Goal: Information Seeking & Learning: Check status

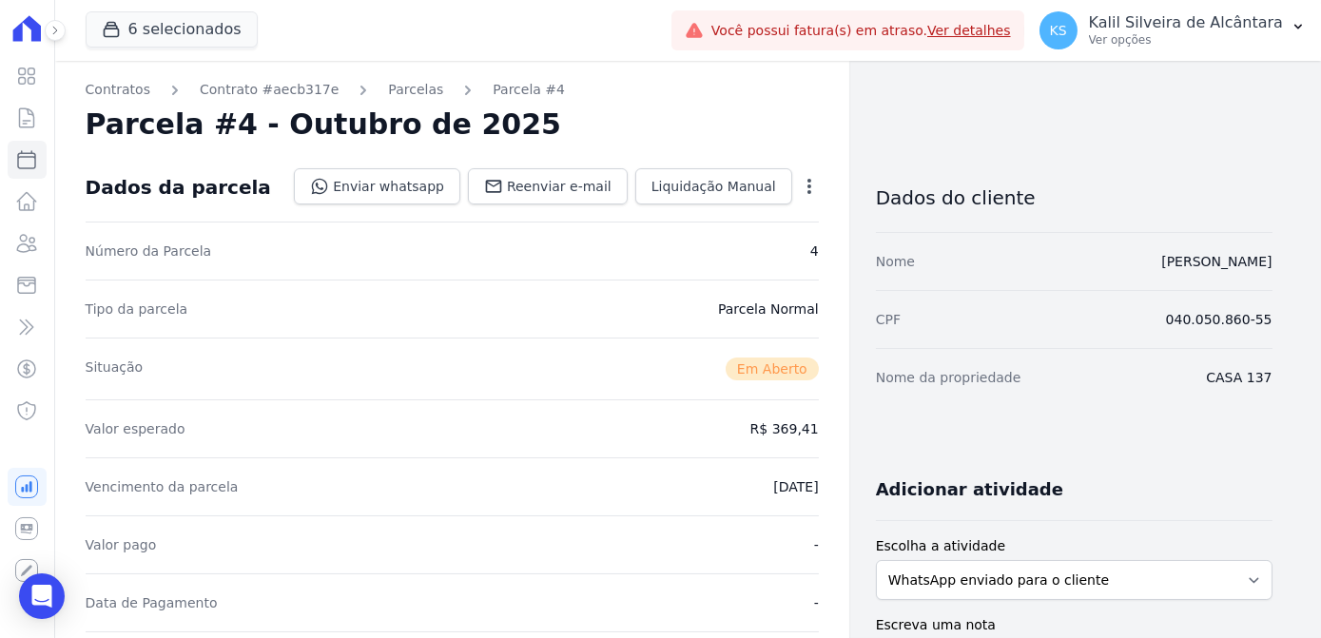
scroll to position [659, 0]
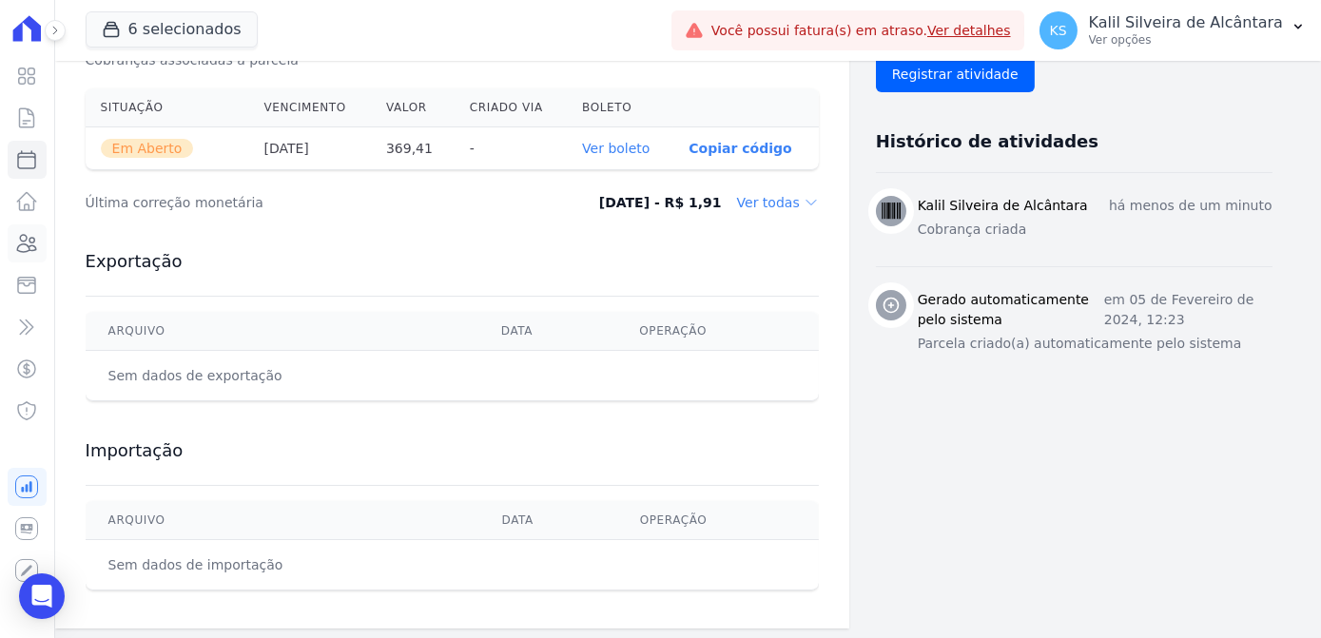
click at [34, 236] on icon at bounding box center [26, 243] width 23 height 23
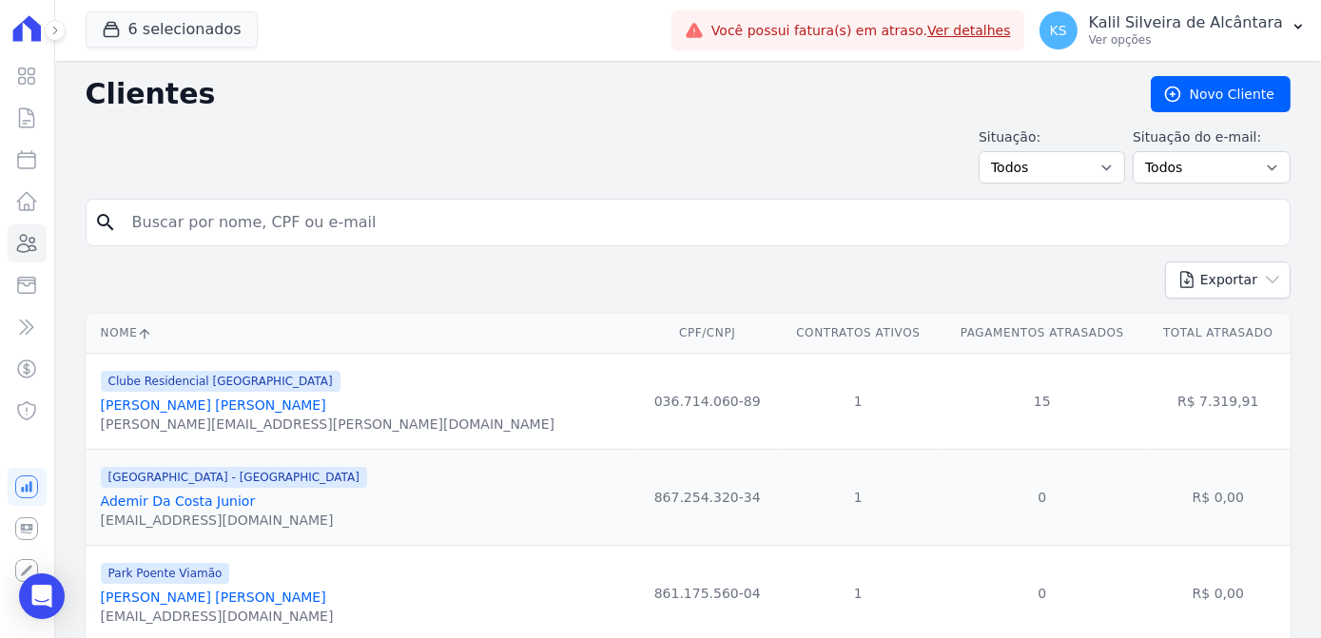
click at [486, 225] on input "search" at bounding box center [701, 222] width 1161 height 38
paste input "[PERSON_NAME] Dos [PERSON_NAME]"
type input "[PERSON_NAME] Dos [PERSON_NAME]"
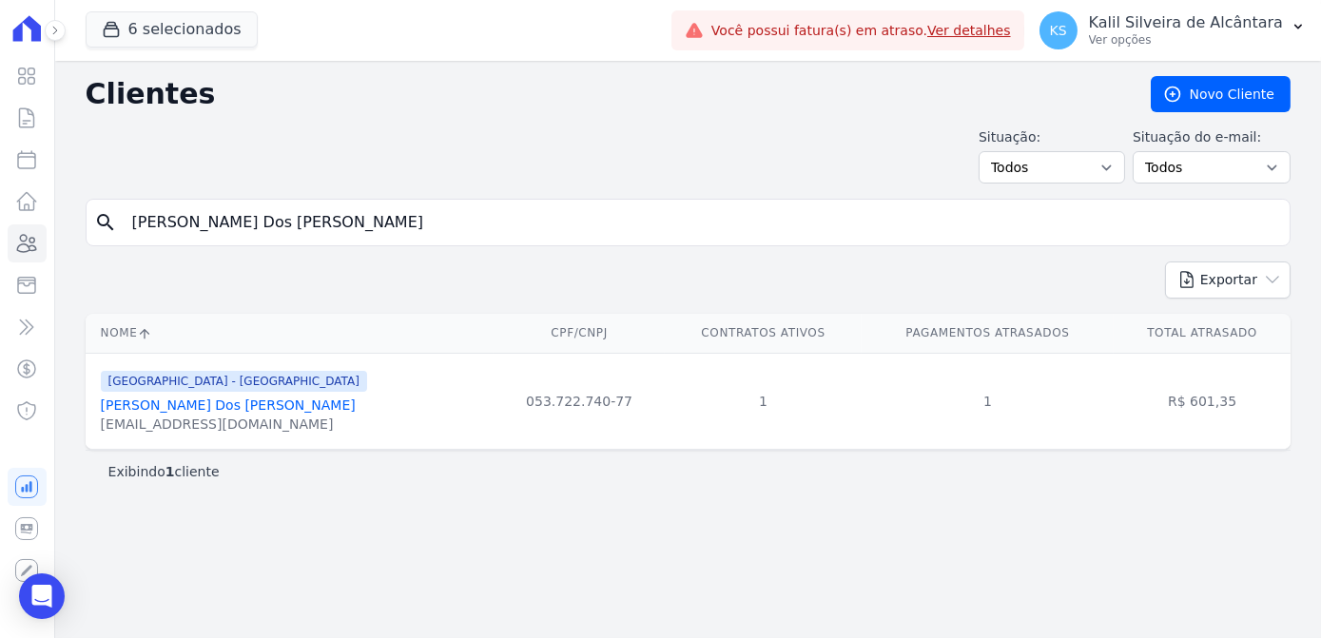
click at [201, 397] on link "[PERSON_NAME] Dos [PERSON_NAME]" at bounding box center [228, 404] width 255 height 15
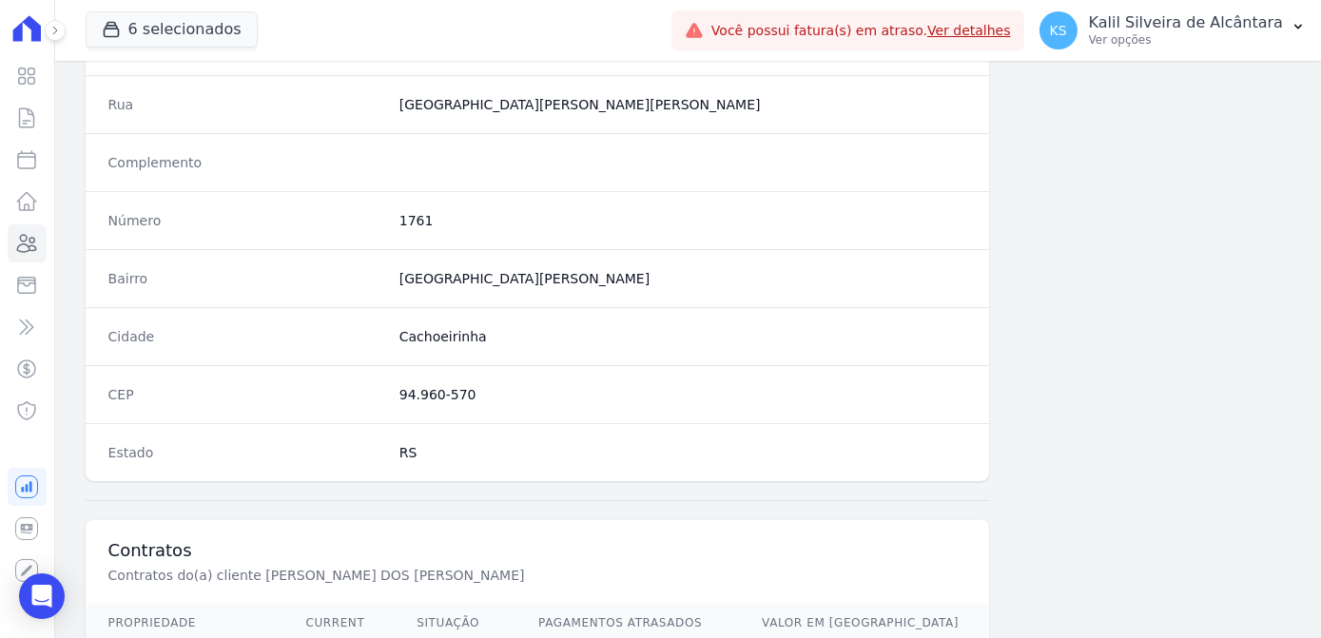
scroll to position [1133, 0]
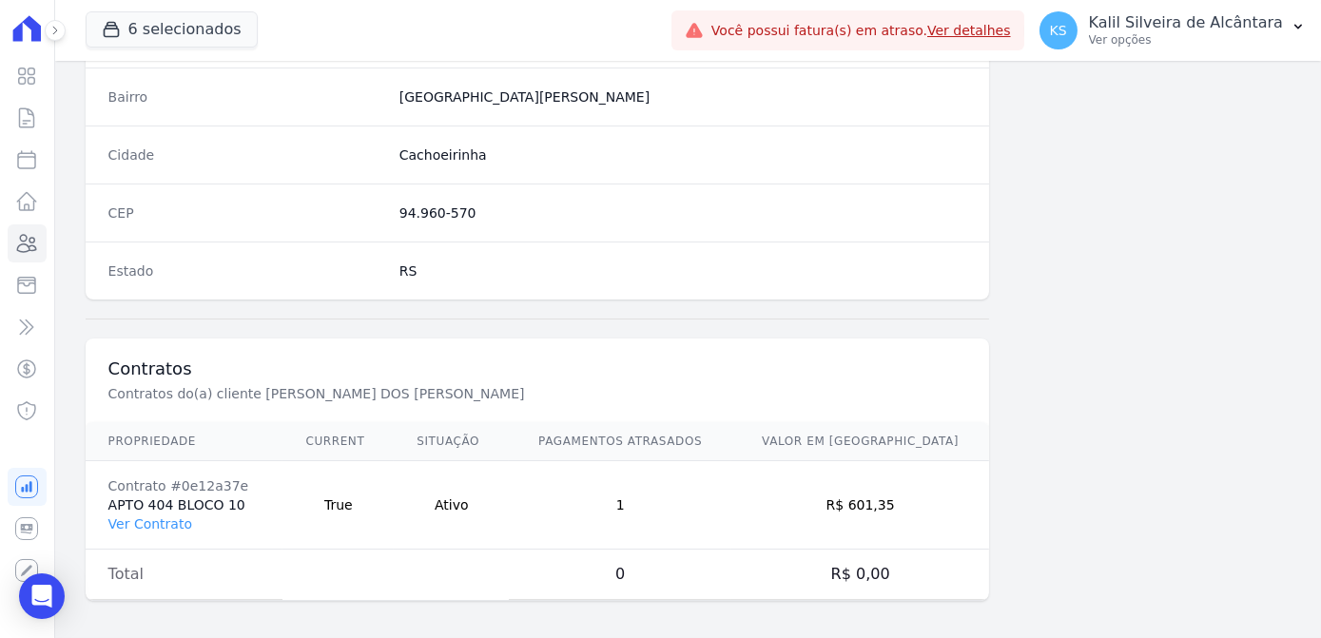
click at [192, 504] on td "Contrato #0e12a37e APTO 404 BLOCO 10 Ver Contrato" at bounding box center [185, 505] width 198 height 88
click at [174, 516] on link "Ver Contrato" at bounding box center [150, 523] width 84 height 15
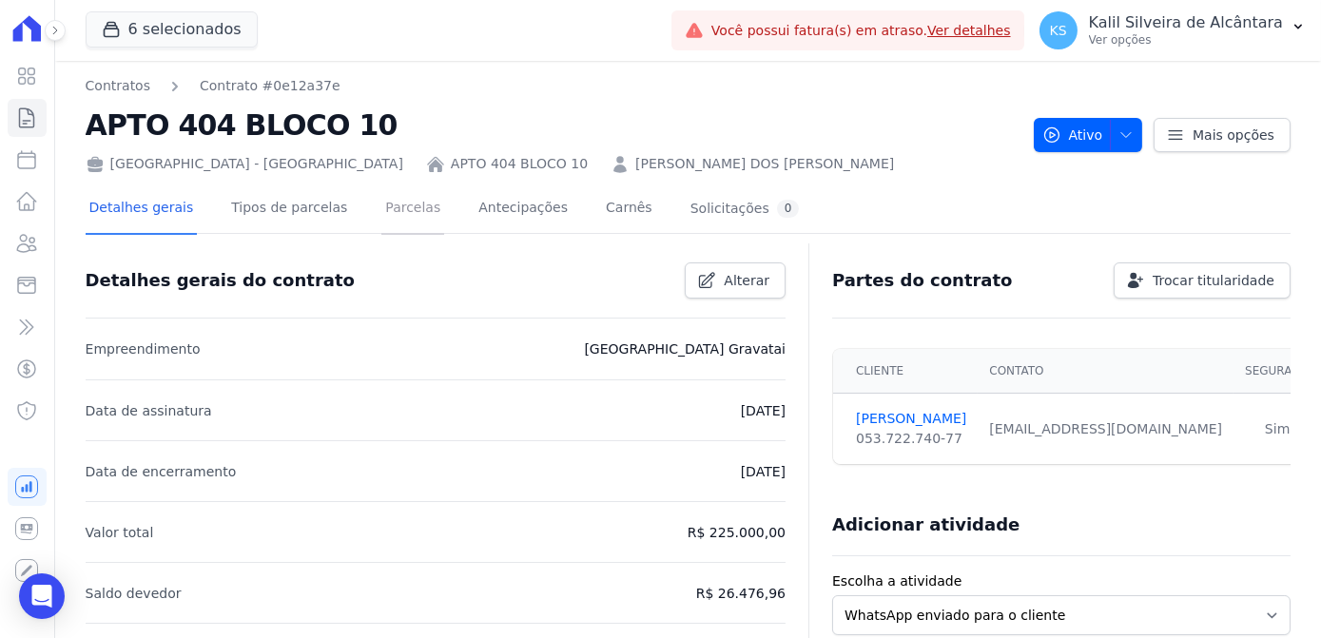
click at [388, 221] on link "Parcelas" at bounding box center [412, 209] width 63 height 50
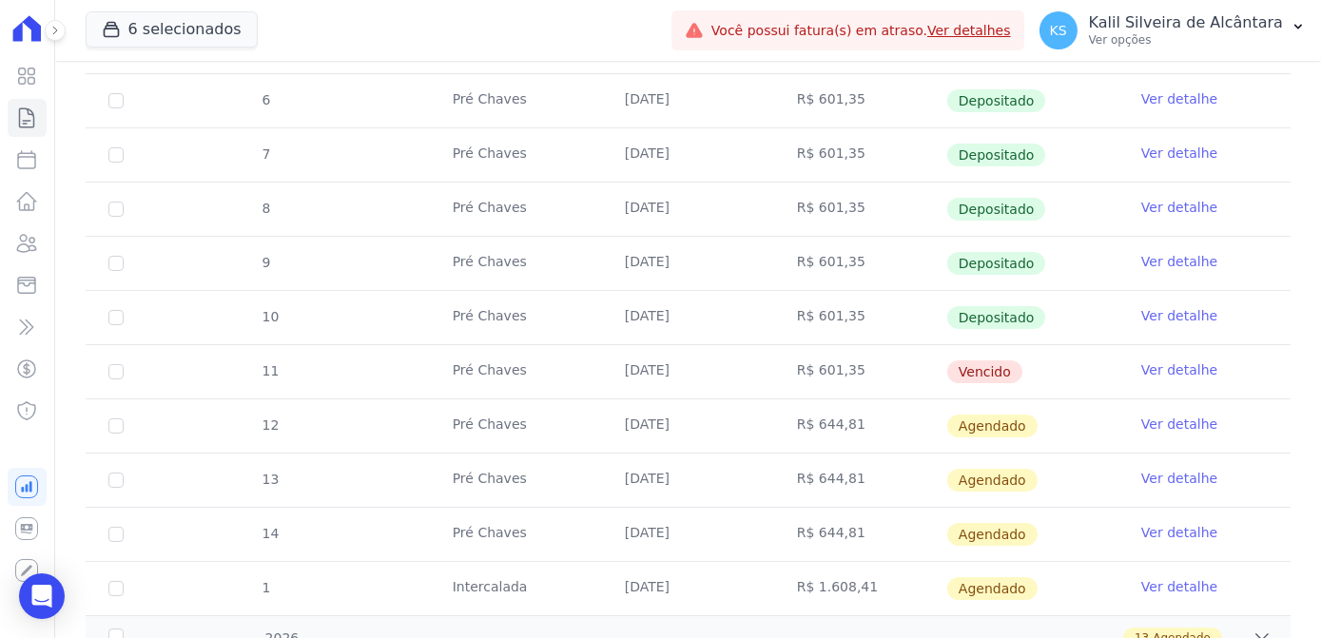
scroll to position [605, 0]
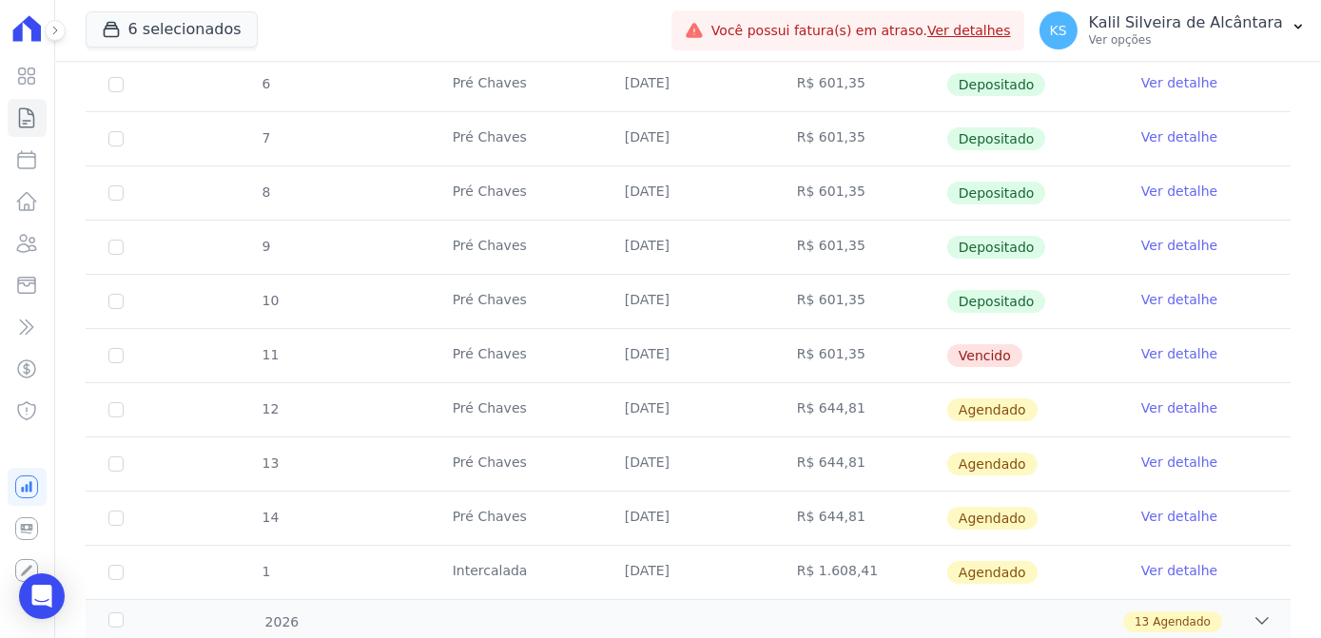
click at [791, 354] on td "R$ 601,35" at bounding box center [860, 355] width 172 height 53
click at [321, 30] on div "6 selecionados Apice Incorporadora [GEOGRAPHIC_DATA] - Juros de Obra [GEOGRAPHI…" at bounding box center [375, 30] width 578 height 63
click at [34, 212] on icon at bounding box center [26, 201] width 23 height 23
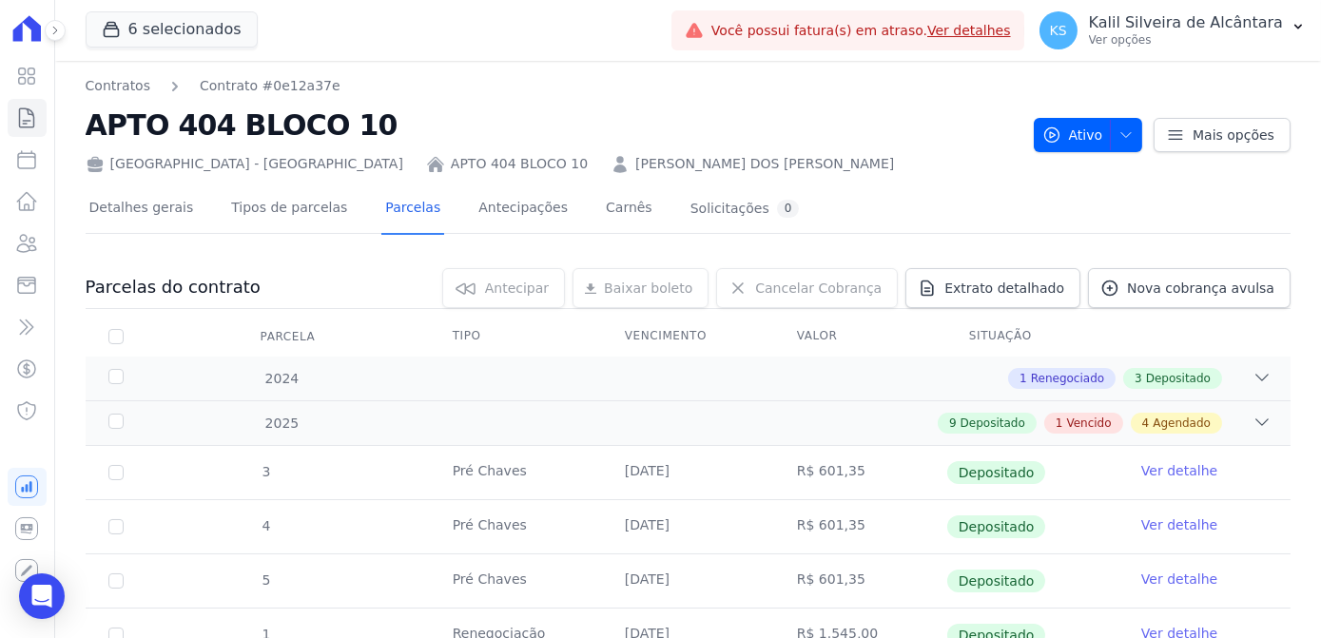
click at [635, 168] on link "[PERSON_NAME] DOS [PERSON_NAME]" at bounding box center [764, 164] width 259 height 20
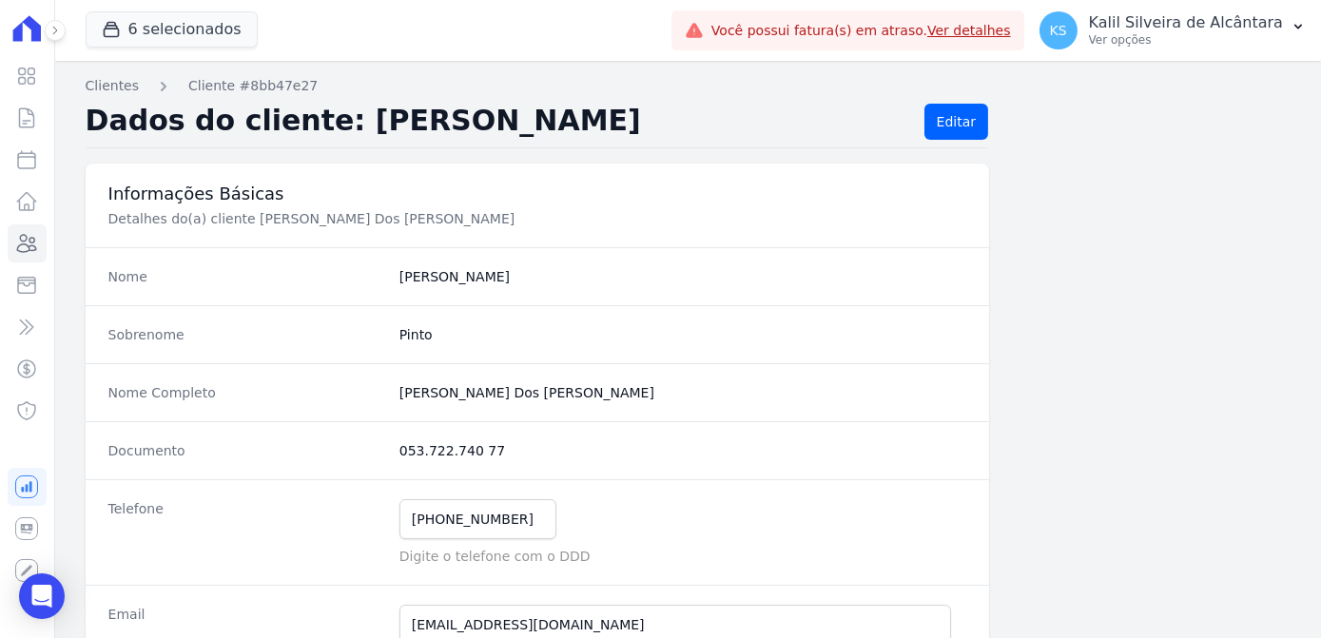
drag, startPoint x: 524, startPoint y: 386, endPoint x: 387, endPoint y: 381, distance: 137.0
click at [387, 381] on div "Nome Completo [PERSON_NAME] Dos [PERSON_NAME]" at bounding box center [538, 392] width 904 height 58
copy div "[PERSON_NAME] Dos [PERSON_NAME]"
click at [35, 249] on icon at bounding box center [27, 243] width 19 height 17
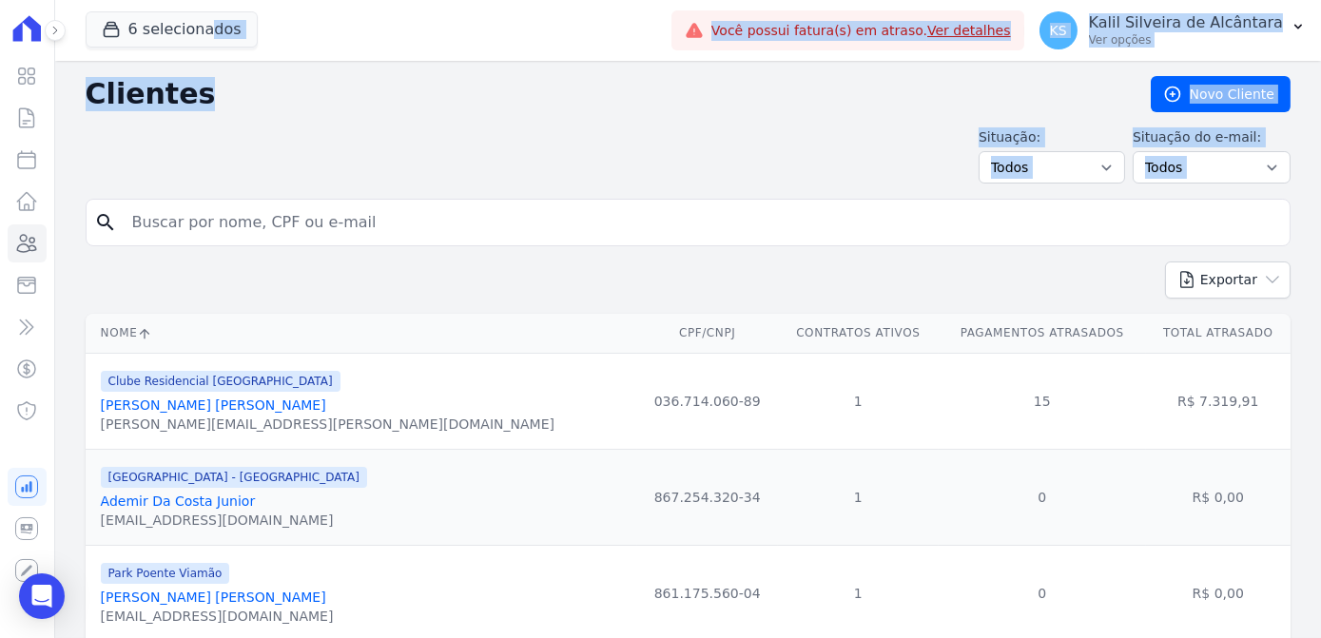
drag, startPoint x: 63, startPoint y: 220, endPoint x: 367, endPoint y: 223, distance: 304.3
click at [354, 220] on input "search" at bounding box center [701, 222] width 1161 height 38
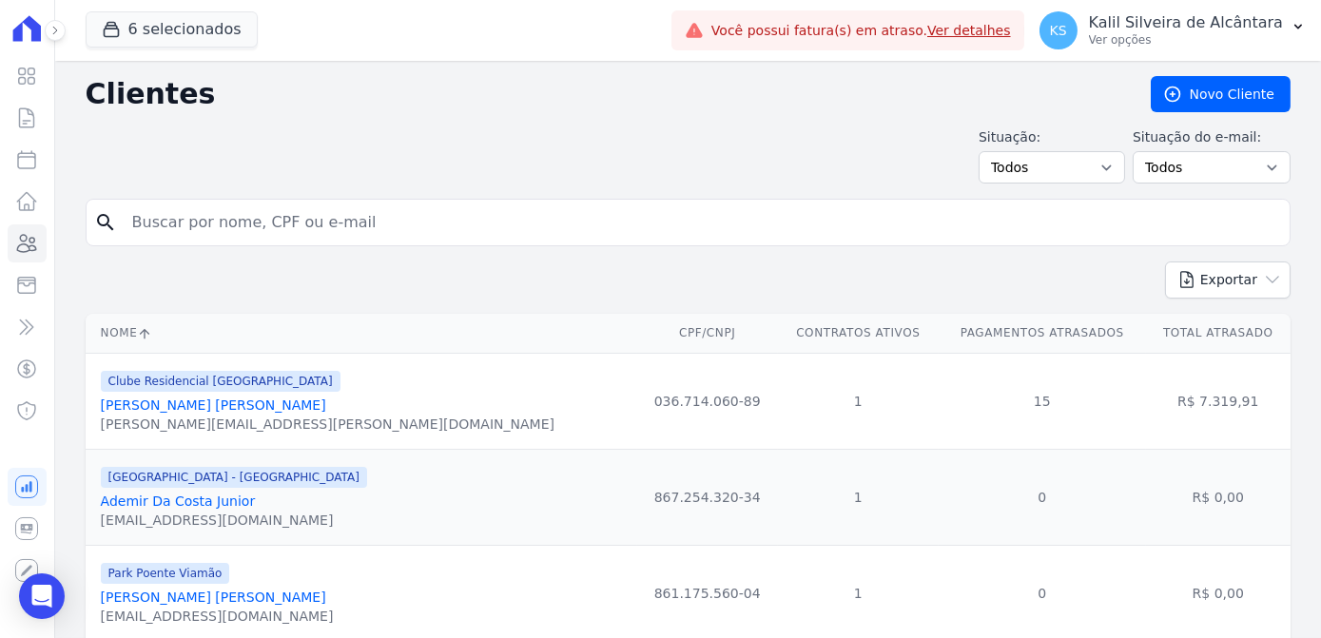
paste input "[PERSON_NAME] Espatt [PERSON_NAME]"
click at [377, 225] on input "[PERSON_NAME] Espatt [PERSON_NAME]" at bounding box center [701, 222] width 1161 height 38
type input "[PERSON_NAME] Espatt [PERSON_NAME]"
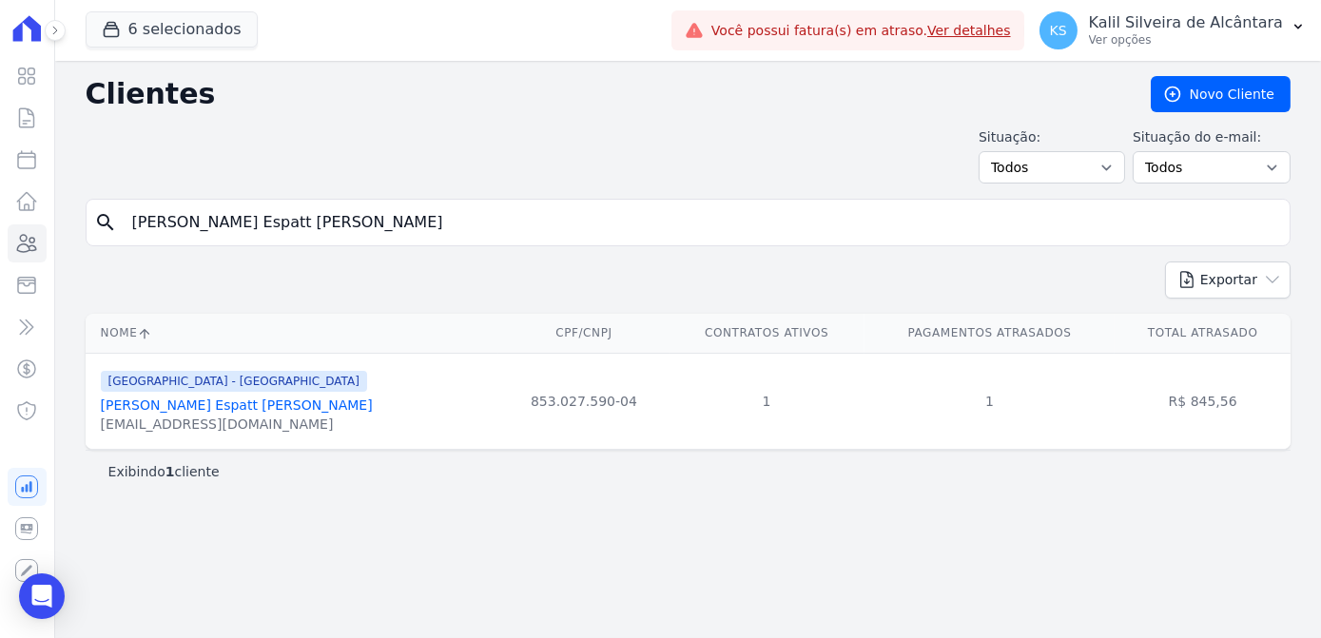
click at [195, 410] on link "[PERSON_NAME] Espatt [PERSON_NAME]" at bounding box center [237, 404] width 272 height 15
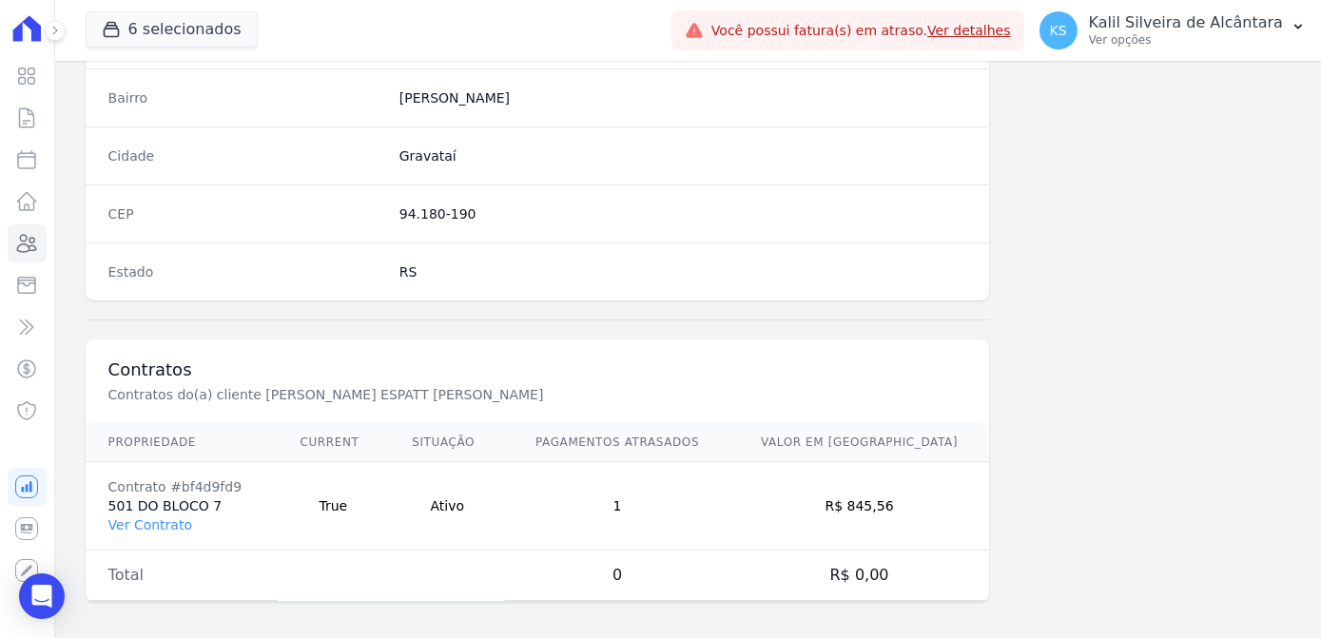
scroll to position [1133, 0]
click at [155, 516] on link "Ver Contrato" at bounding box center [150, 523] width 84 height 15
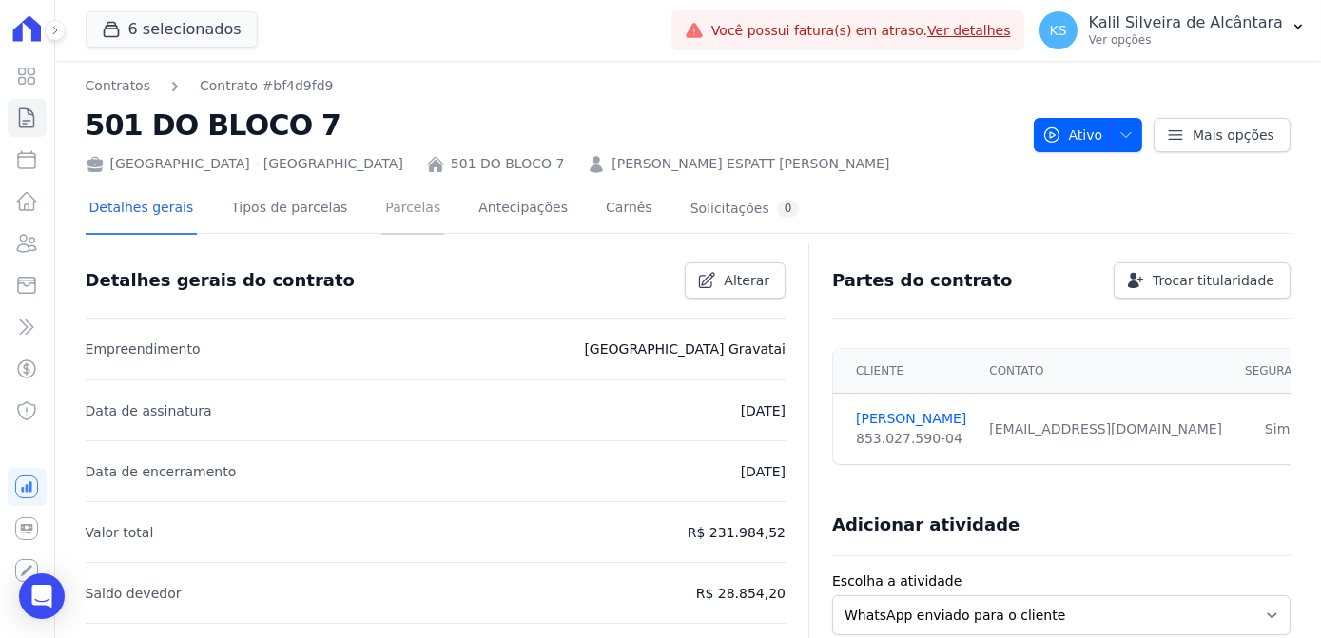
click at [381, 214] on link "Parcelas" at bounding box center [412, 209] width 63 height 50
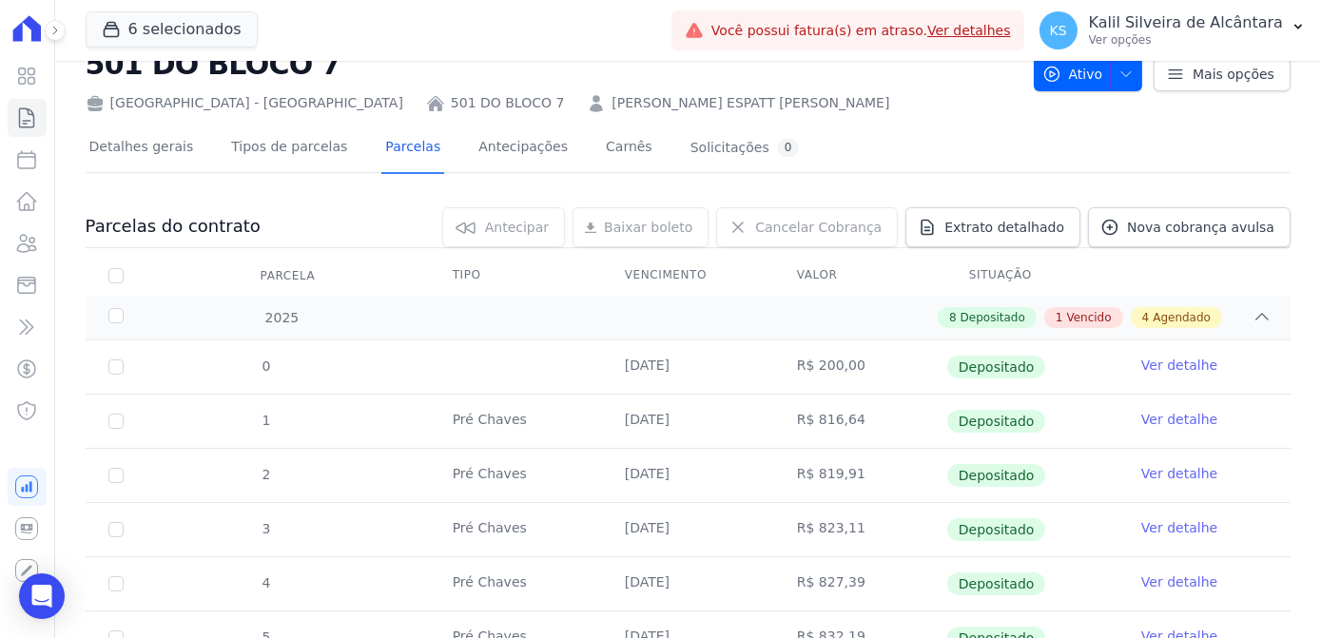
scroll to position [432, 0]
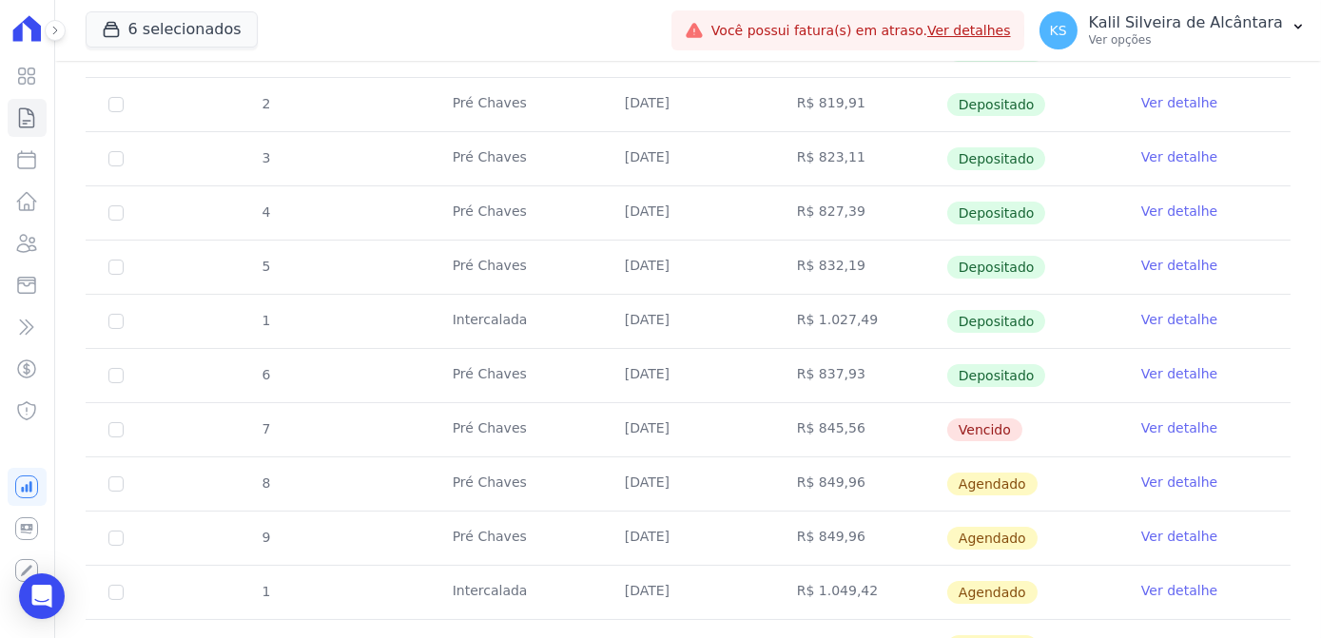
drag, startPoint x: 693, startPoint y: 424, endPoint x: 636, endPoint y: 422, distance: 57.1
click at [636, 422] on td "[DATE]" at bounding box center [688, 429] width 172 height 53
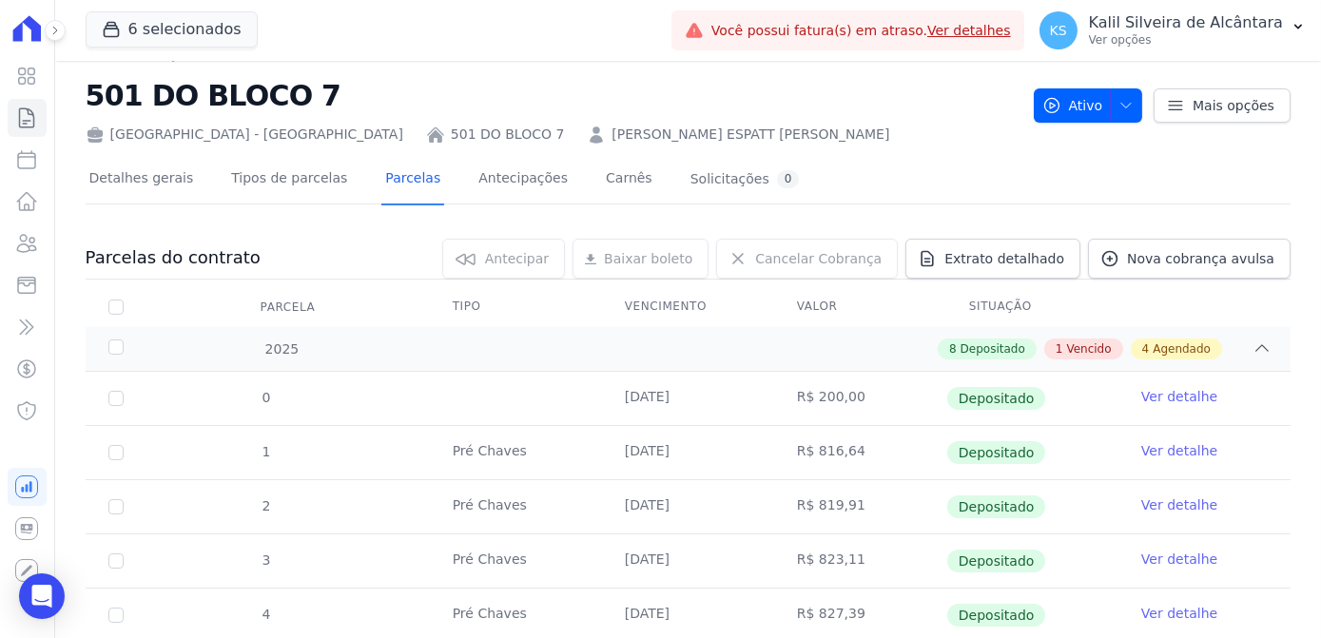
scroll to position [0, 0]
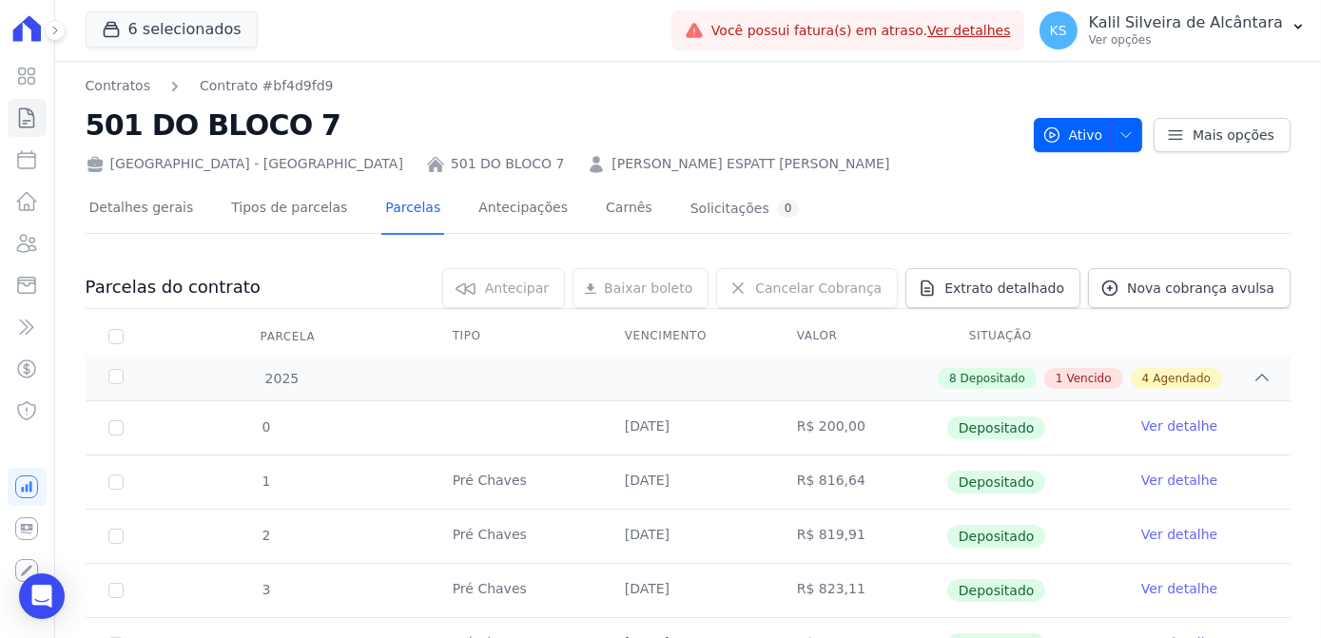
drag, startPoint x: 912, startPoint y: 220, endPoint x: 659, endPoint y: 135, distance: 266.7
click at [909, 217] on div "Detalhes gerais Tipos de parcelas [GEOGRAPHIC_DATA] Antecipações [PERSON_NAME] …" at bounding box center [688, 209] width 1205 height 48
click at [611, 164] on link "[PERSON_NAME] ESPATT [PERSON_NAME]" at bounding box center [750, 164] width 278 height 20
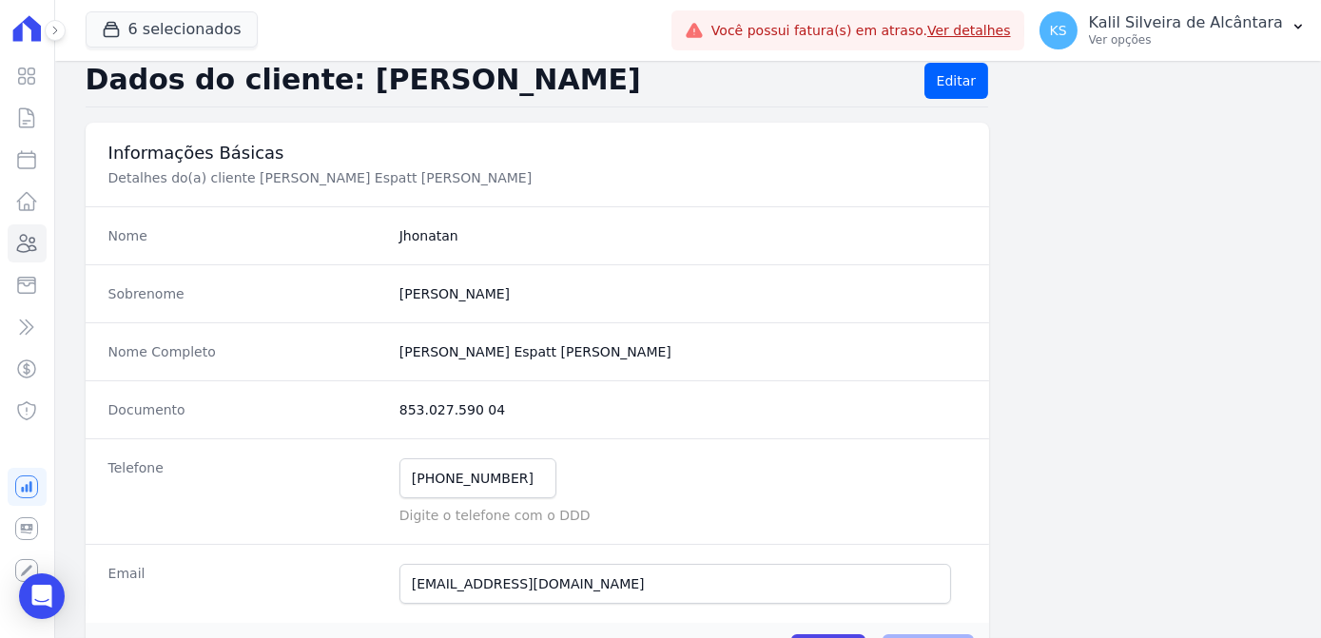
scroll to position [9, 0]
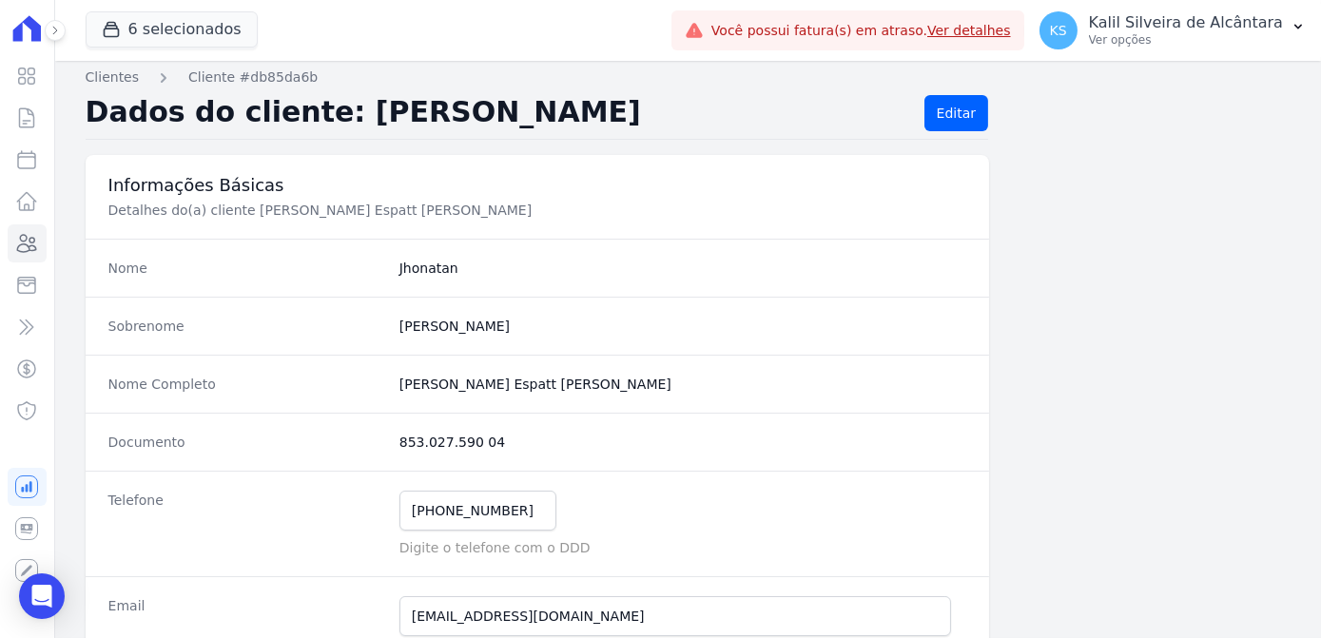
drag, startPoint x: 382, startPoint y: 366, endPoint x: 365, endPoint y: 367, distance: 17.1
click at [365, 367] on div "Nome Completo [PERSON_NAME] Espatt [PERSON_NAME]" at bounding box center [538, 384] width 904 height 58
copy div "[PERSON_NAME] Espatt [PERSON_NAME]"
click at [434, 426] on div "Documento 853.027.590 04" at bounding box center [538, 442] width 904 height 58
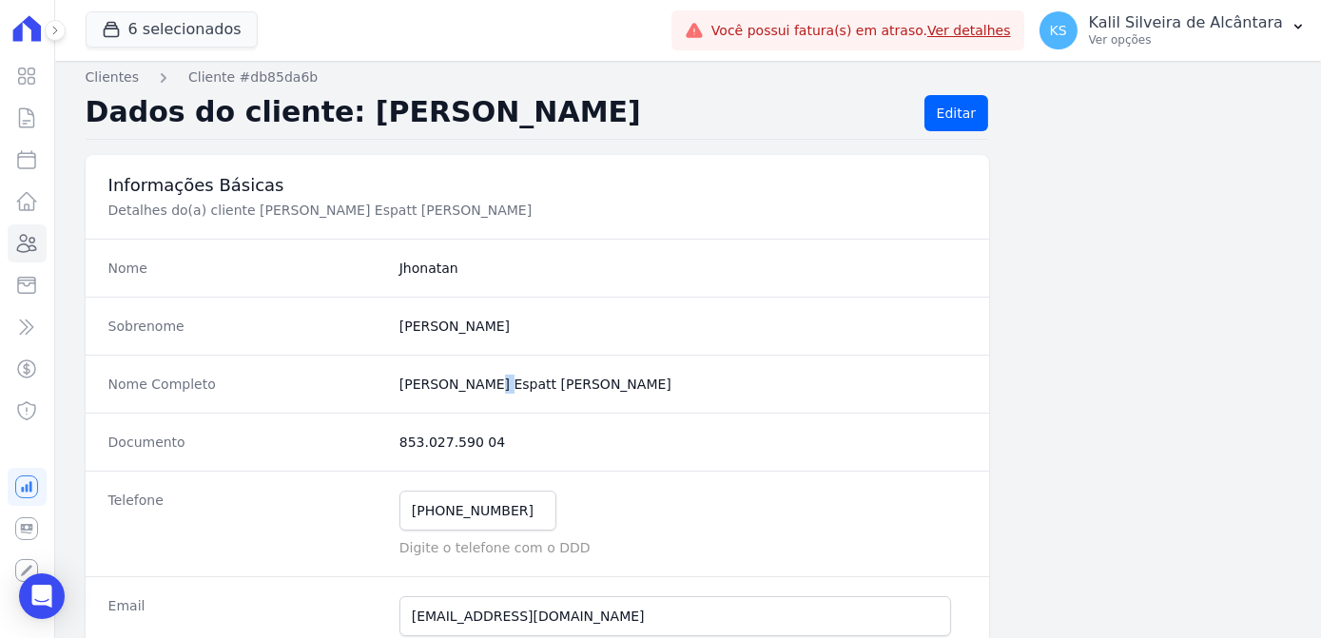
click at [472, 386] on div "Nome Completo [PERSON_NAME] Espatt [PERSON_NAME]" at bounding box center [538, 384] width 904 height 58
drag, startPoint x: 472, startPoint y: 386, endPoint x: 413, endPoint y: 507, distance: 134.4
click at [413, 507] on input "[PHONE_NUMBER]" at bounding box center [477, 511] width 157 height 40
click at [487, 508] on input "[PHONE_NUMBER]" at bounding box center [477, 511] width 157 height 40
drag, startPoint x: 456, startPoint y: 508, endPoint x: 397, endPoint y: 507, distance: 59.0
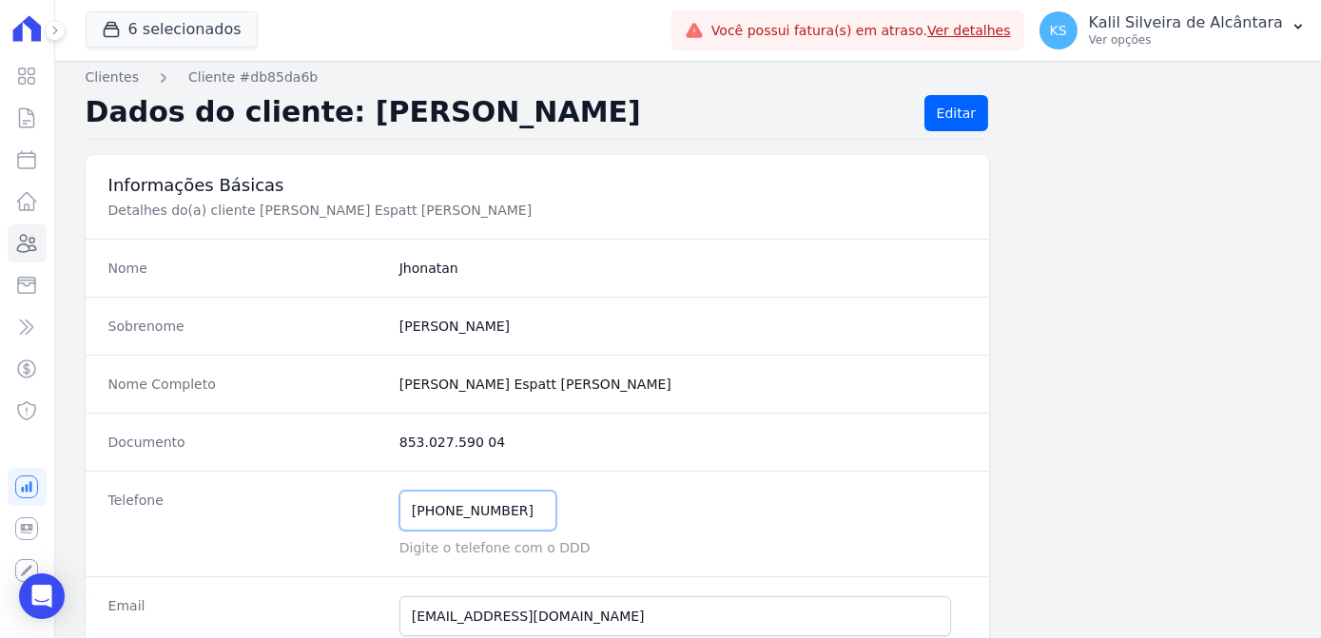
click at [399, 508] on input "[PHONE_NUMBER]" at bounding box center [477, 511] width 157 height 40
click at [36, 248] on icon at bounding box center [27, 243] width 19 height 17
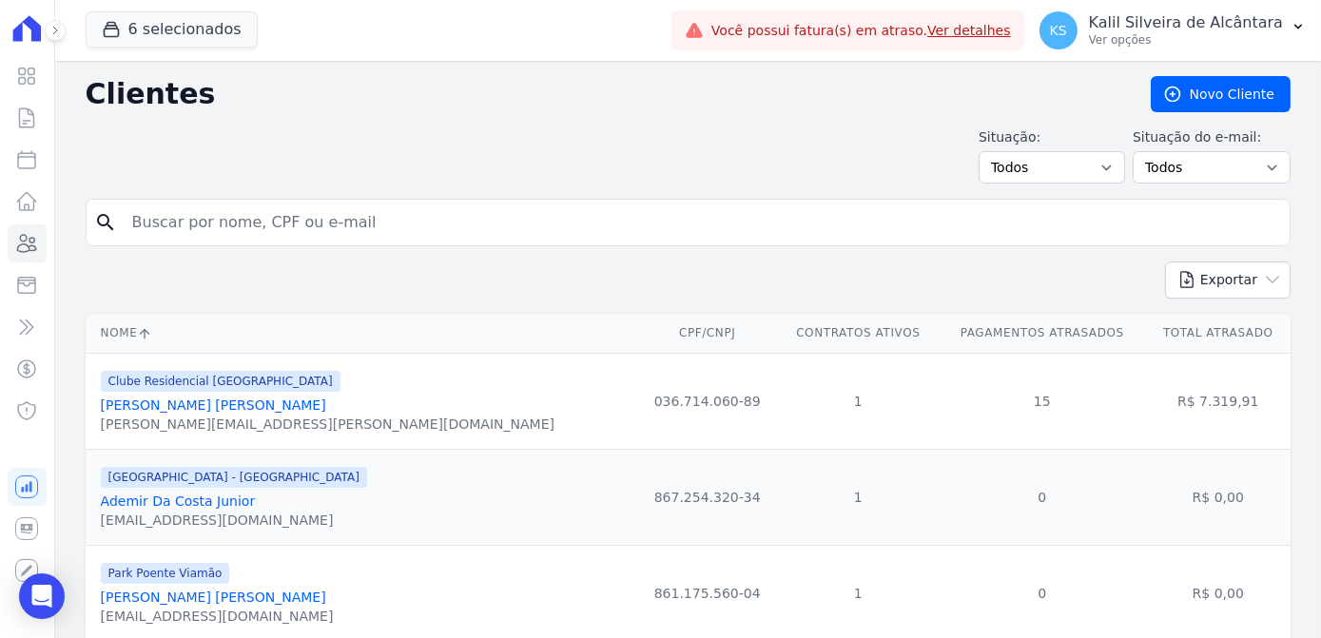
click at [381, 203] on input "search" at bounding box center [701, 222] width 1161 height 38
click at [373, 223] on input "search" at bounding box center [701, 222] width 1161 height 38
paste input "[PERSON_NAME] [PERSON_NAME]"
type input "[PERSON_NAME] [PERSON_NAME]"
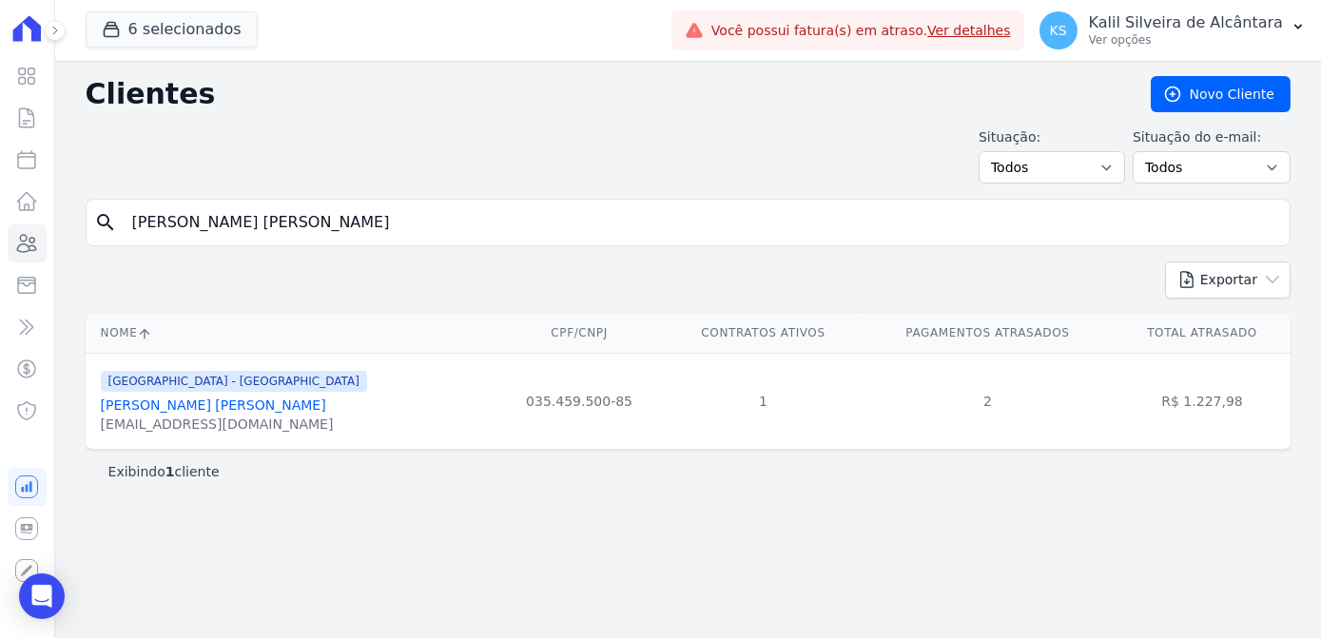
click at [228, 400] on link "[PERSON_NAME] [PERSON_NAME]" at bounding box center [213, 404] width 225 height 15
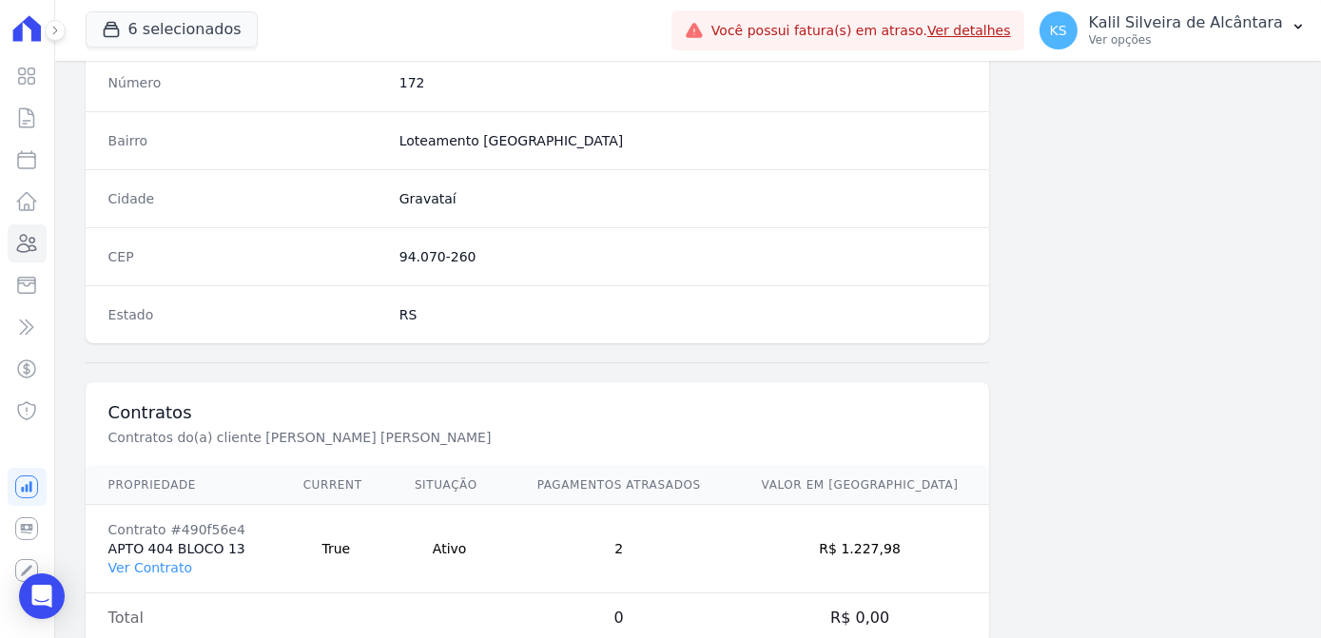
scroll to position [1133, 0]
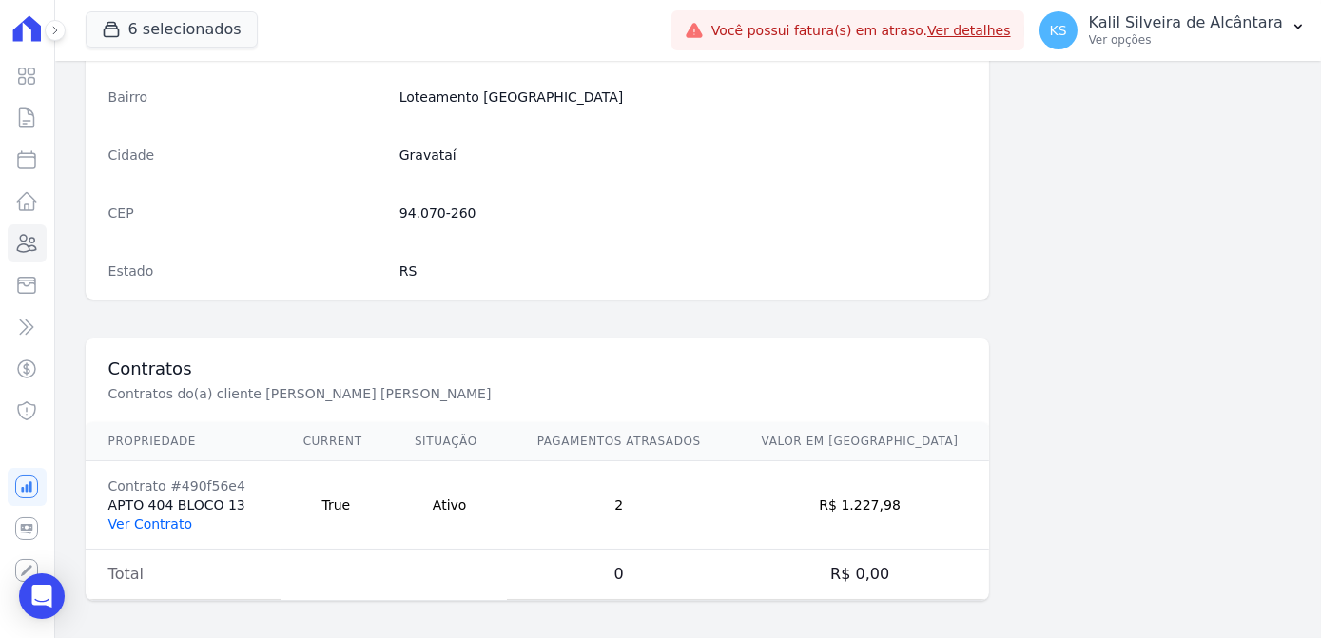
click at [149, 517] on link "Ver Contrato" at bounding box center [150, 523] width 84 height 15
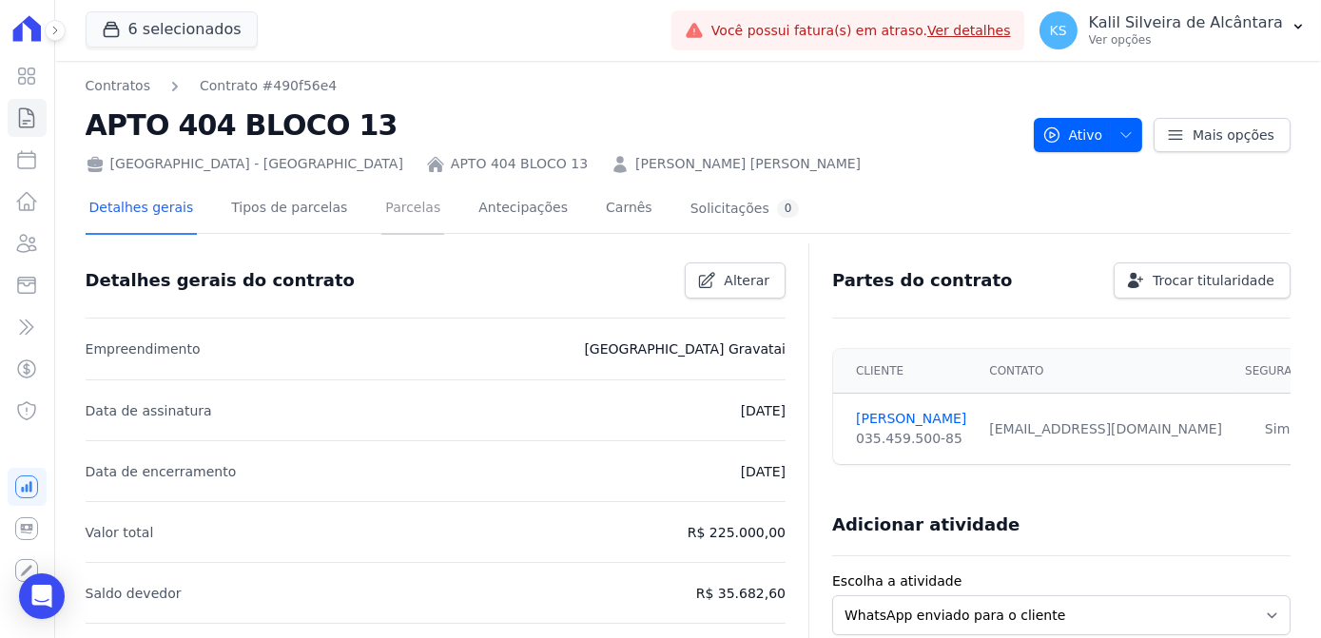
click at [384, 210] on link "Parcelas" at bounding box center [412, 209] width 63 height 50
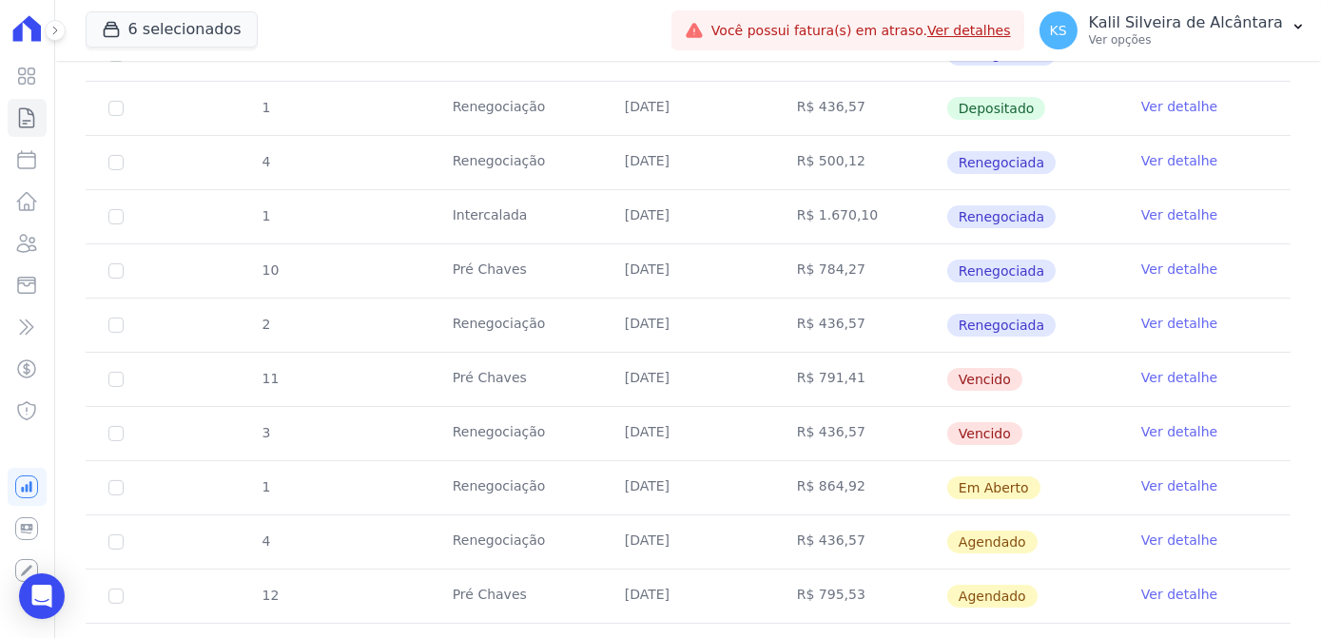
scroll to position [1123, 0]
drag, startPoint x: 851, startPoint y: 419, endPoint x: 1015, endPoint y: 424, distance: 163.6
click at [1015, 424] on tr "3 Renegociação [DATE] R$ 436,57 [GEOGRAPHIC_DATA] Ver detalhe" at bounding box center [688, 433] width 1205 height 54
click at [30, 249] on icon at bounding box center [26, 243] width 23 height 23
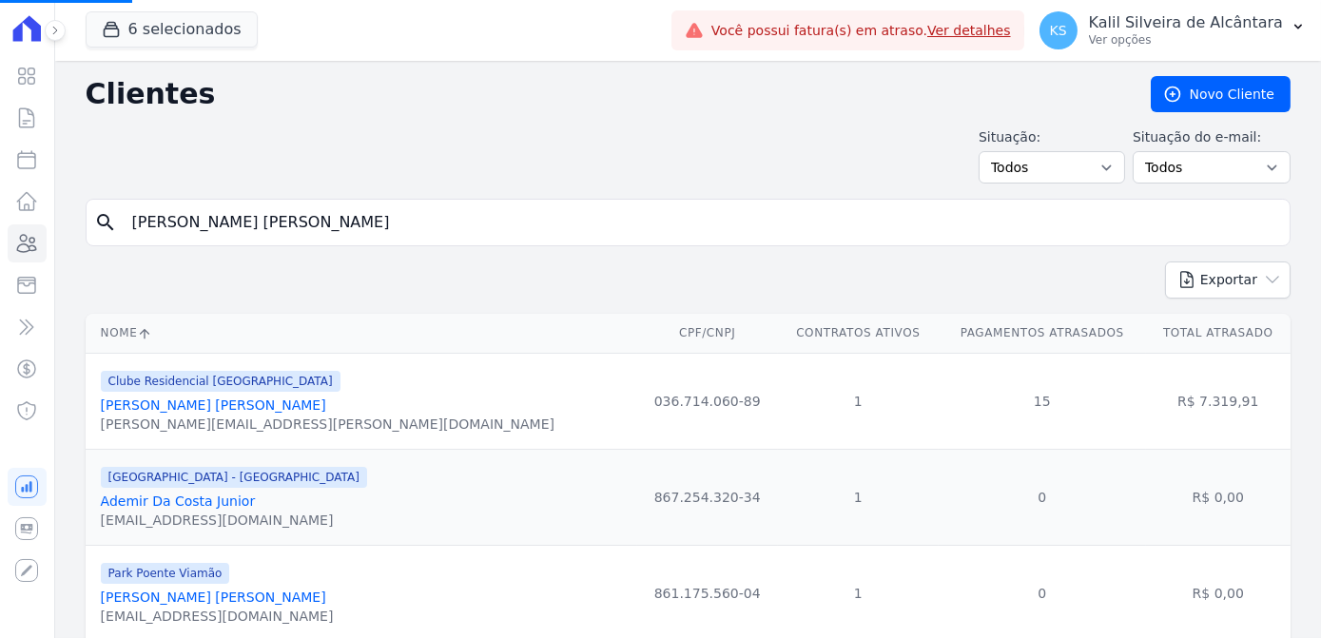
drag, startPoint x: 378, startPoint y: 225, endPoint x: 62, endPoint y: 226, distance: 316.7
click at [115, 224] on div "search [PERSON_NAME] [PERSON_NAME]" at bounding box center [688, 223] width 1205 height 48
click at [406, 225] on input "search" at bounding box center [701, 222] width 1161 height 38
paste input "[PERSON_NAME]"
type input "[PERSON_NAME]"
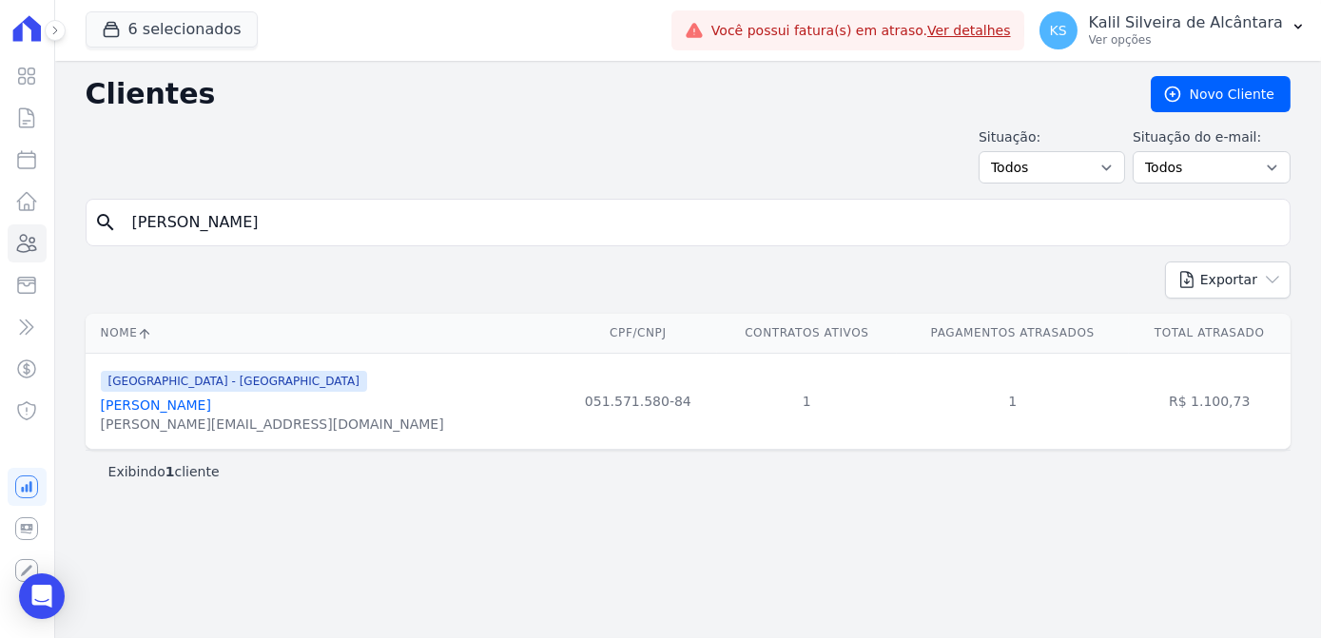
click at [145, 397] on link "[PERSON_NAME]" at bounding box center [156, 404] width 110 height 15
click at [147, 402] on link "[PERSON_NAME]" at bounding box center [156, 404] width 110 height 15
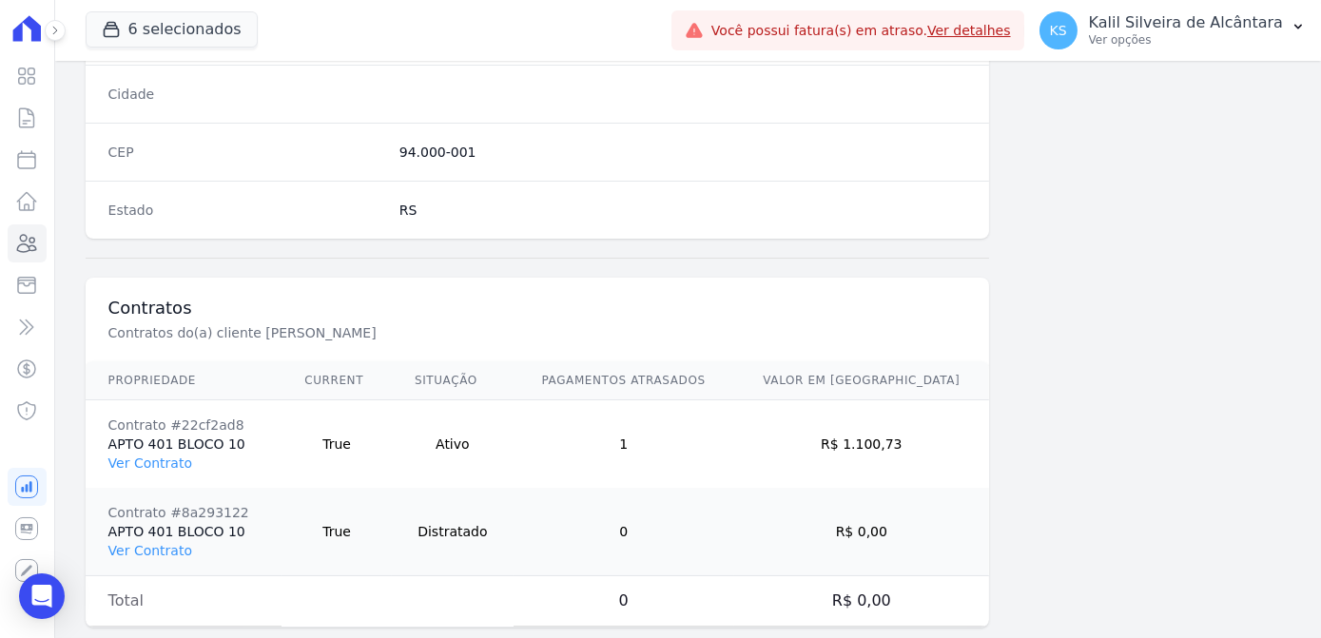
scroll to position [1220, 0]
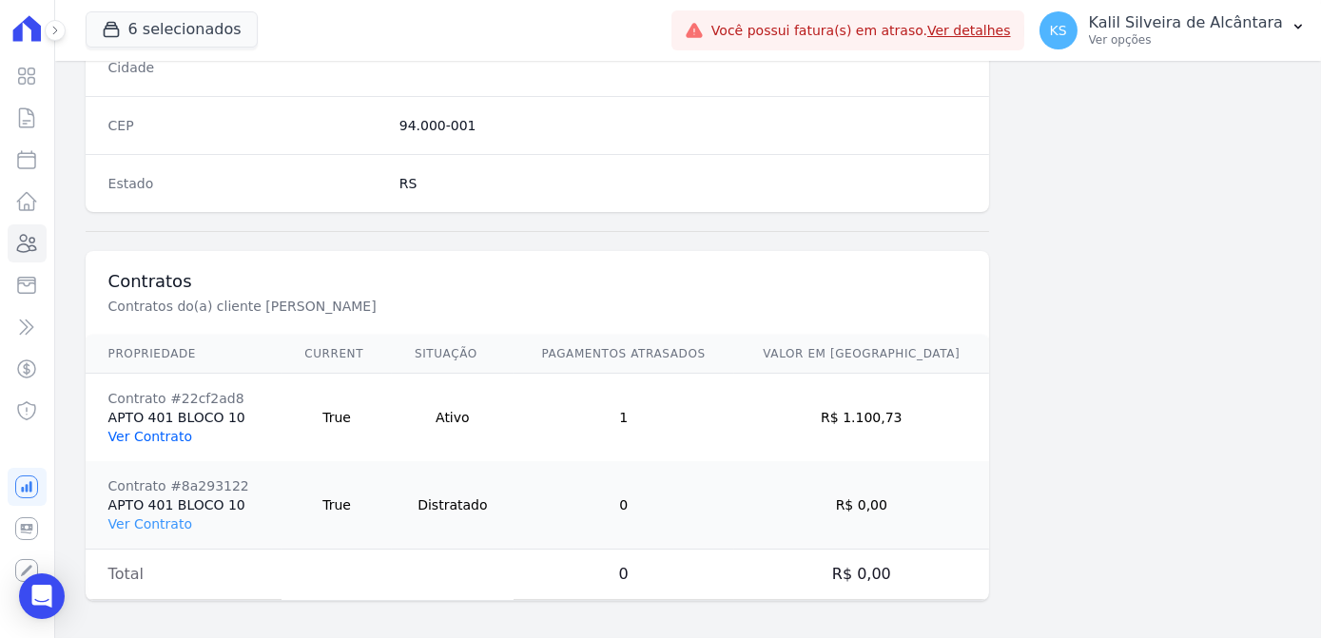
click at [149, 430] on link "Ver Contrato" at bounding box center [150, 436] width 84 height 15
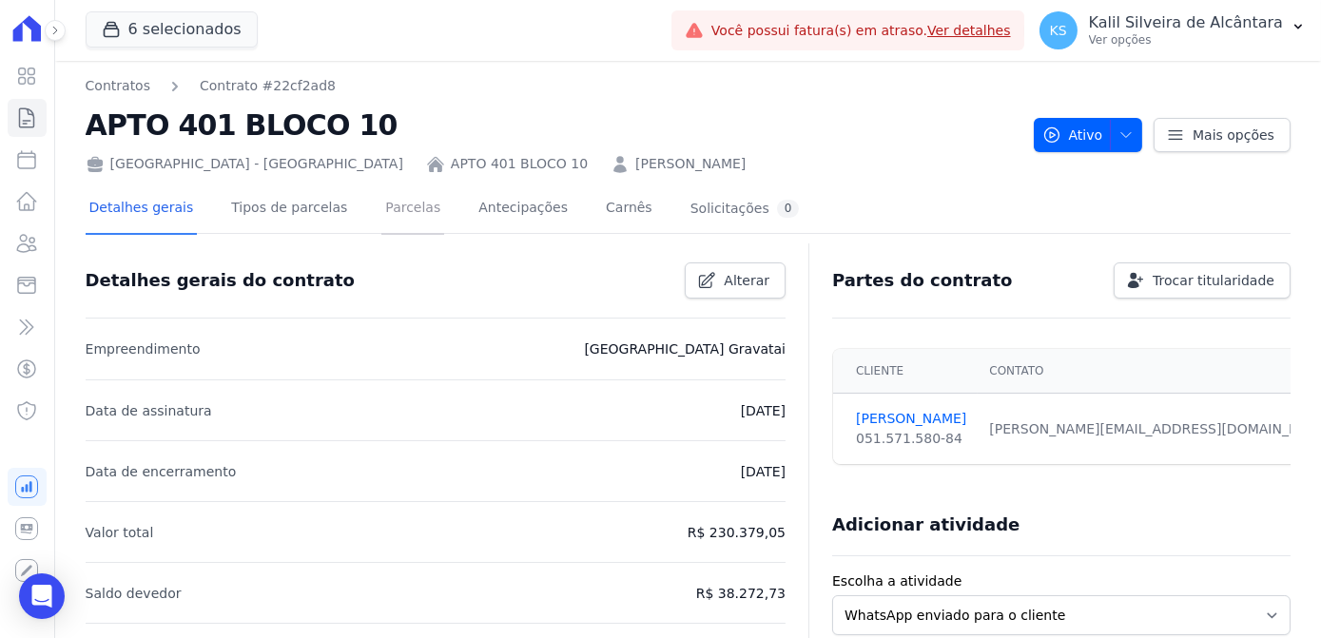
click at [381, 209] on link "Parcelas" at bounding box center [412, 209] width 63 height 50
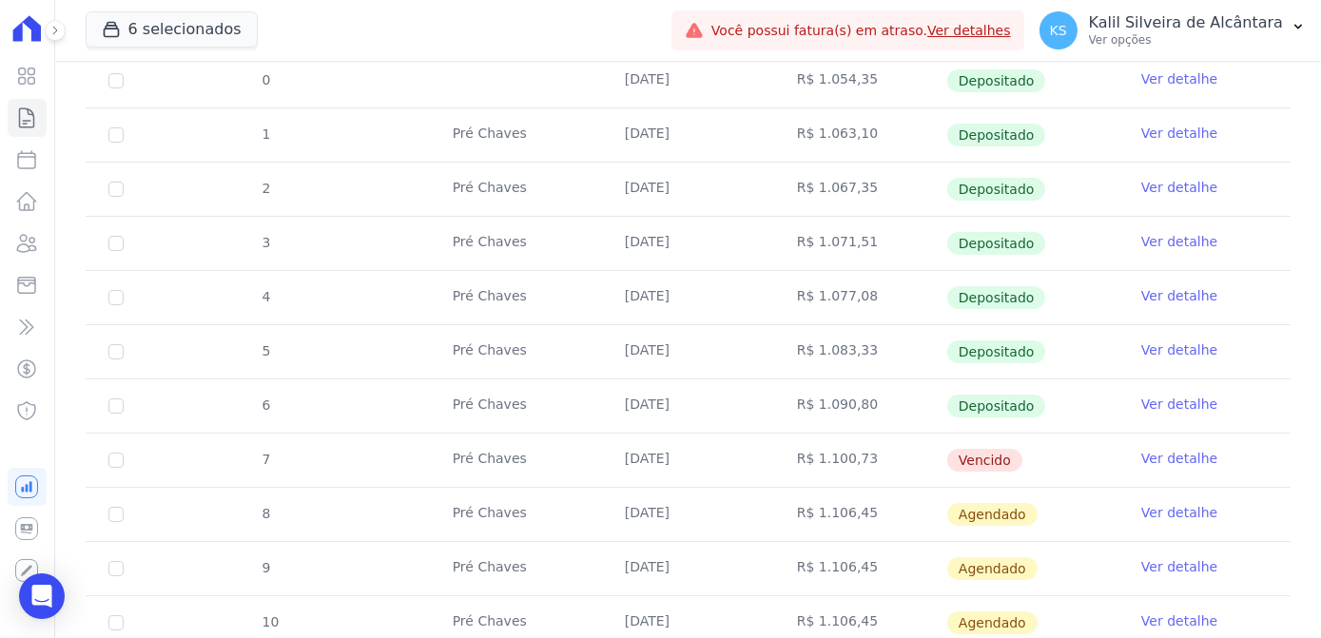
scroll to position [432, 0]
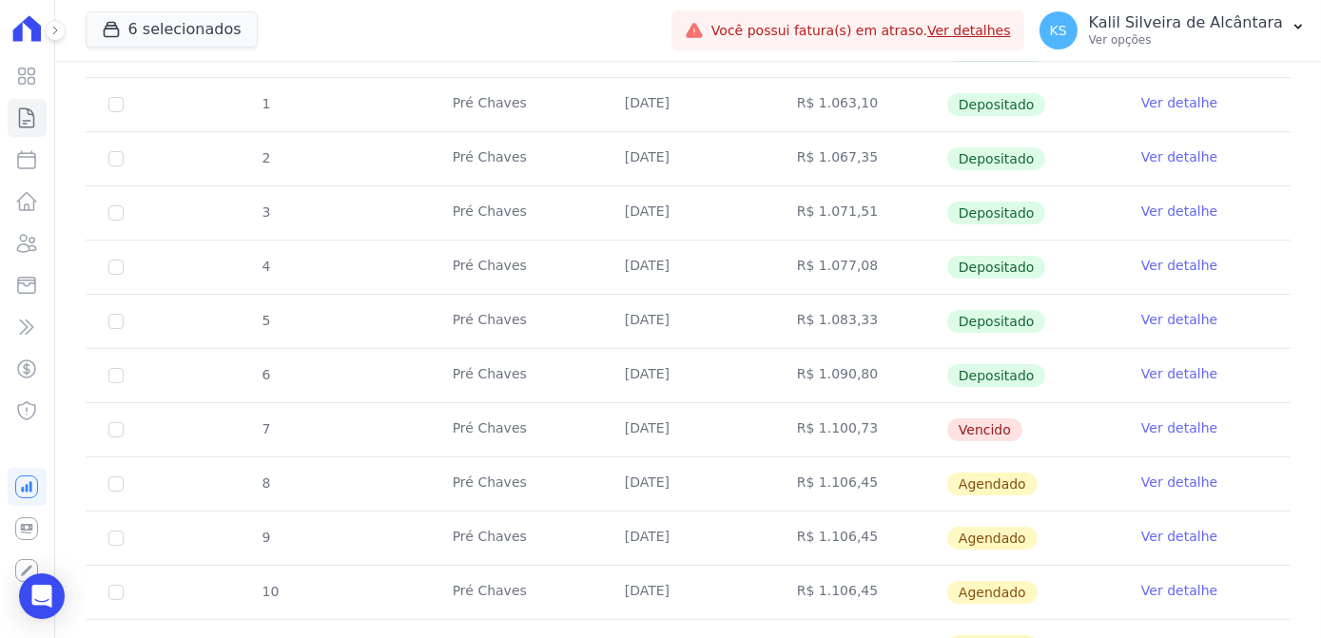
drag, startPoint x: 684, startPoint y: 422, endPoint x: 609, endPoint y: 418, distance: 75.2
click at [619, 416] on td "[DATE]" at bounding box center [688, 429] width 172 height 53
drag, startPoint x: 609, startPoint y: 418, endPoint x: 1123, endPoint y: 478, distance: 517.9
click at [767, 480] on tr "8 Pré [PERSON_NAME] [DATE] R$ 1.106,45 [GEOGRAPHIC_DATA] Ver detalhe" at bounding box center [688, 483] width 1205 height 54
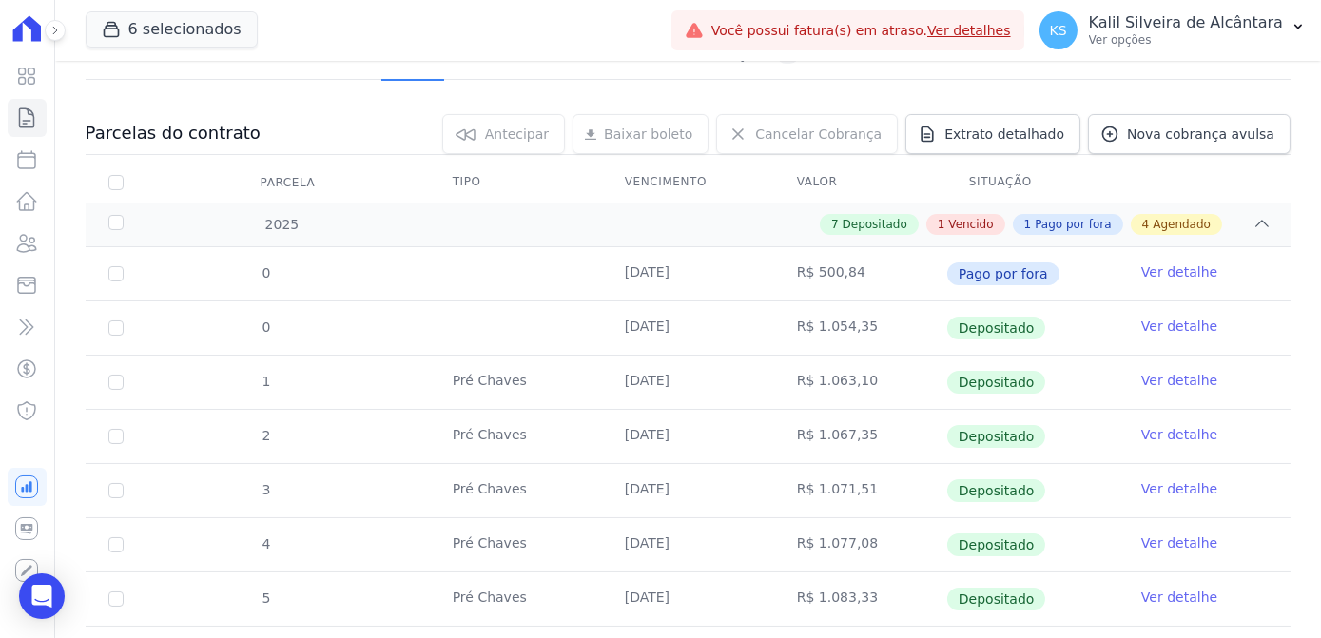
scroll to position [0, 0]
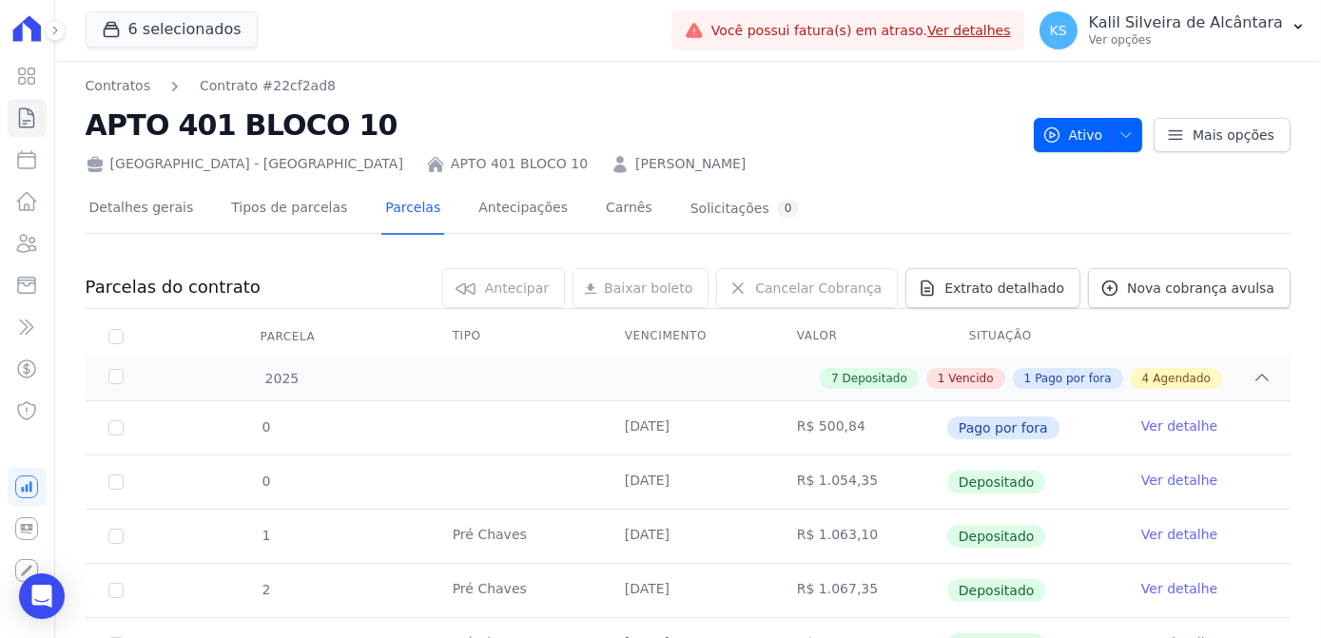
click at [534, 148] on div "[GEOGRAPHIC_DATA] - [GEOGRAPHIC_DATA] APTO 401 BLOCO 10 [PERSON_NAME]" at bounding box center [552, 160] width 933 height 28
click at [635, 160] on link "[PERSON_NAME]" at bounding box center [690, 164] width 110 height 20
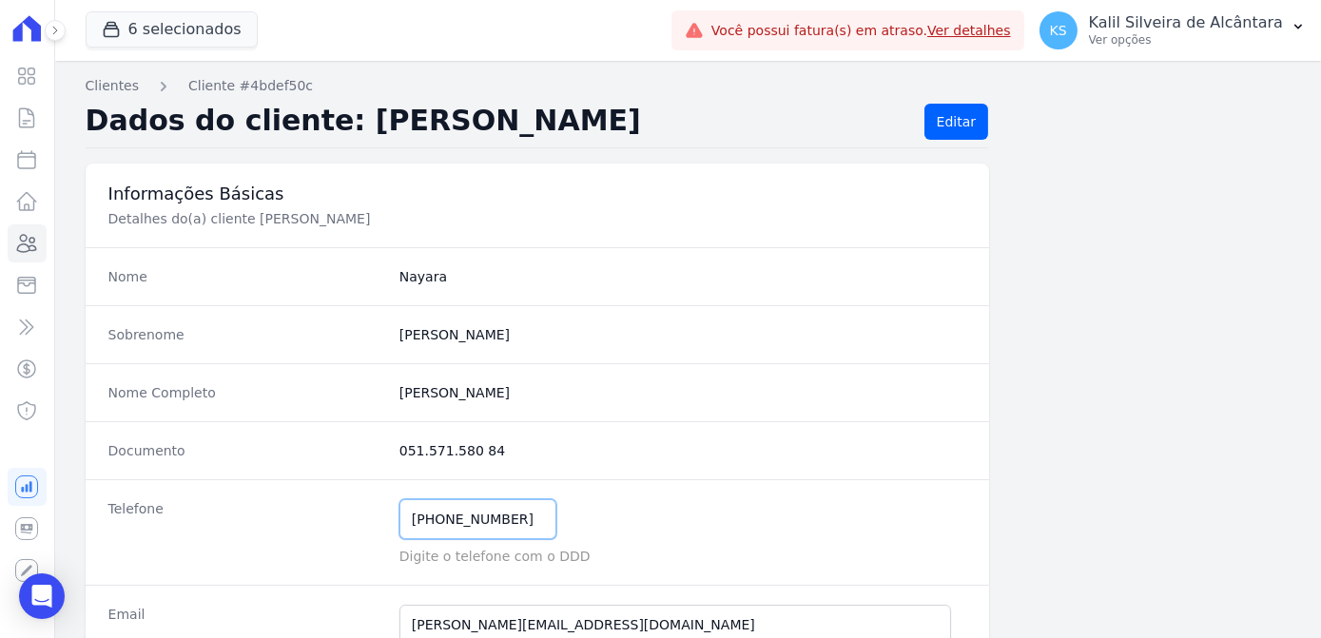
drag, startPoint x: 502, startPoint y: 513, endPoint x: 352, endPoint y: 513, distance: 150.2
click at [358, 514] on div "Telefone [PHONE_NUMBER] Mensagem de SMS ainda não enviada.. Mensagem de [PERSON…" at bounding box center [538, 532] width 904 height 106
drag, startPoint x: 534, startPoint y: 498, endPoint x: 485, endPoint y: 515, distance: 52.3
click at [534, 499] on input "[PHONE_NUMBER]" at bounding box center [477, 519] width 157 height 40
click at [493, 515] on input "[PHONE_NUMBER]" at bounding box center [477, 519] width 157 height 40
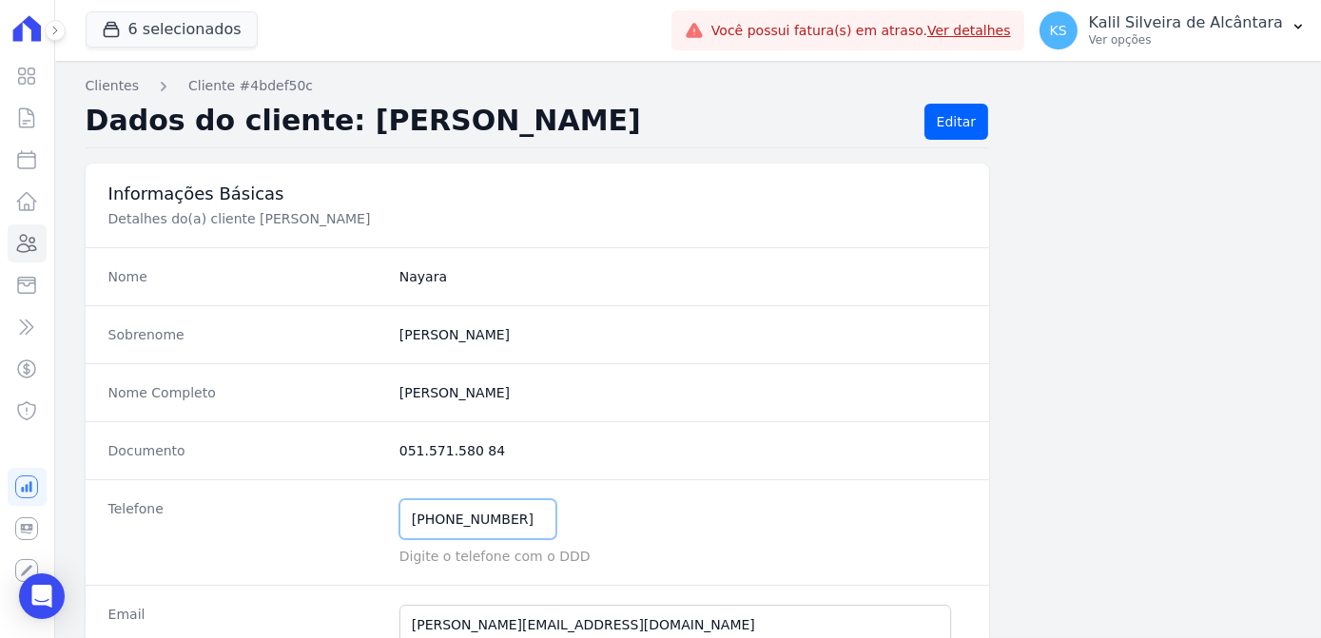
click at [436, 511] on input "[PHONE_NUMBER]" at bounding box center [477, 519] width 157 height 40
click at [493, 514] on input "[PHONE_NUMBER]" at bounding box center [477, 519] width 157 height 40
drag, startPoint x: 495, startPoint y: 518, endPoint x: 436, endPoint y: 515, distance: 60.0
click at [436, 520] on input "[PHONE_NUMBER]" at bounding box center [477, 519] width 157 height 40
click at [26, 242] on icon at bounding box center [26, 243] width 23 height 23
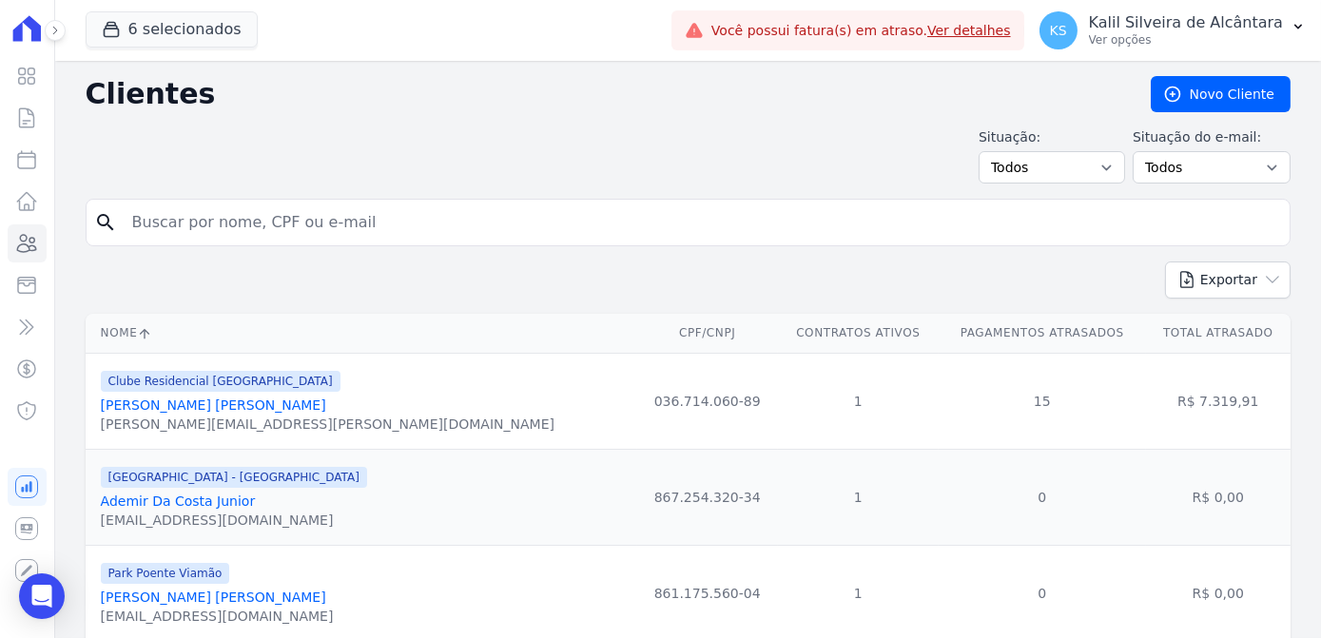
click at [423, 214] on input "search" at bounding box center [701, 222] width 1161 height 38
paste input "Talita Mendonca Possara"
type input "Talita Mendonca Possara"
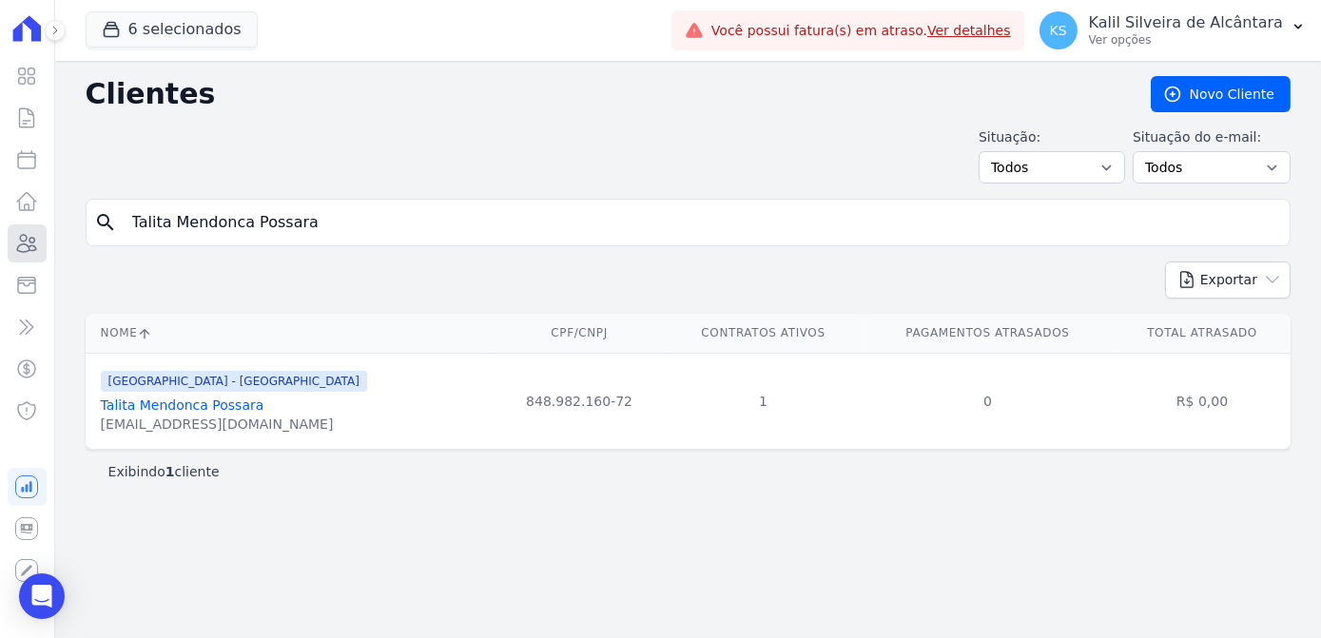
click at [18, 248] on icon at bounding box center [26, 243] width 23 height 23
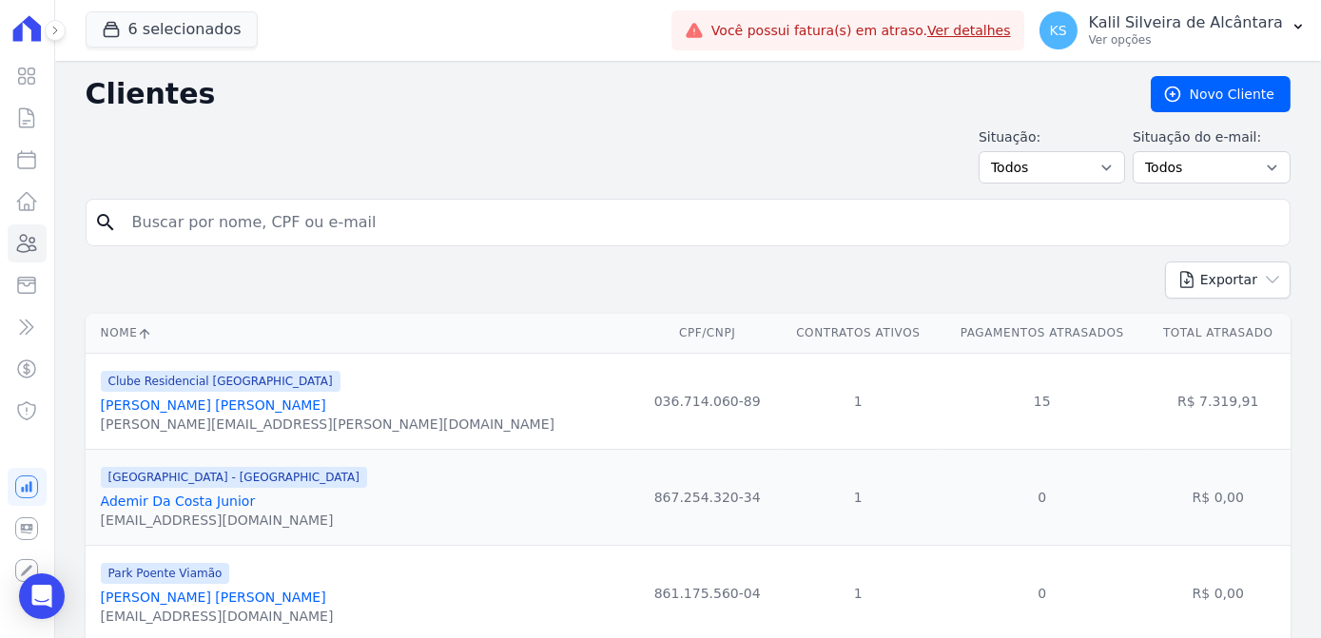
click at [200, 232] on input "search" at bounding box center [701, 222] width 1161 height 38
paste input "[PERSON_NAME] [PERSON_NAME]"
type input "[PERSON_NAME] [PERSON_NAME]"
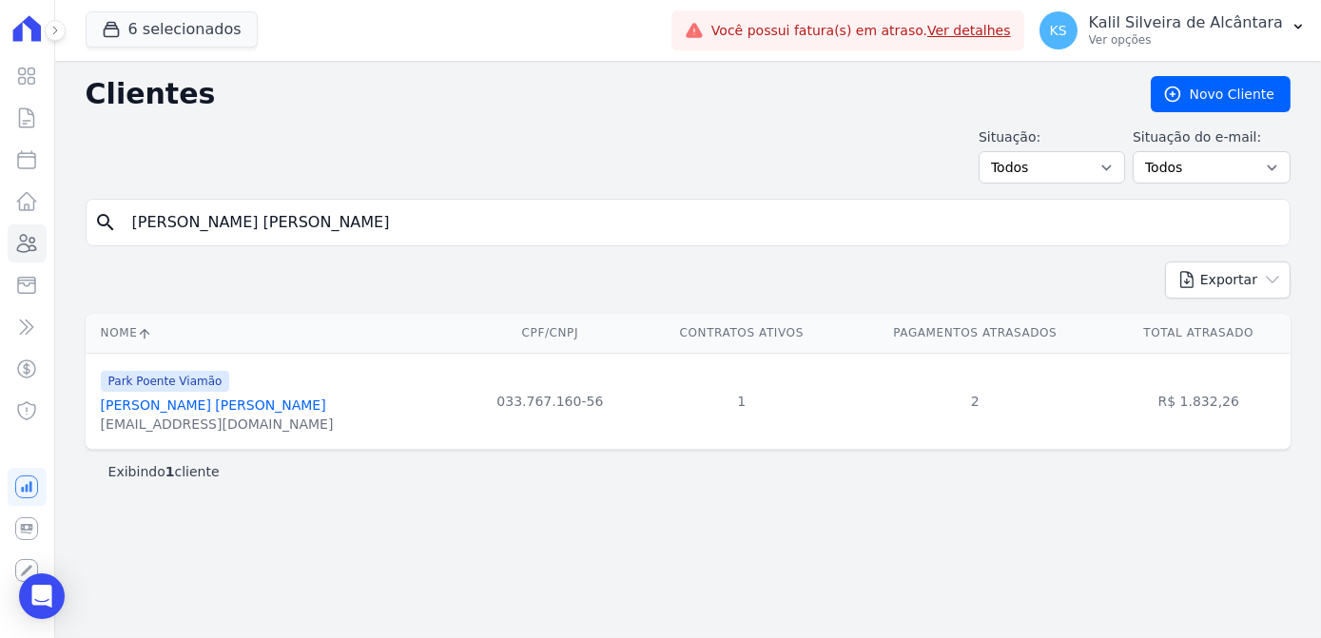
click at [73, 143] on div "Clientes [GEOGRAPHIC_DATA] Situação: Todos Adimplentes Inadimplentes Situação d…" at bounding box center [688, 349] width 1266 height 577
drag, startPoint x: 374, startPoint y: 242, endPoint x: 102, endPoint y: 211, distance: 273.7
click at [123, 216] on div "search [PERSON_NAME] [PERSON_NAME]" at bounding box center [688, 223] width 1205 height 48
paste input "[PERSON_NAME] [PERSON_NAME]"
type input "[PERSON_NAME] [PERSON_NAME]"
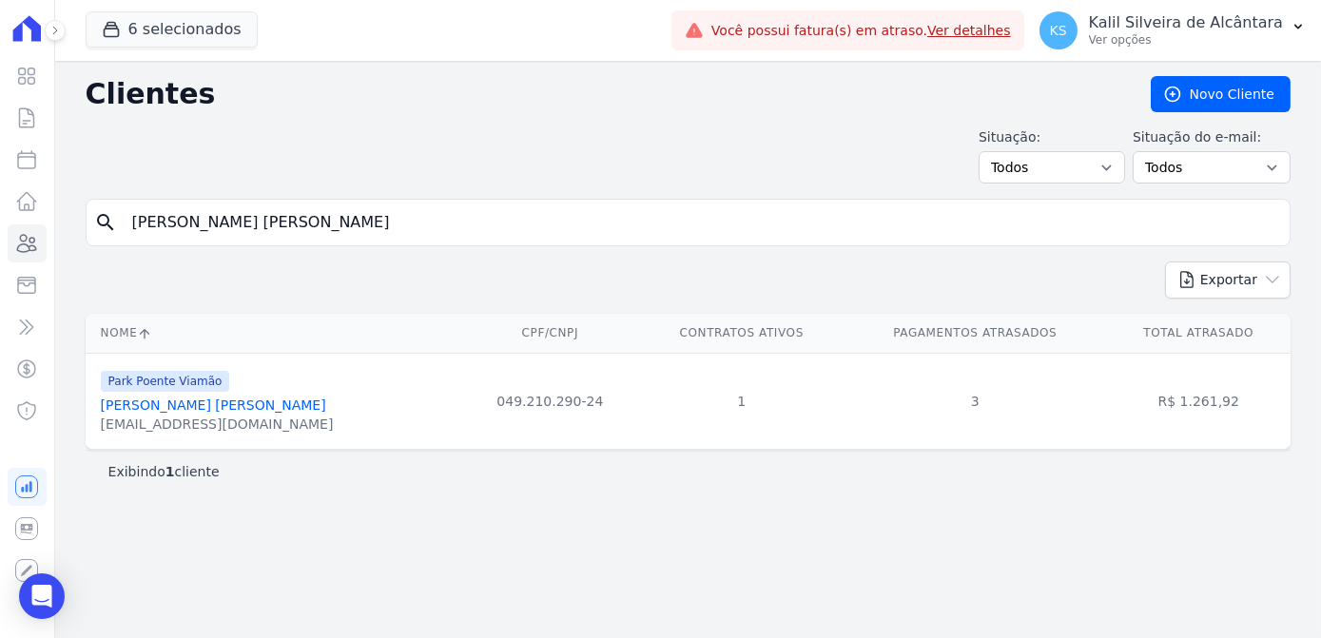
click at [187, 397] on link "[PERSON_NAME] [PERSON_NAME]" at bounding box center [213, 404] width 225 height 15
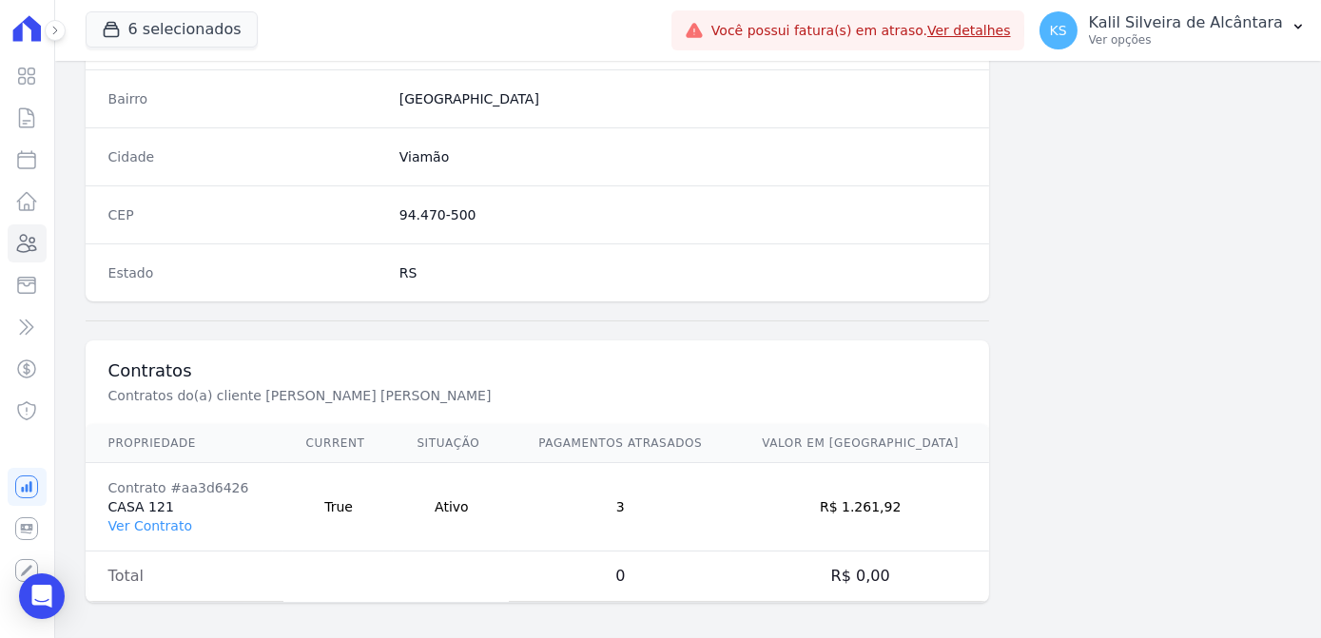
scroll to position [1133, 0]
click at [165, 516] on link "Ver Contrato" at bounding box center [150, 523] width 84 height 15
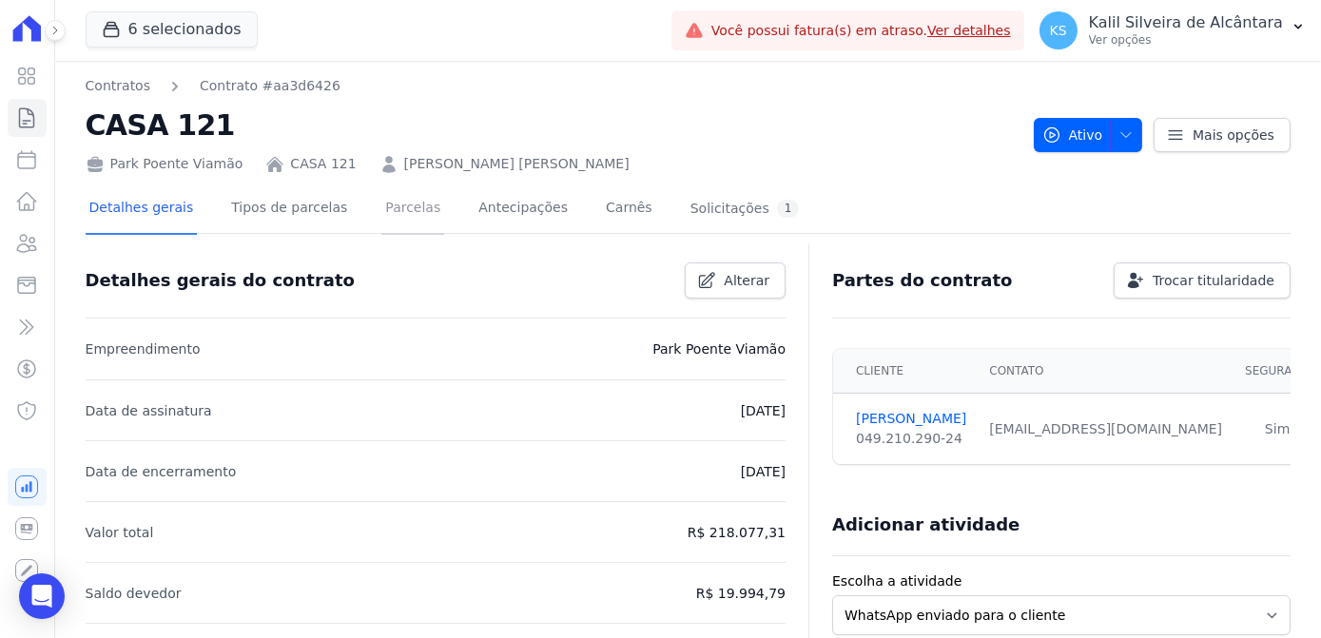
click at [385, 223] on link "Parcelas" at bounding box center [412, 209] width 63 height 50
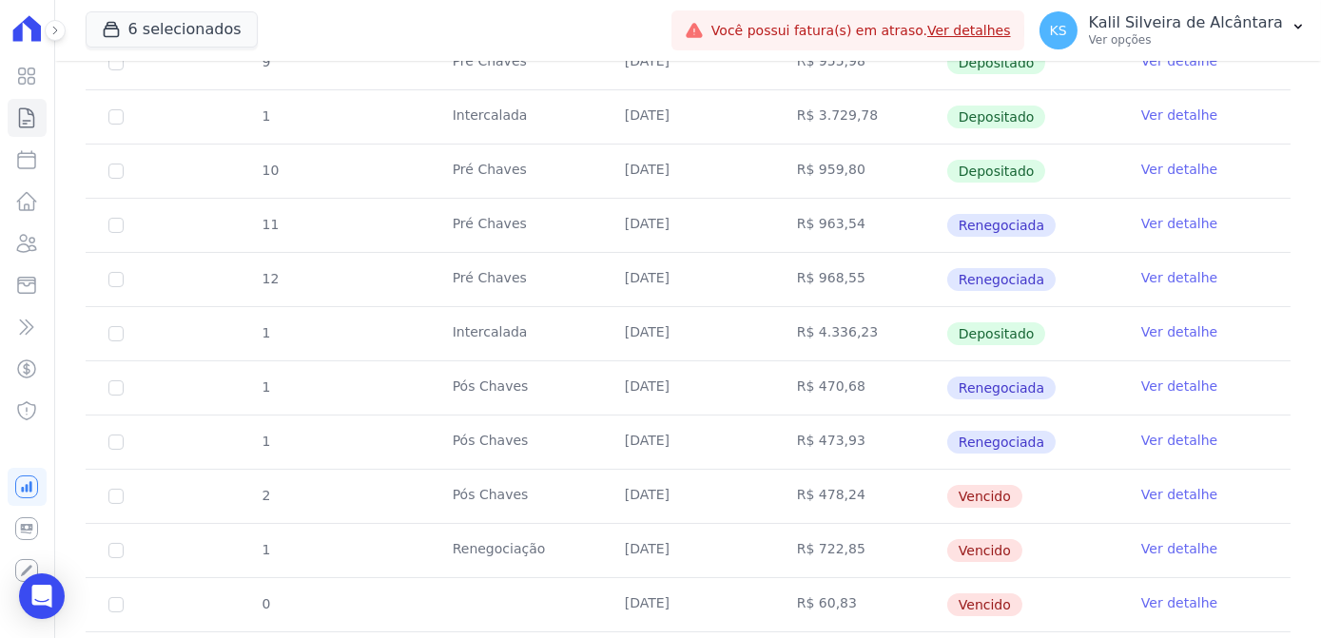
scroll to position [605, 0]
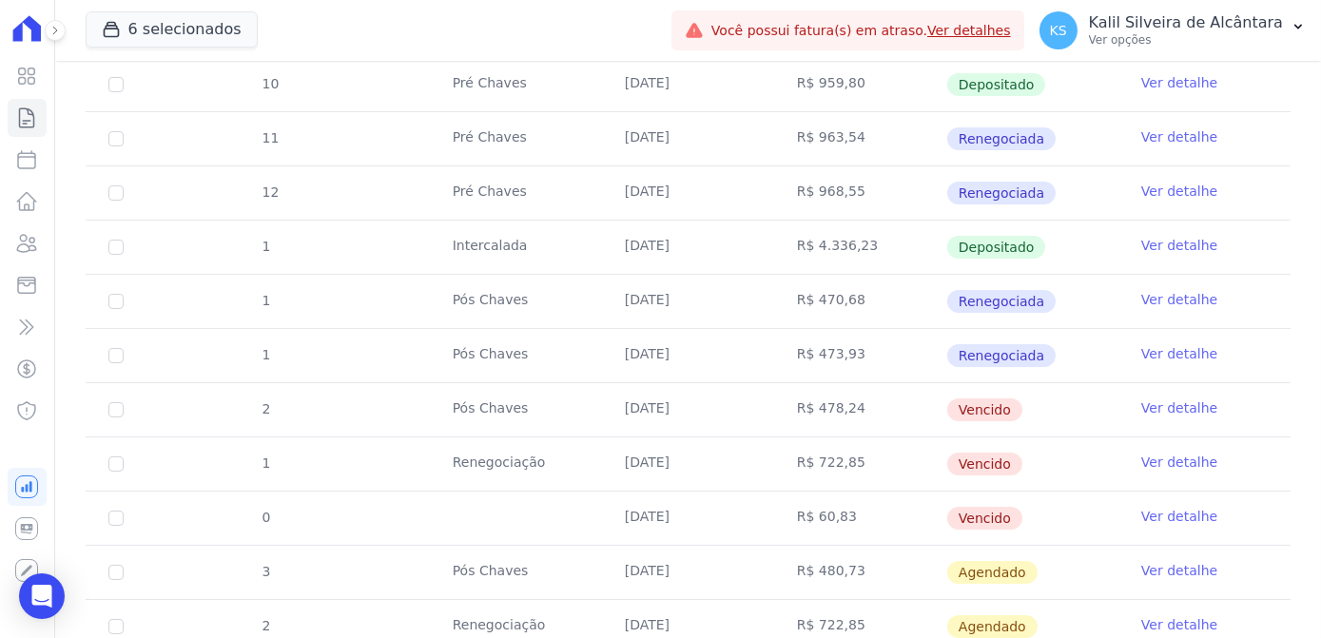
drag, startPoint x: 697, startPoint y: 498, endPoint x: 609, endPoint y: 372, distance: 154.3
click at [609, 372] on tbody "7 Pré [PERSON_NAME] [DATE] R$ 943,39 Depositado Ver detalhe 8 Pré [PERSON_NAME]…" at bounding box center [688, 436] width 1205 height 1191
drag, startPoint x: 609, startPoint y: 372, endPoint x: 825, endPoint y: 479, distance: 242.0
click at [825, 479] on td "R$ 722,85" at bounding box center [860, 463] width 172 height 53
click at [946, 412] on td "Vencido" at bounding box center [1032, 409] width 172 height 53
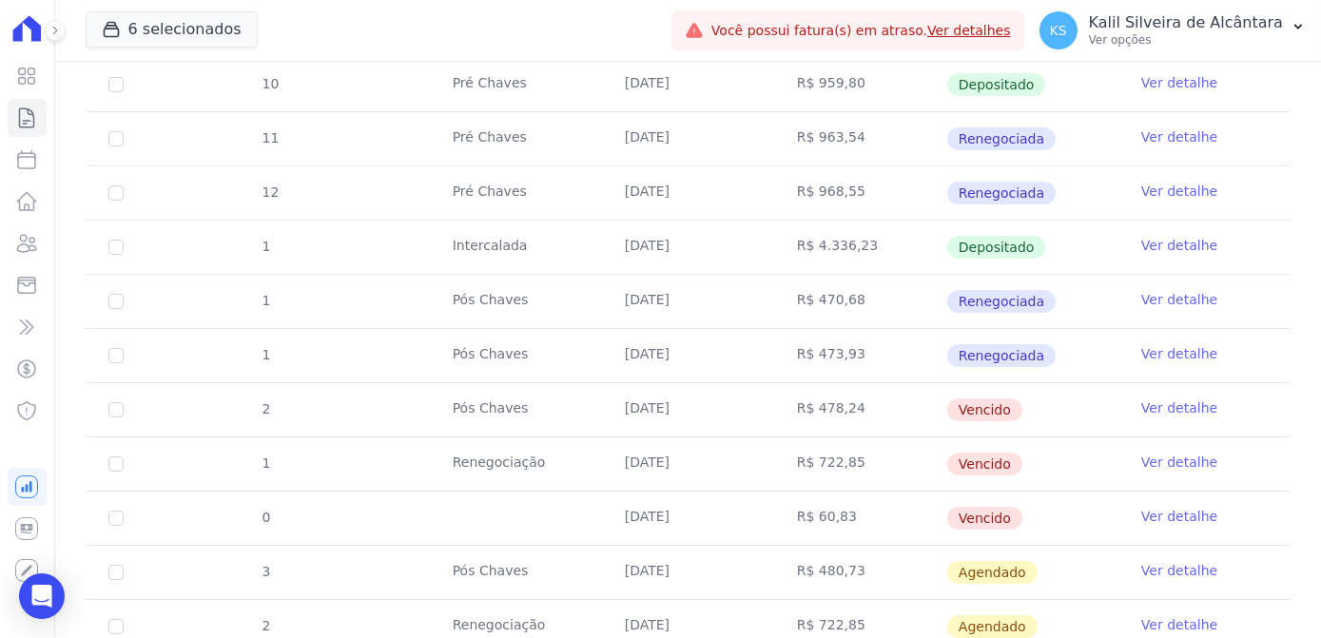
click at [323, 9] on div "6 selecionados Apice Incorporadora [GEOGRAPHIC_DATA] - Juros de Obra [GEOGRAPHI…" at bounding box center [375, 30] width 578 height 63
click at [29, 243] on icon at bounding box center [26, 243] width 23 height 23
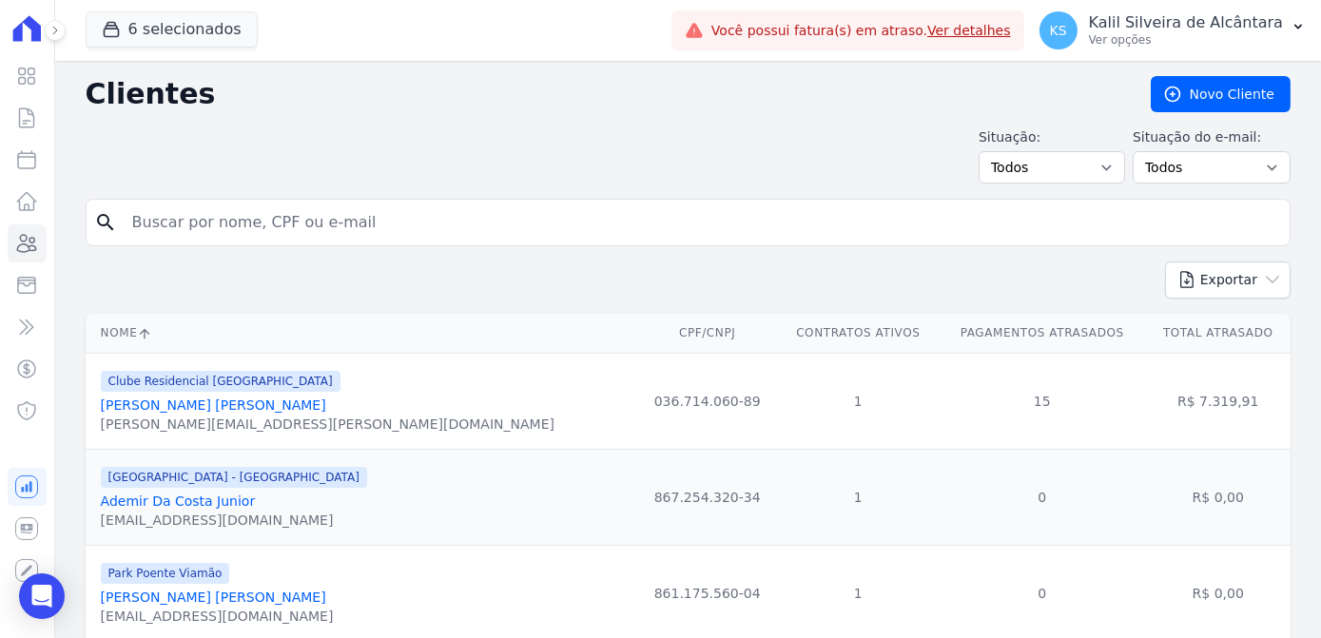
click at [320, 213] on input "search" at bounding box center [701, 222] width 1161 height 38
paste input "[PERSON_NAME] [PERSON_NAME]"
type input "[PERSON_NAME] [PERSON_NAME]"
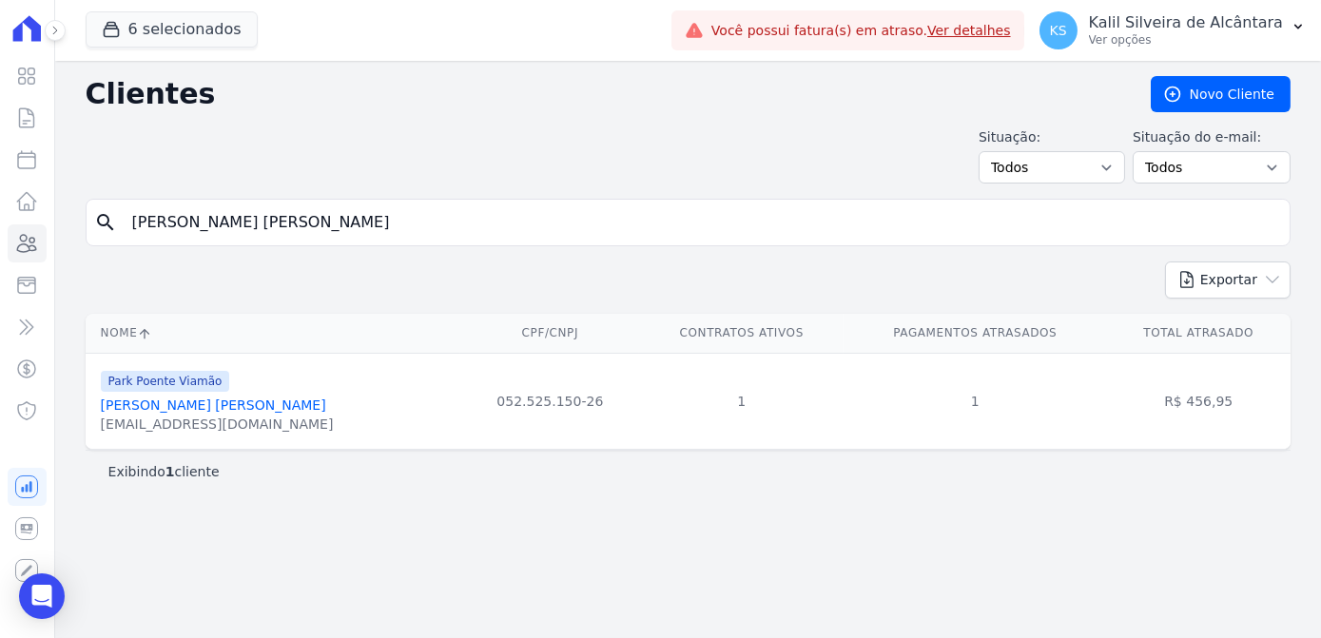
click at [246, 404] on link "[PERSON_NAME] [PERSON_NAME]" at bounding box center [213, 404] width 225 height 15
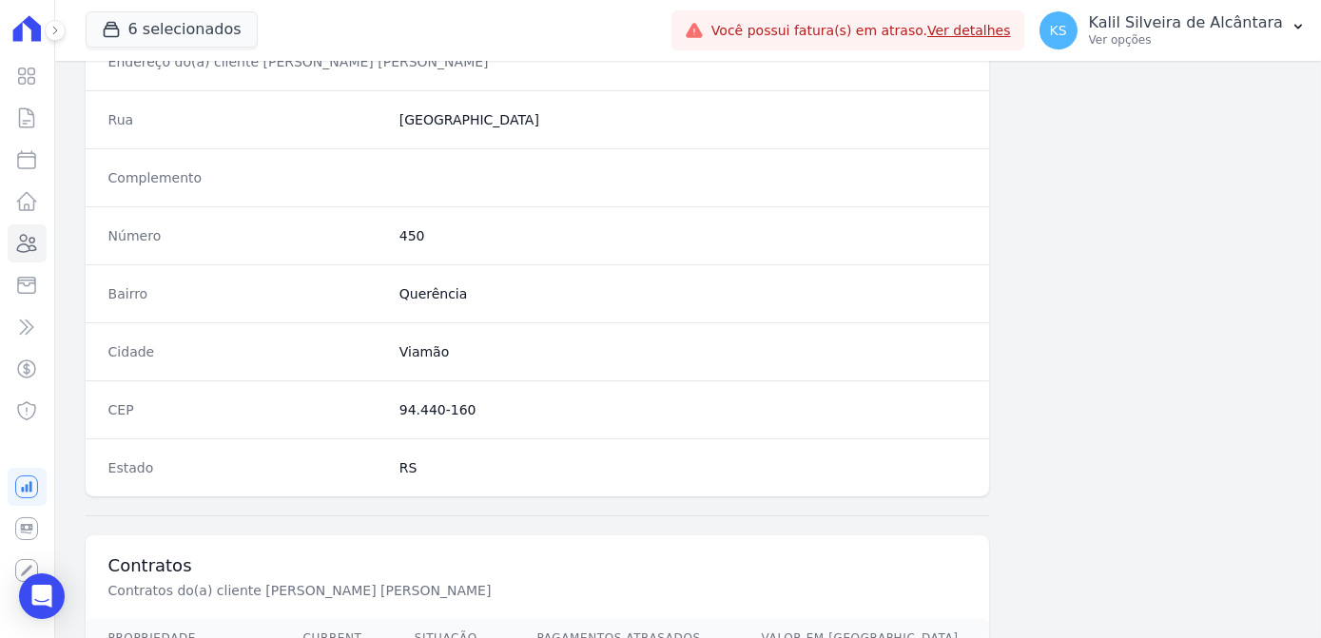
scroll to position [1133, 0]
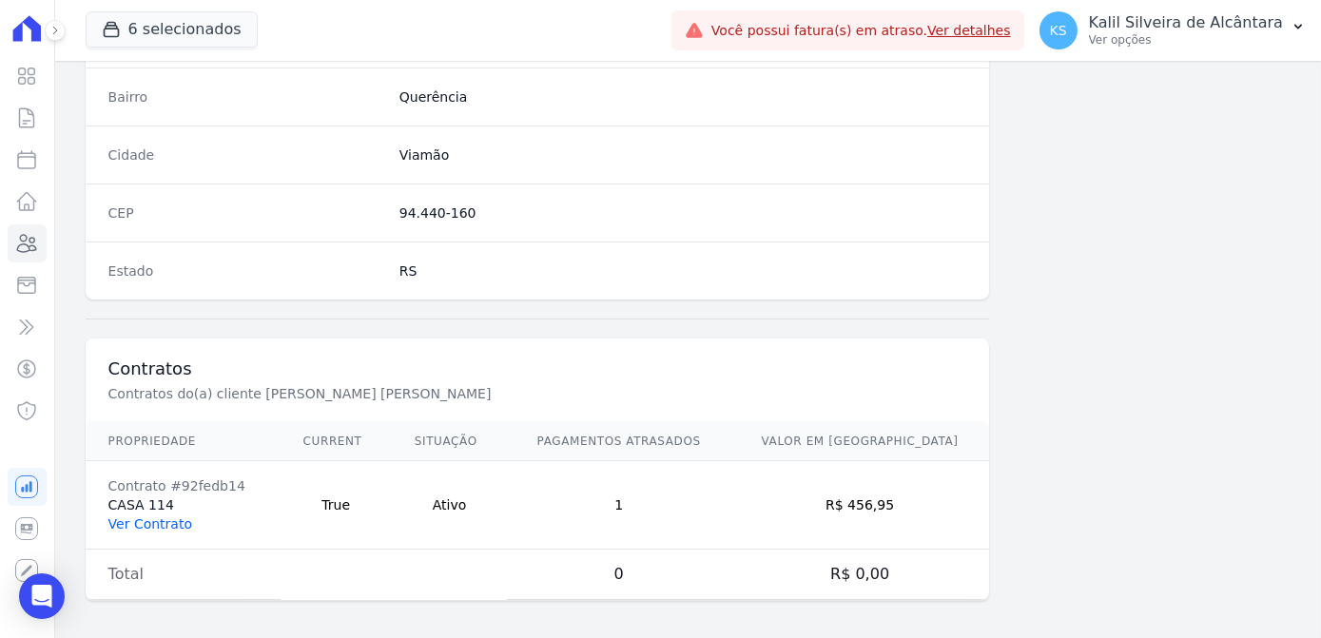
click at [149, 516] on link "Ver Contrato" at bounding box center [150, 523] width 84 height 15
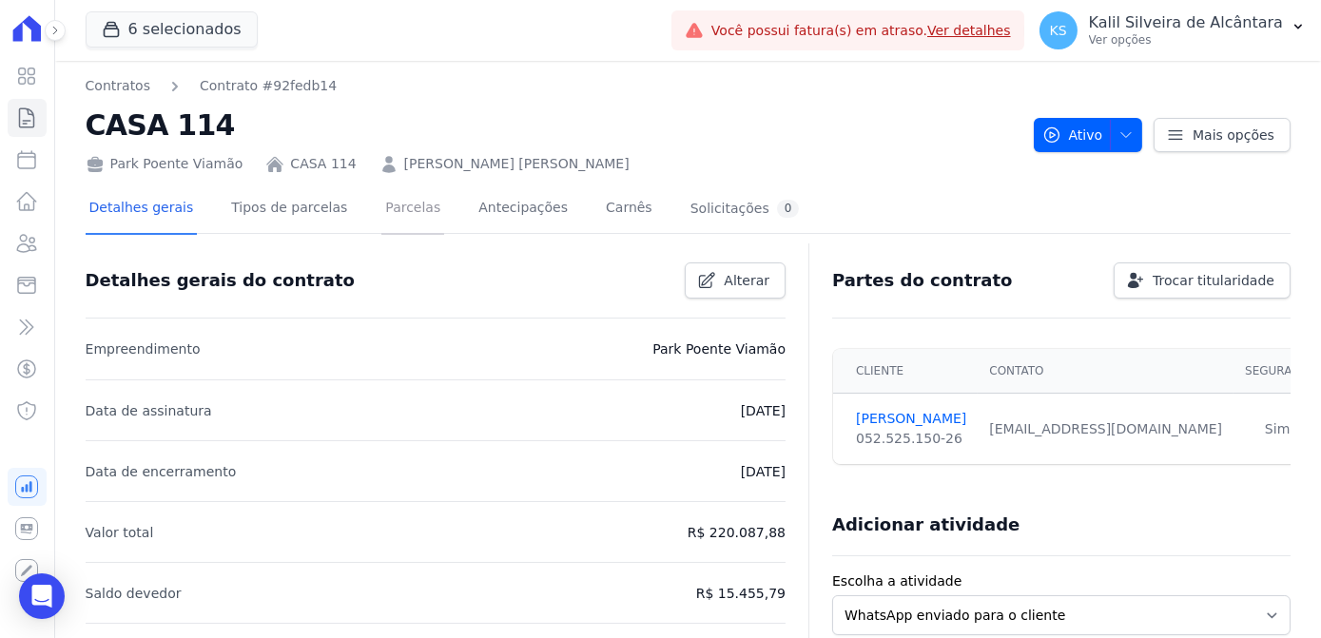
click at [381, 231] on link "Parcelas" at bounding box center [412, 209] width 63 height 50
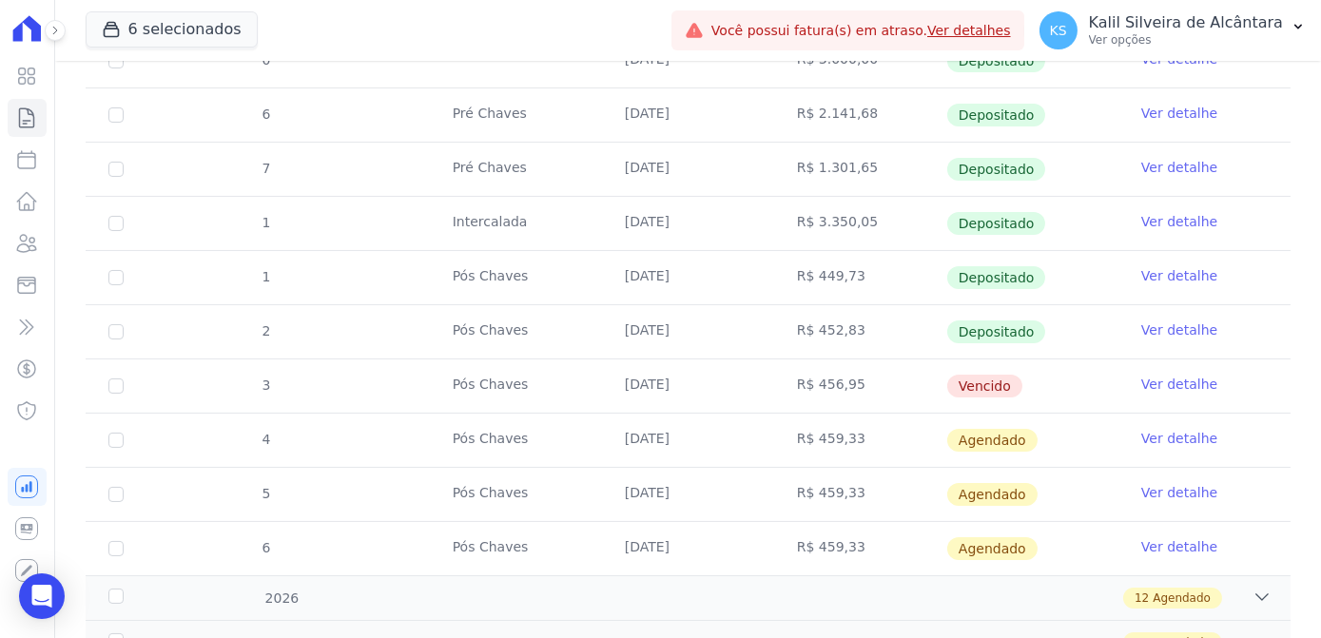
scroll to position [691, 0]
drag, startPoint x: 637, startPoint y: 368, endPoint x: 590, endPoint y: 365, distance: 47.6
click at [590, 365] on tr "3 Pós [PERSON_NAME] [DATE] R$ 456,95 [GEOGRAPHIC_DATA] Ver detalhe" at bounding box center [688, 384] width 1205 height 54
drag, startPoint x: 590, startPoint y: 365, endPoint x: 799, endPoint y: 416, distance: 215.2
click at [799, 416] on td "R$ 459,33" at bounding box center [860, 438] width 172 height 53
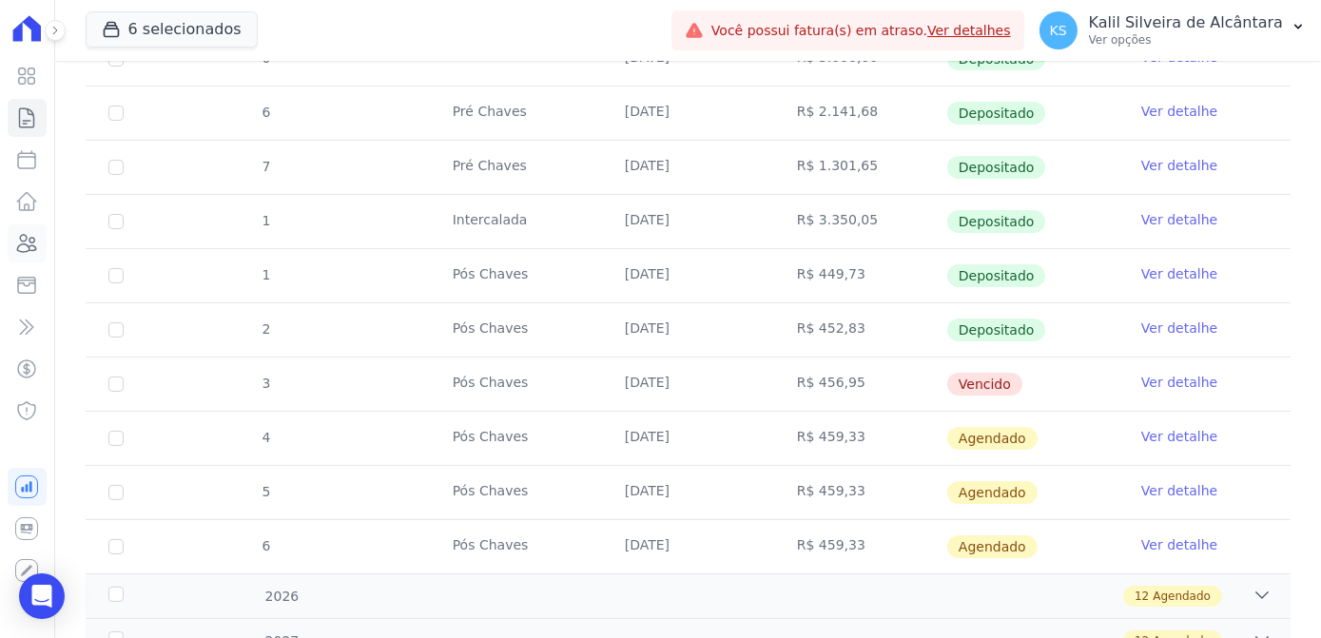
click at [25, 246] on icon at bounding box center [26, 243] width 23 height 23
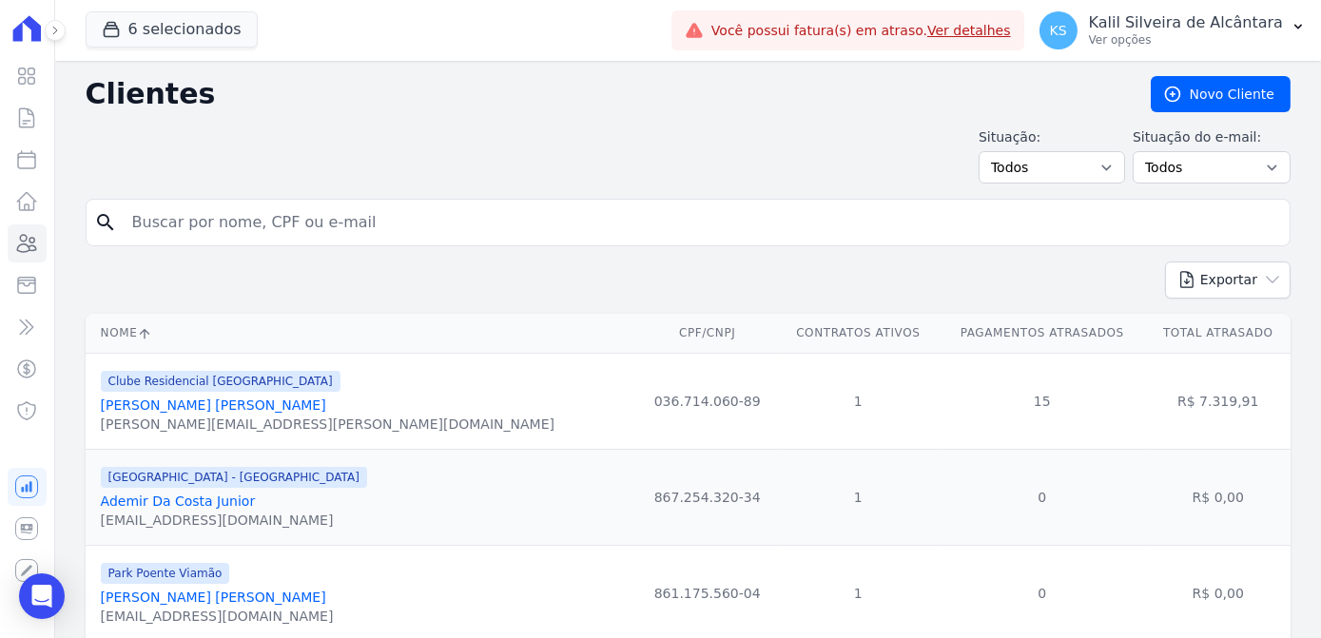
click at [417, 220] on input "search" at bounding box center [701, 222] width 1161 height 38
paste input "[PERSON_NAME] [PERSON_NAME] Da Cas Pessi"
type input "[PERSON_NAME] [PERSON_NAME] Da Cas Pessi"
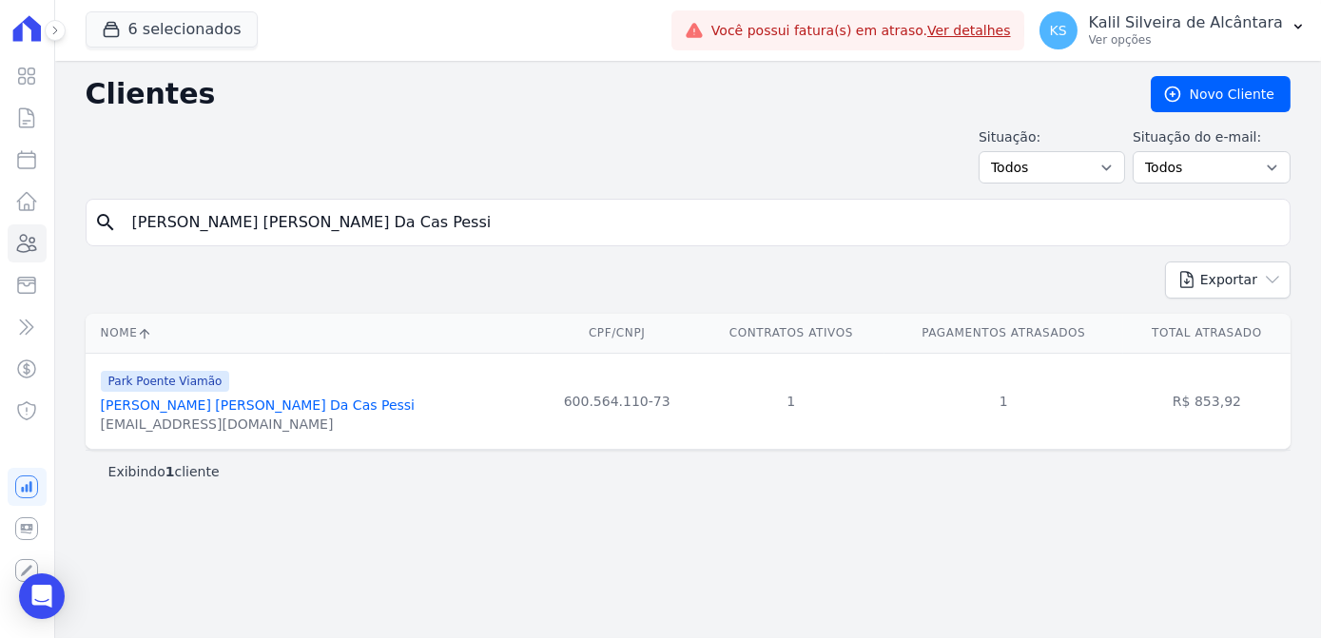
click at [200, 406] on link "[PERSON_NAME] [PERSON_NAME] Da Cas Pessi" at bounding box center [258, 404] width 314 height 15
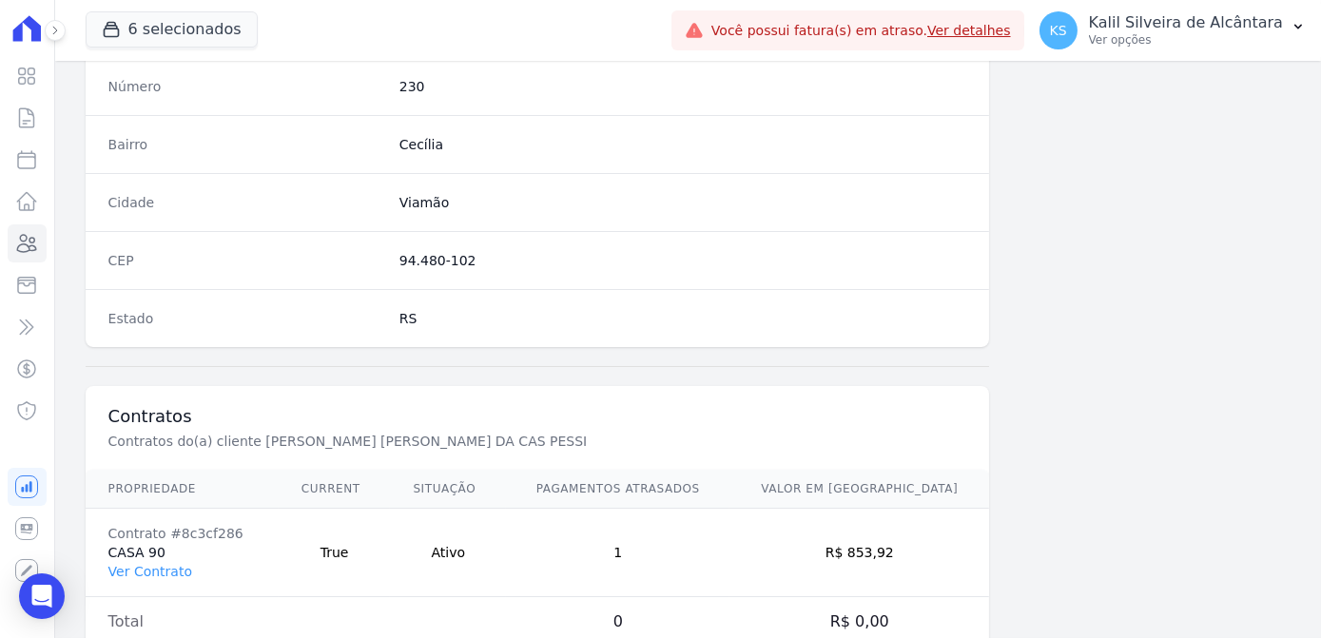
scroll to position [1133, 0]
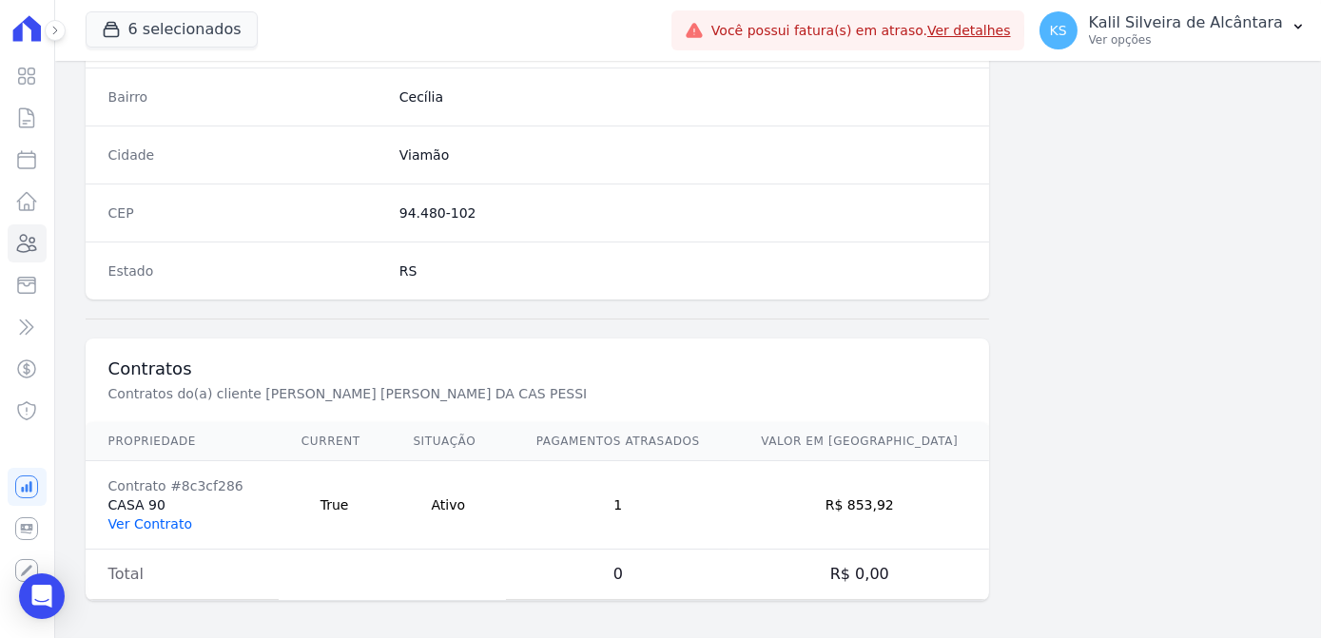
click at [131, 521] on link "Ver Contrato" at bounding box center [150, 523] width 84 height 15
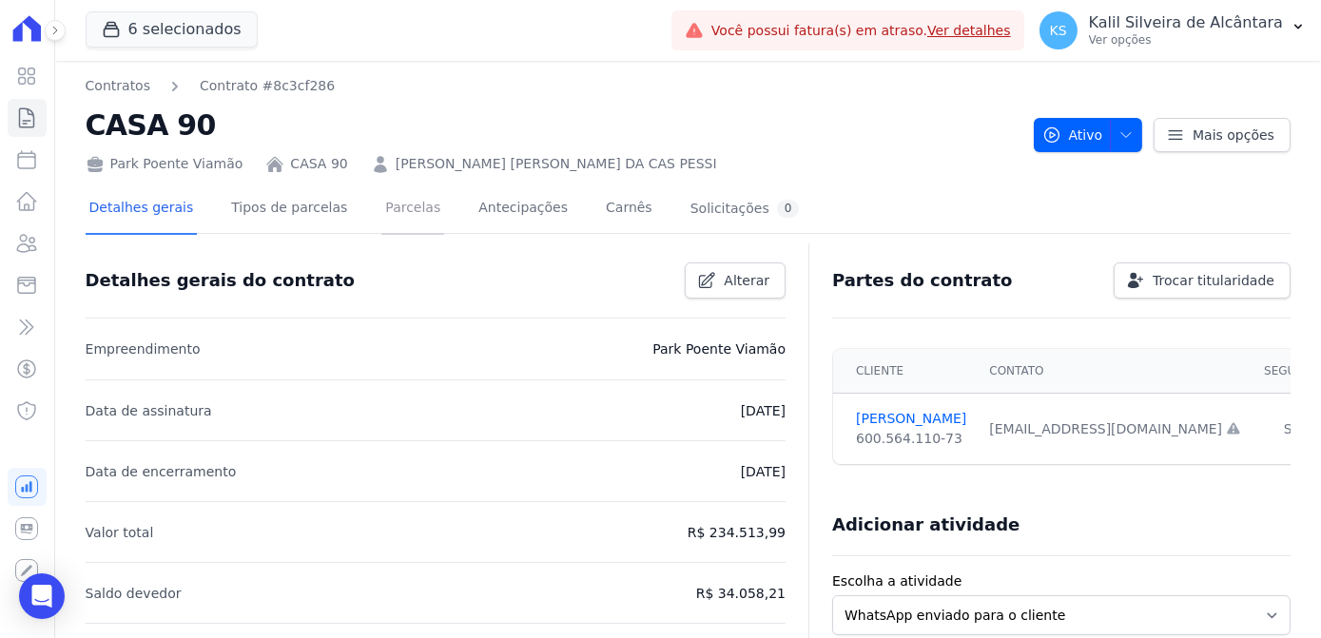
click at [381, 217] on link "Parcelas" at bounding box center [412, 209] width 63 height 50
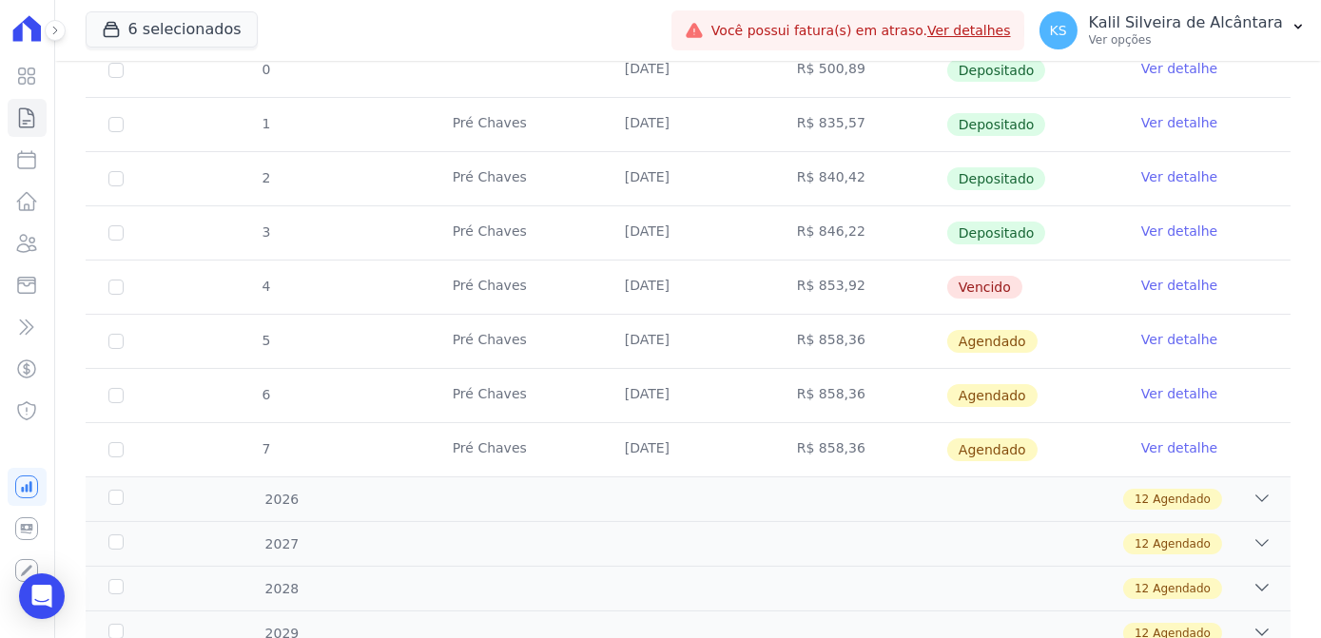
scroll to position [256, 0]
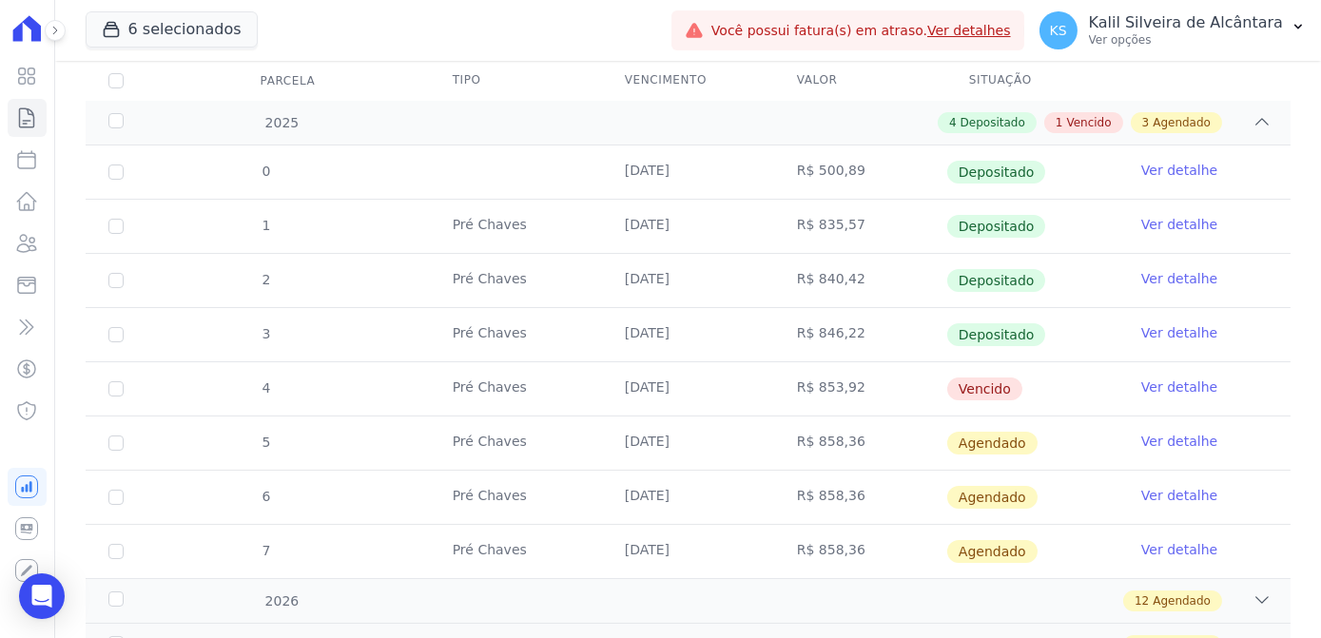
click at [776, 318] on tbody "0 [DATE] R$ 500,89 Depositado Ver detalhe 1 Pré [PERSON_NAME] [DATE] R$ 835,57 …" at bounding box center [688, 361] width 1205 height 433
drag, startPoint x: 773, startPoint y: 319, endPoint x: 843, endPoint y: 396, distance: 104.3
click at [843, 396] on td "R$ 853,92" at bounding box center [860, 388] width 172 height 53
drag, startPoint x: 843, startPoint y: 396, endPoint x: 654, endPoint y: 395, distance: 189.2
click at [654, 395] on td "[DATE]" at bounding box center [688, 388] width 172 height 53
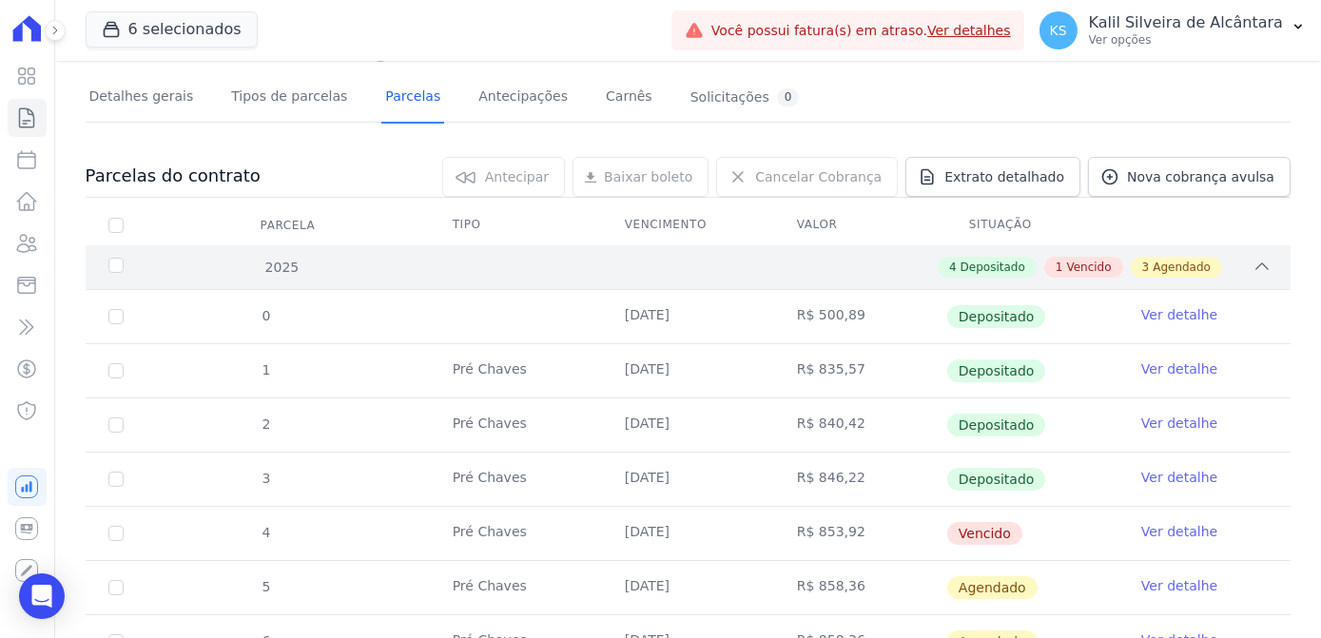
scroll to position [0, 0]
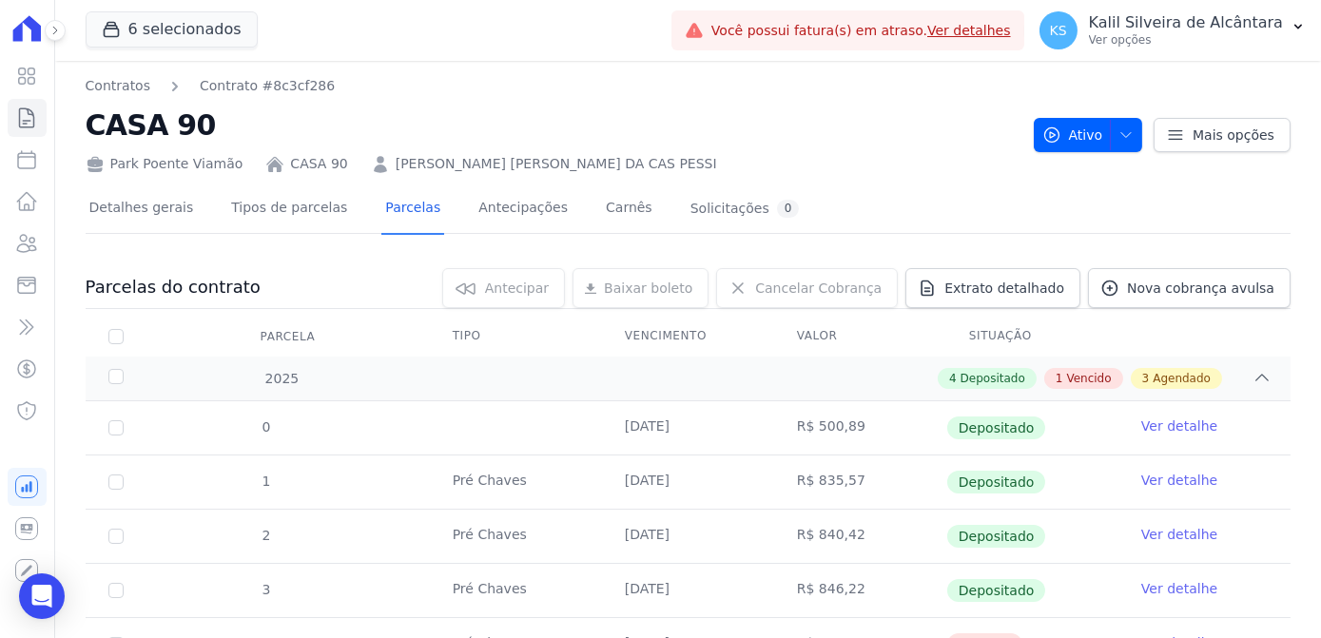
click at [490, 163] on link "[PERSON_NAME] [PERSON_NAME] DA CAS PESSI" at bounding box center [556, 164] width 321 height 20
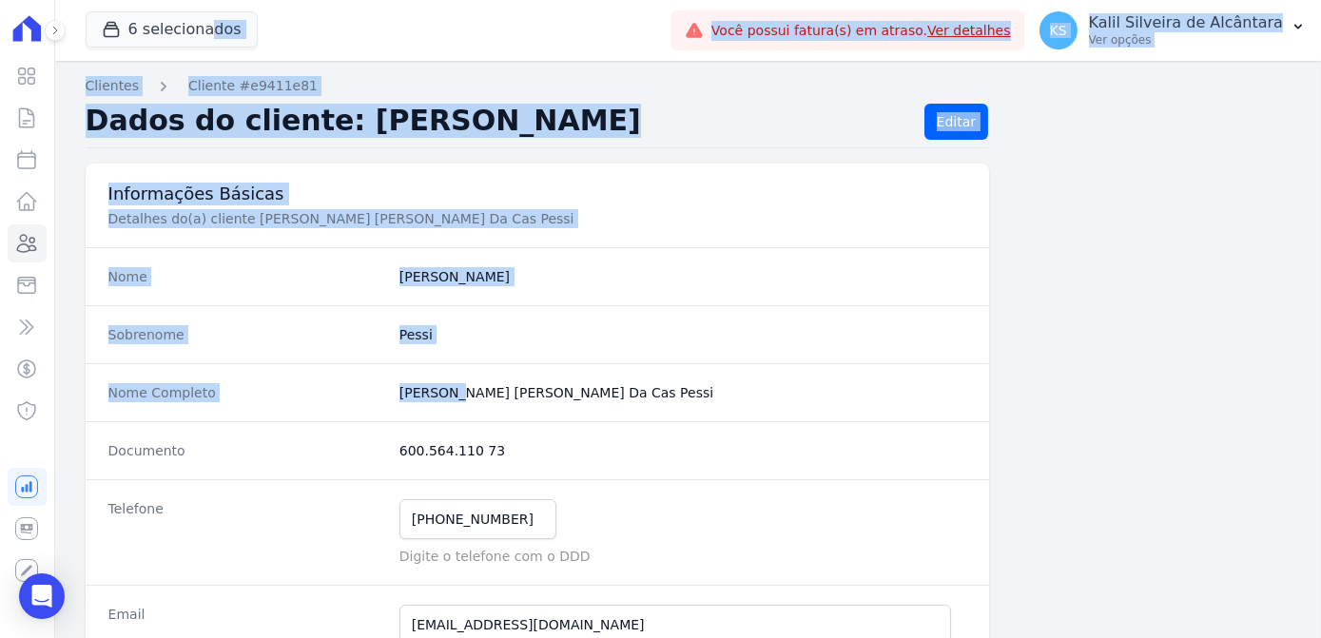
drag, startPoint x: 460, startPoint y: 389, endPoint x: 416, endPoint y: 389, distance: 44.7
drag, startPoint x: 416, startPoint y: 389, endPoint x: 502, endPoint y: 398, distance: 87.1
click at [502, 398] on completo "[PERSON_NAME] [PERSON_NAME] Da Cas Pessi" at bounding box center [682, 392] width 567 height 19
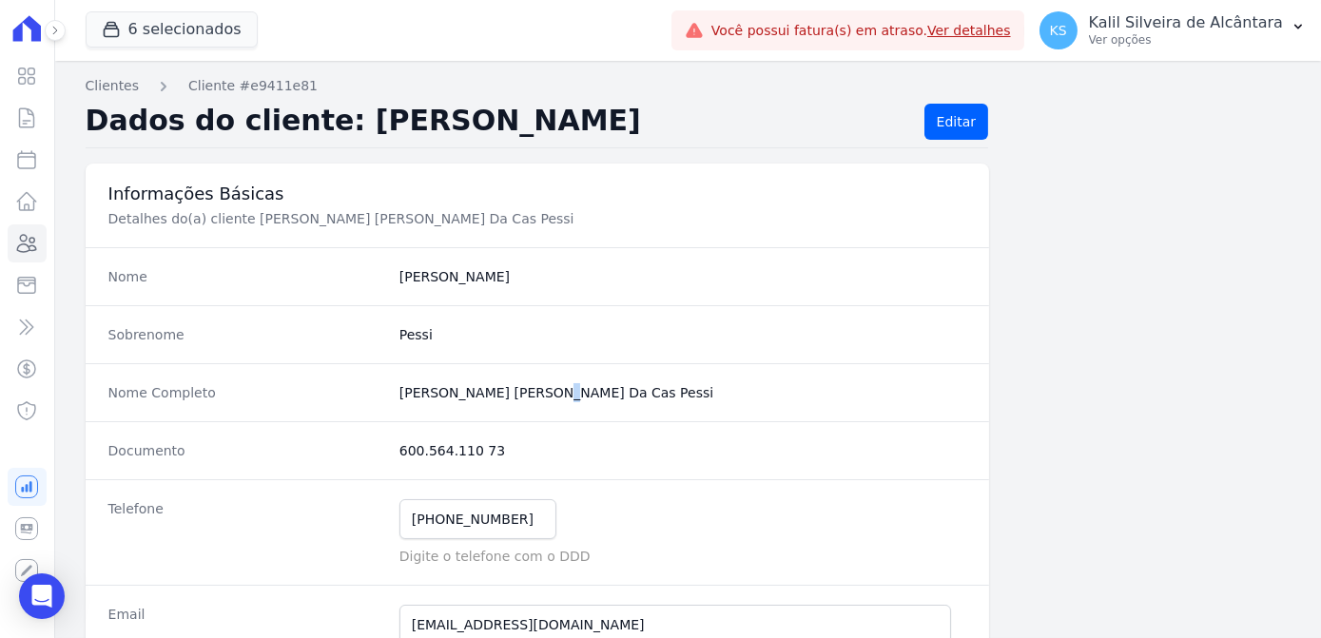
drag, startPoint x: 502, startPoint y: 398, endPoint x: 386, endPoint y: 384, distance: 116.9
click at [386, 384] on div "Nome Completo [PERSON_NAME] [PERSON_NAME] Da Cas Pessi" at bounding box center [538, 392] width 904 height 58
copy div "[PERSON_NAME] [PERSON_NAME] Da Cas Pessi"
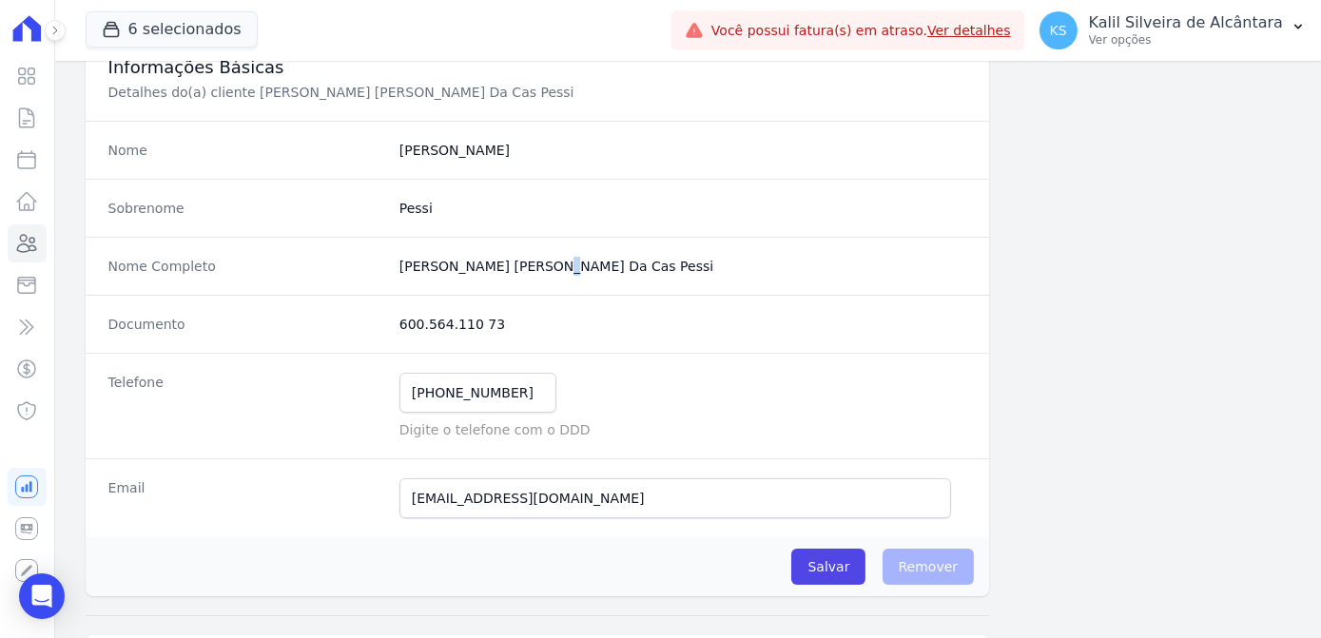
scroll to position [259, 0]
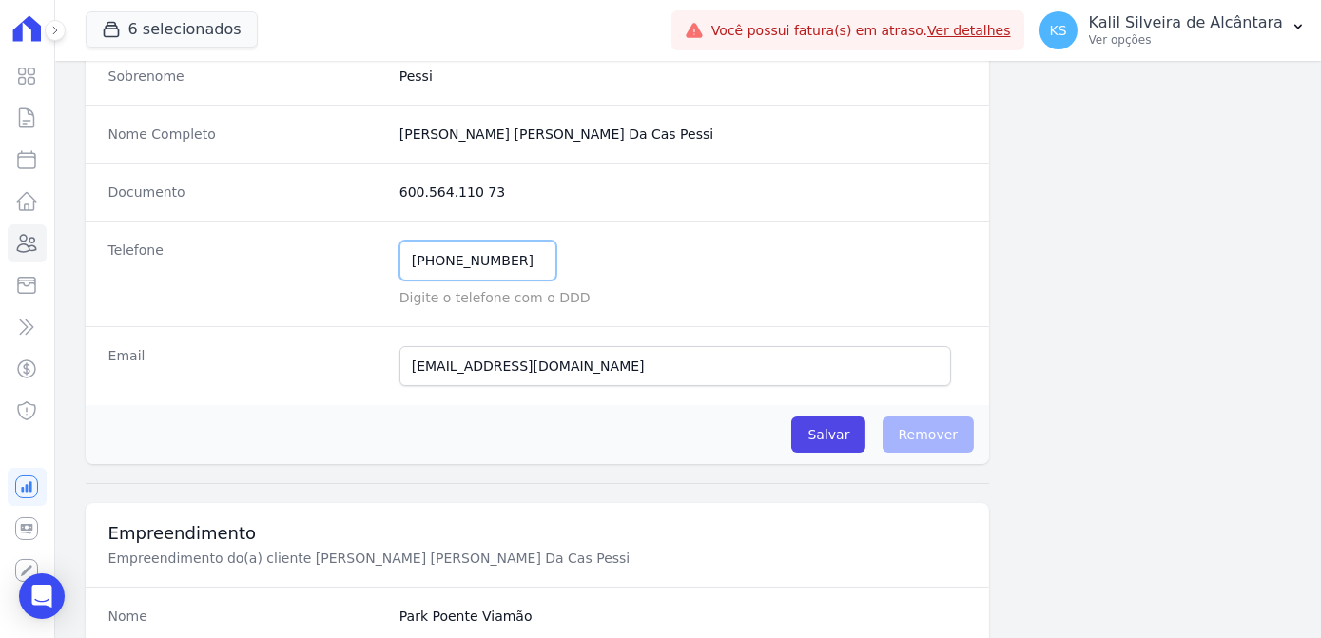
drag, startPoint x: 510, startPoint y: 257, endPoint x: 431, endPoint y: 261, distance: 79.0
click at [431, 261] on input "[PHONE_NUMBER]" at bounding box center [477, 261] width 157 height 40
click at [27, 245] on icon at bounding box center [26, 243] width 23 height 23
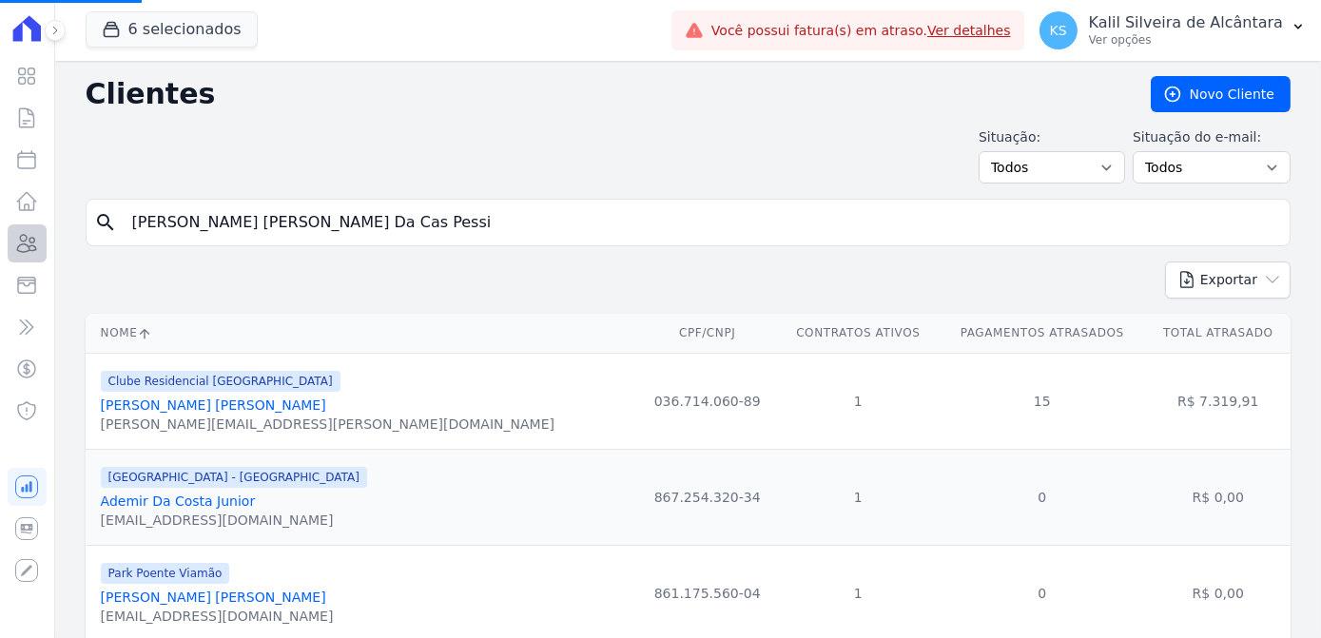
drag, startPoint x: 358, startPoint y: 226, endPoint x: 8, endPoint y: 226, distance: 349.9
click at [116, 223] on div "search [PERSON_NAME] [PERSON_NAME] Da Cas Pessi" at bounding box center [688, 223] width 1205 height 48
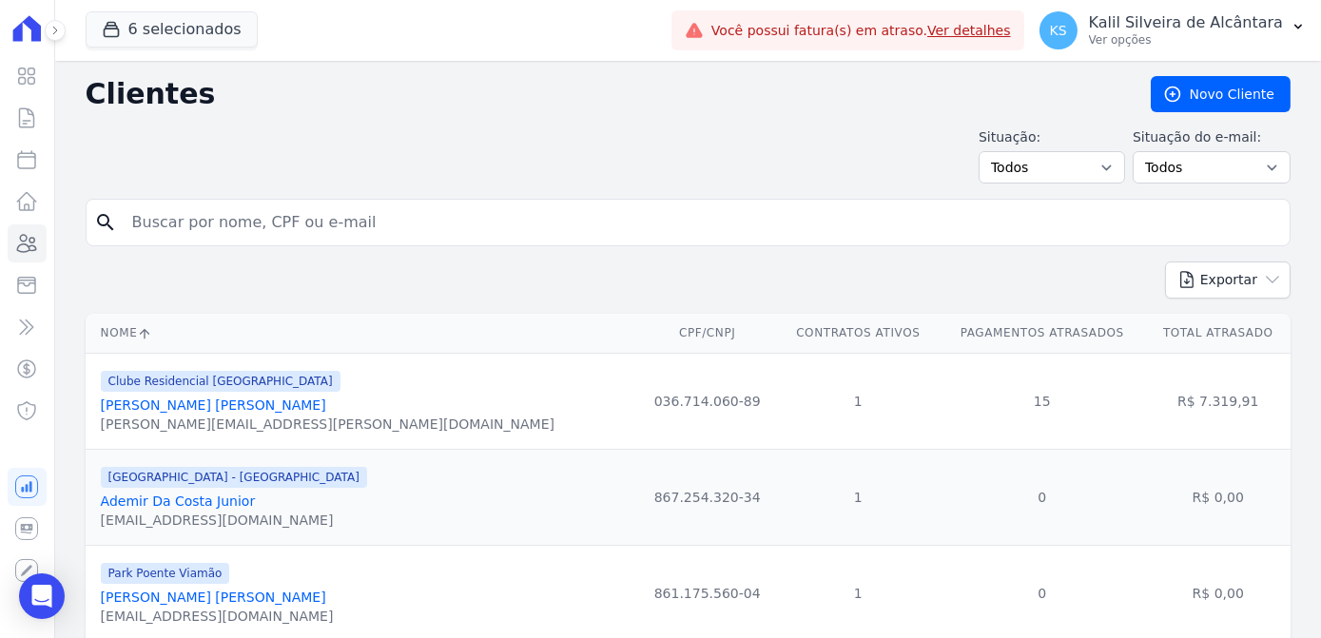
click at [304, 236] on input "search" at bounding box center [701, 222] width 1161 height 38
paste input "[PERSON_NAME]"
type input "[PERSON_NAME]"
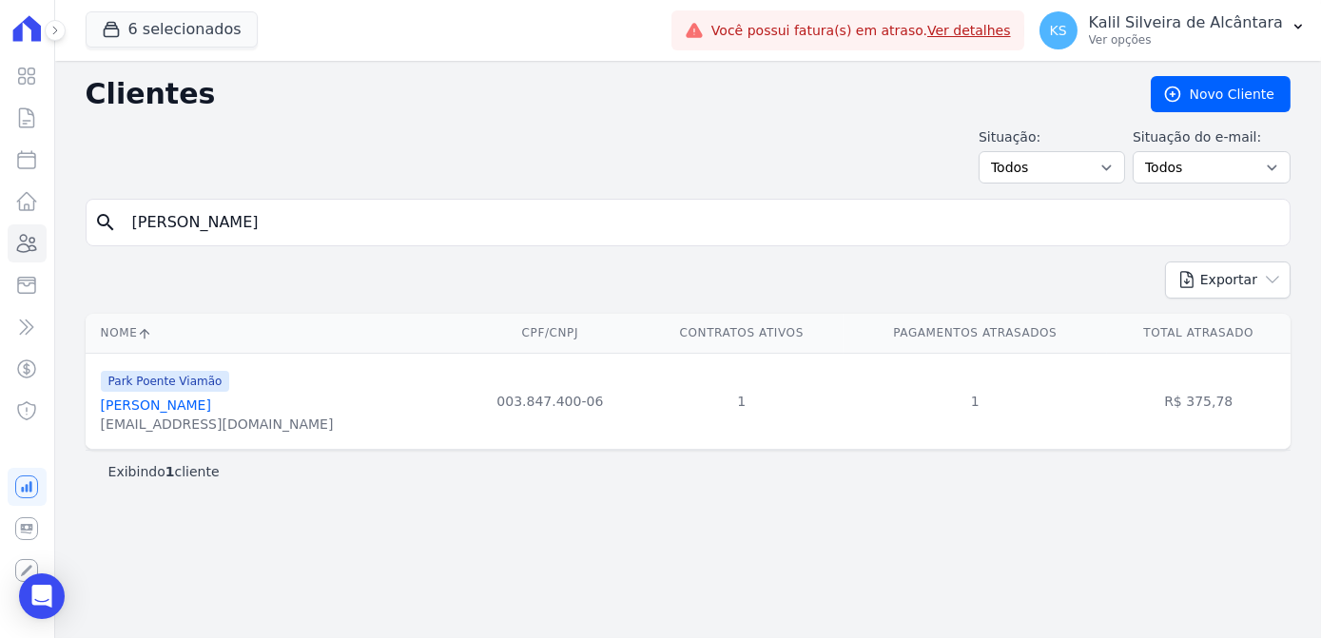
click at [145, 403] on link "[PERSON_NAME]" at bounding box center [156, 404] width 110 height 15
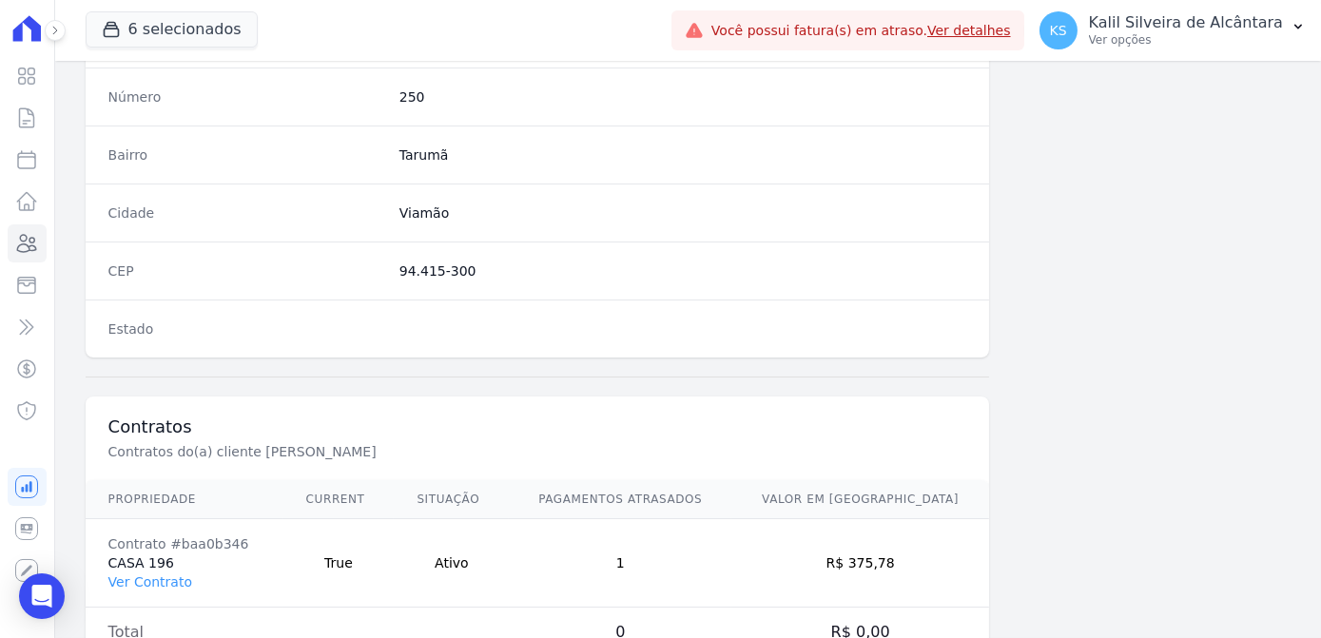
scroll to position [1133, 0]
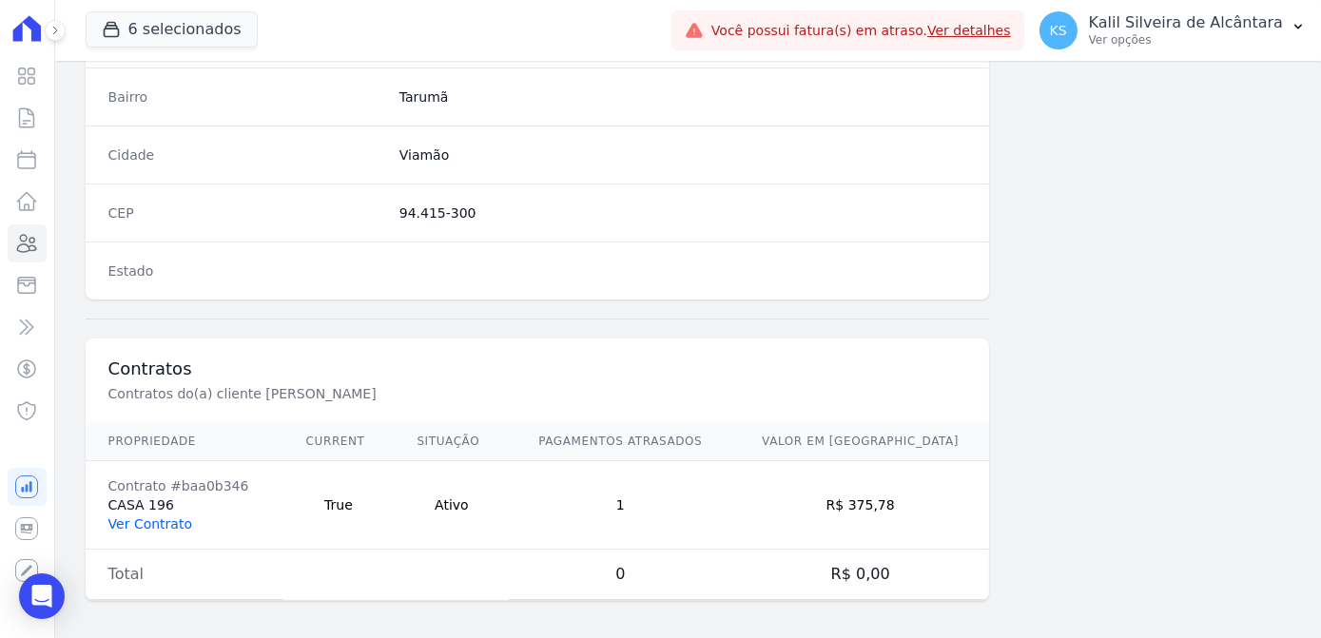
click at [159, 516] on link "Ver Contrato" at bounding box center [150, 523] width 84 height 15
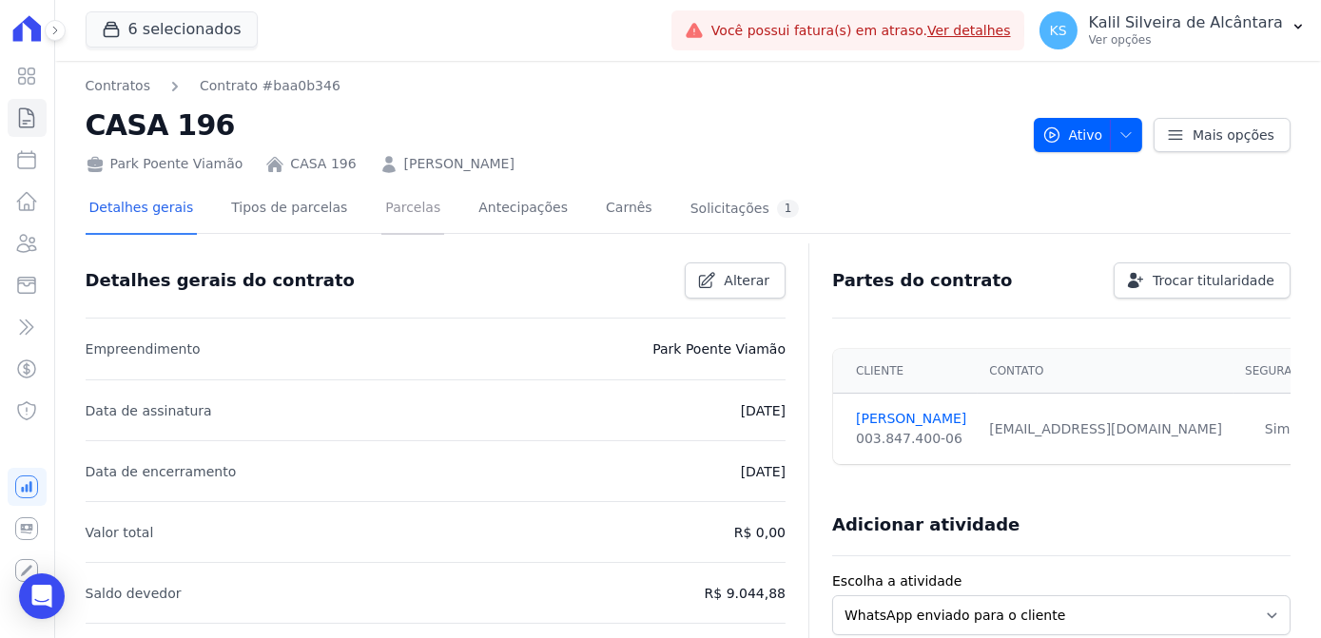
click at [398, 207] on link "Parcelas" at bounding box center [412, 209] width 63 height 50
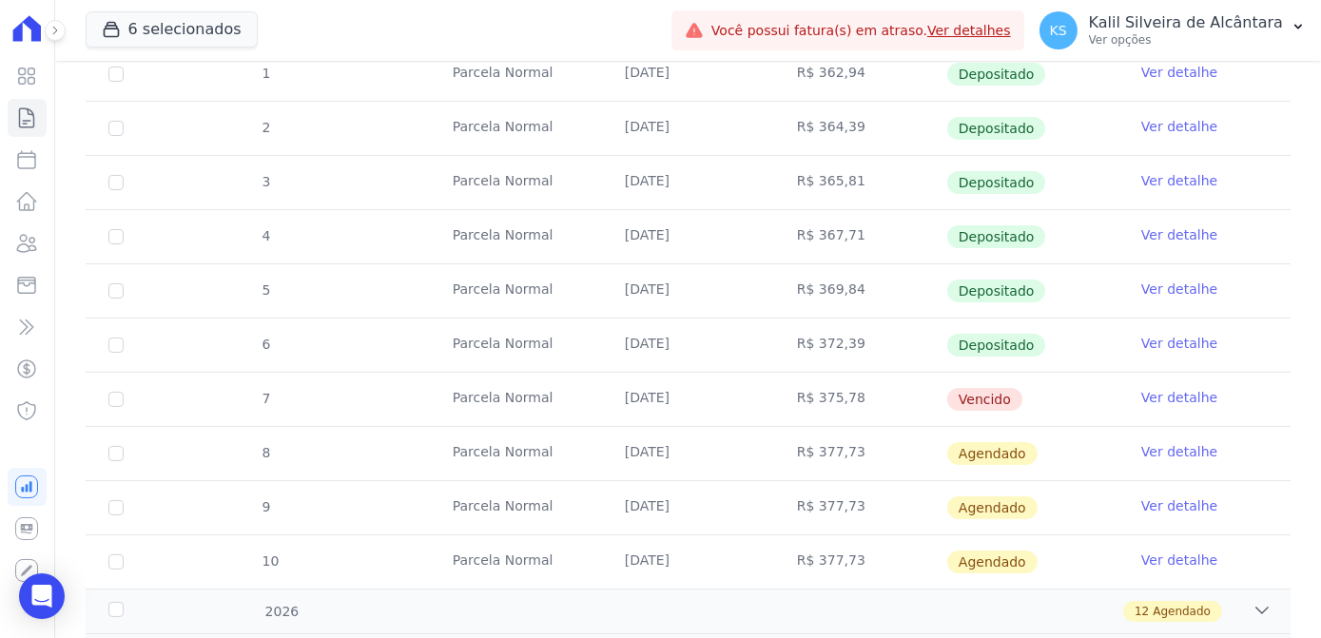
scroll to position [848, 0]
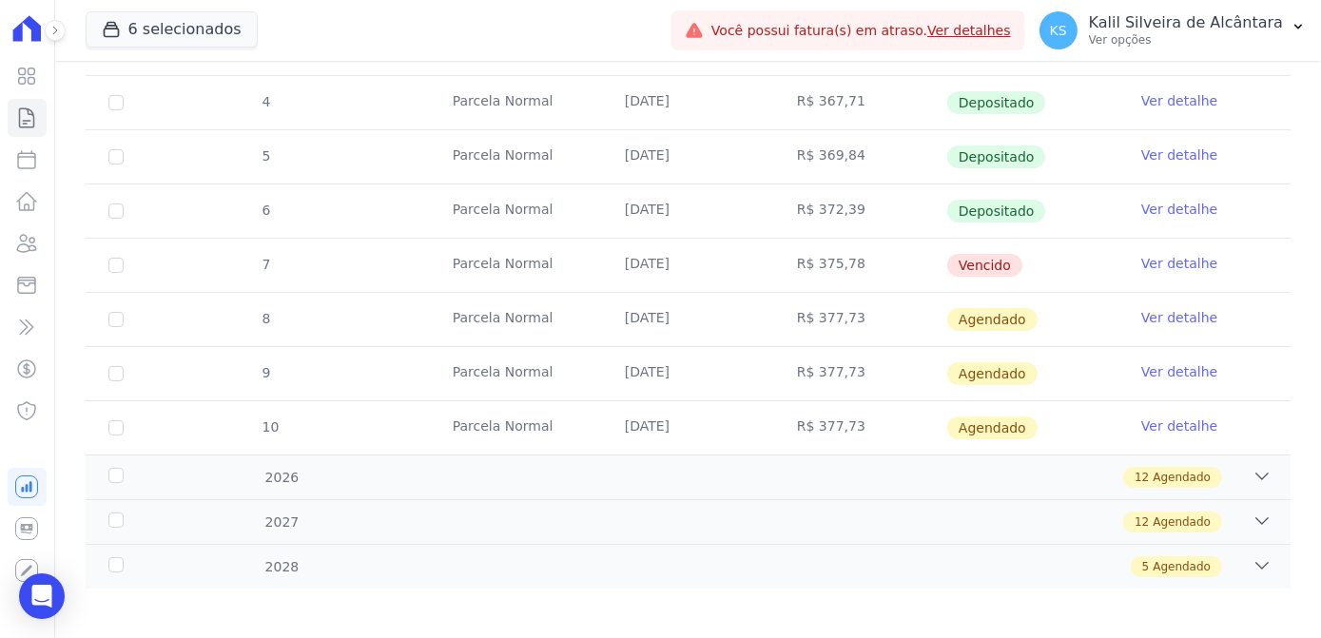
drag, startPoint x: 944, startPoint y: 278, endPoint x: 736, endPoint y: 280, distance: 208.3
click at [755, 278] on tbody "19 [GEOGRAPHIC_DATA] [DATE] R$ 883,99 Depositado Ver detalhe 1 [GEOGRAPHIC_DATA…" at bounding box center [688, 48] width 1205 height 812
drag, startPoint x: 736, startPoint y: 280, endPoint x: 653, endPoint y: 270, distance: 83.3
click at [624, 241] on td "[DATE]" at bounding box center [688, 265] width 172 height 53
click at [28, 257] on link "Clientes" at bounding box center [27, 243] width 39 height 38
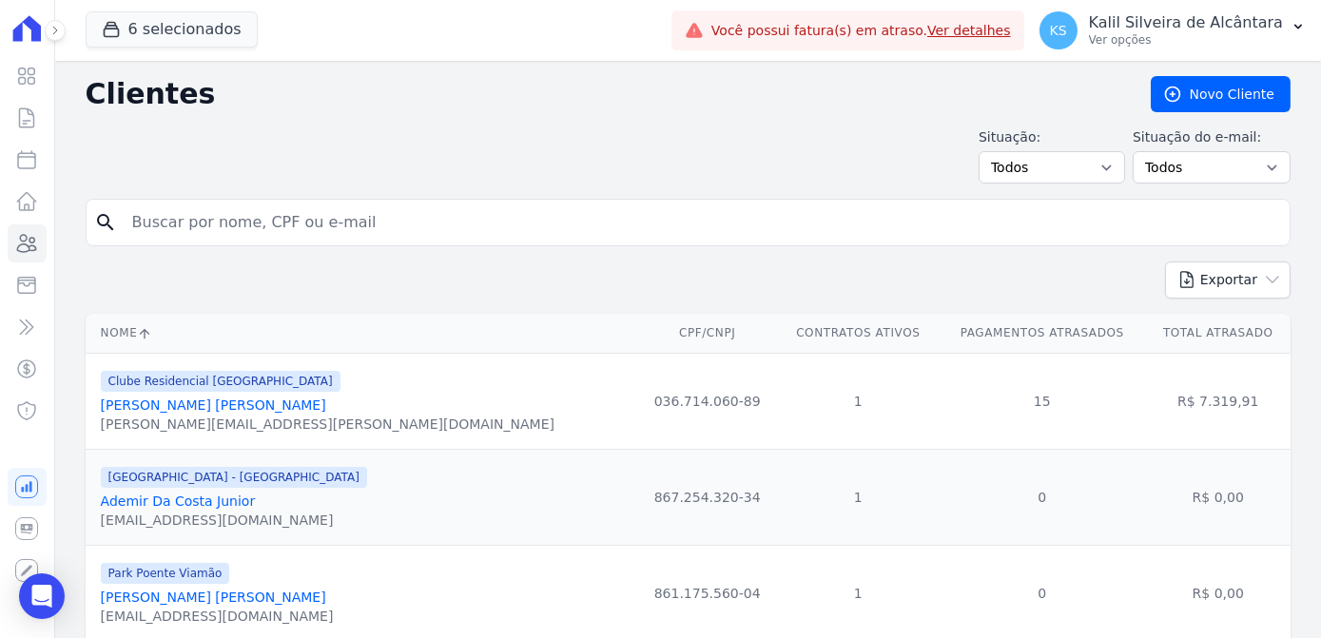
click at [403, 211] on input "search" at bounding box center [701, 222] width 1161 height 38
paste input "[PERSON_NAME]"
type input "[PERSON_NAME]"
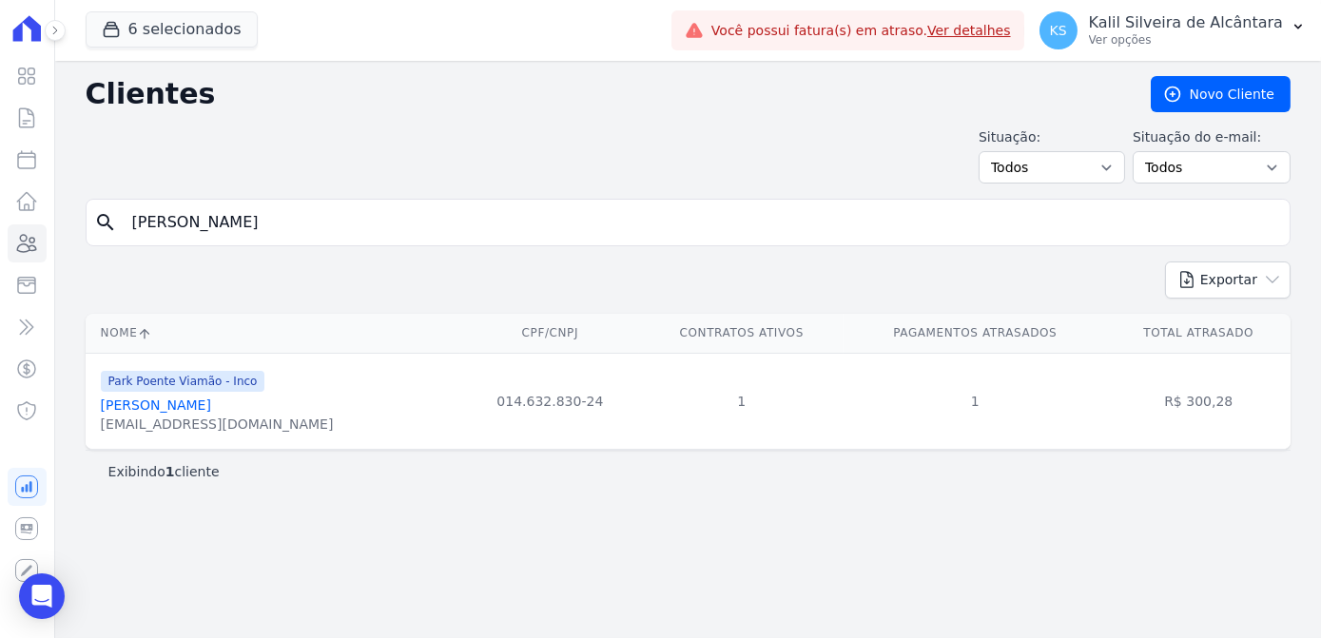
click at [181, 397] on link "[PERSON_NAME]" at bounding box center [156, 404] width 110 height 15
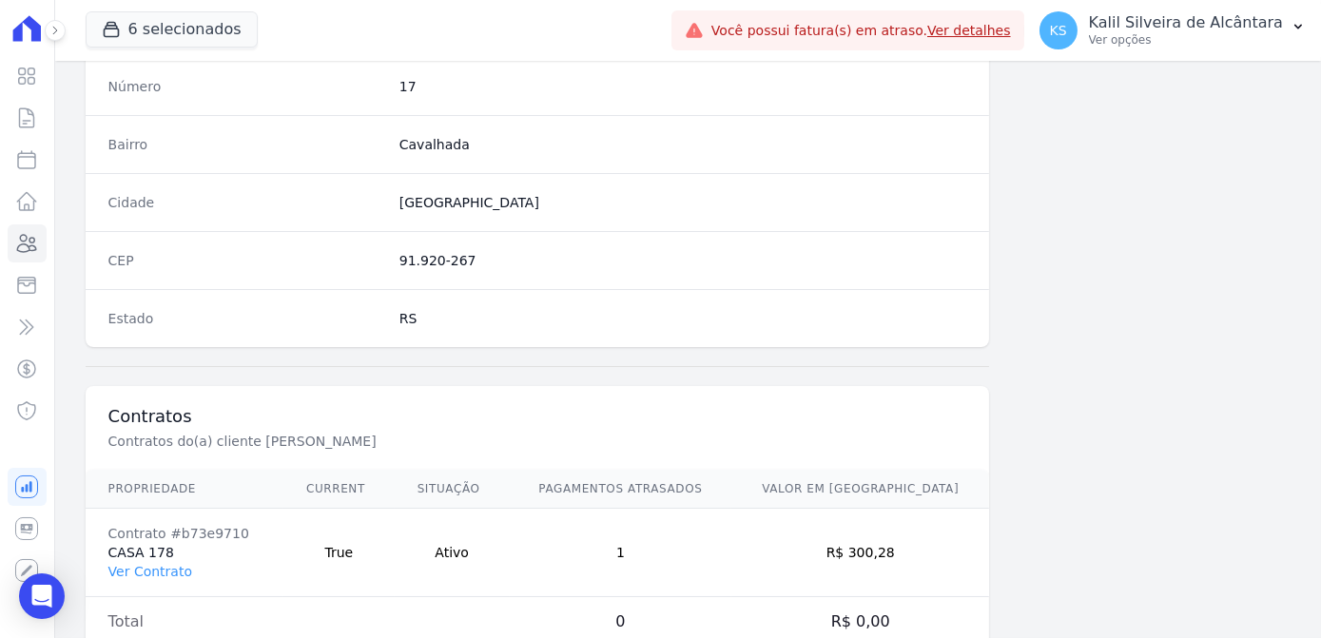
scroll to position [1133, 0]
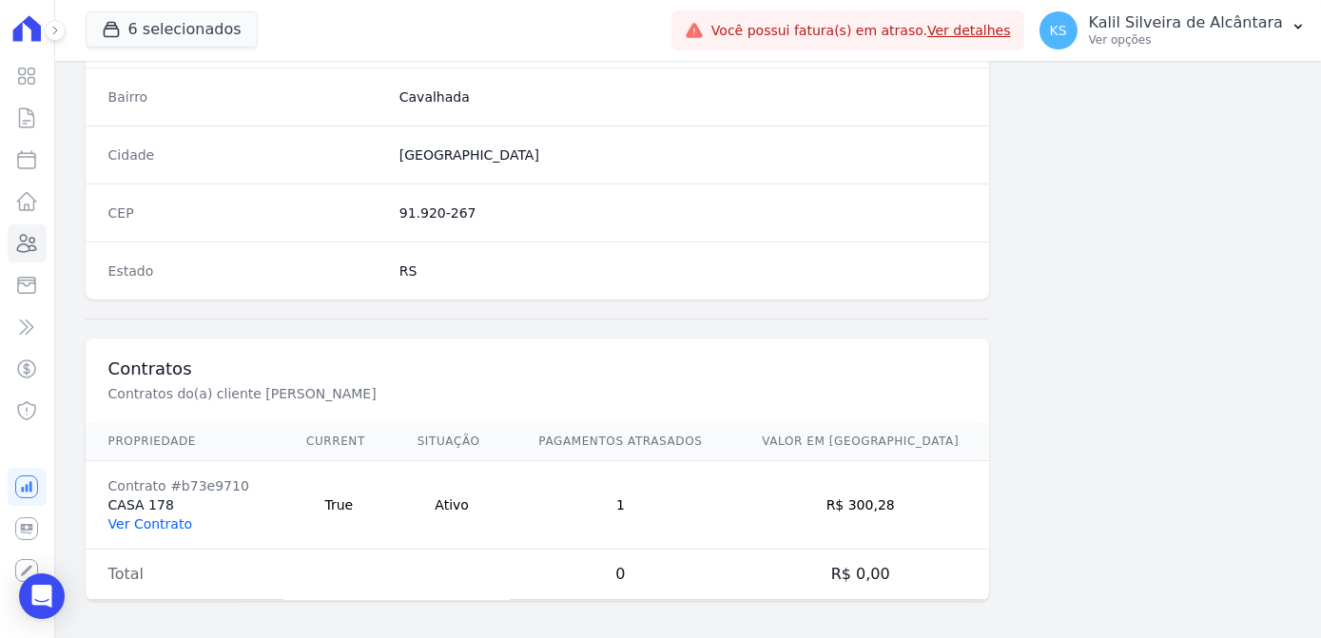
click at [170, 516] on link "Ver Contrato" at bounding box center [150, 523] width 84 height 15
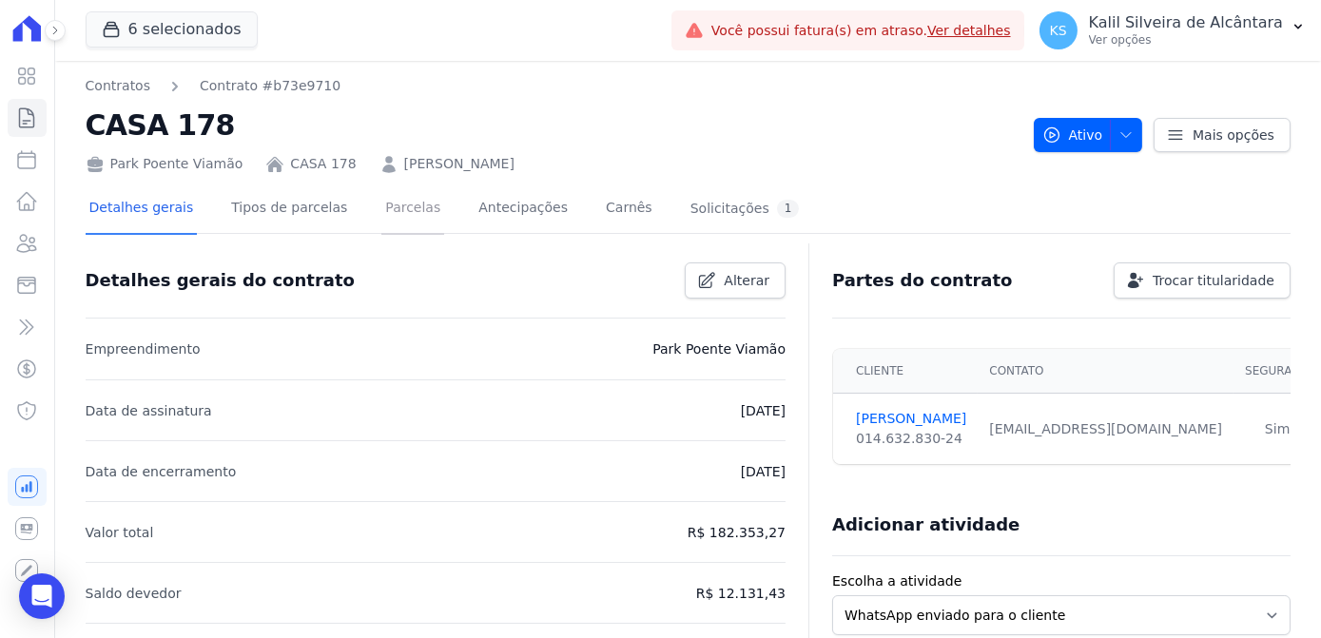
click at [384, 225] on link "Parcelas" at bounding box center [412, 209] width 63 height 50
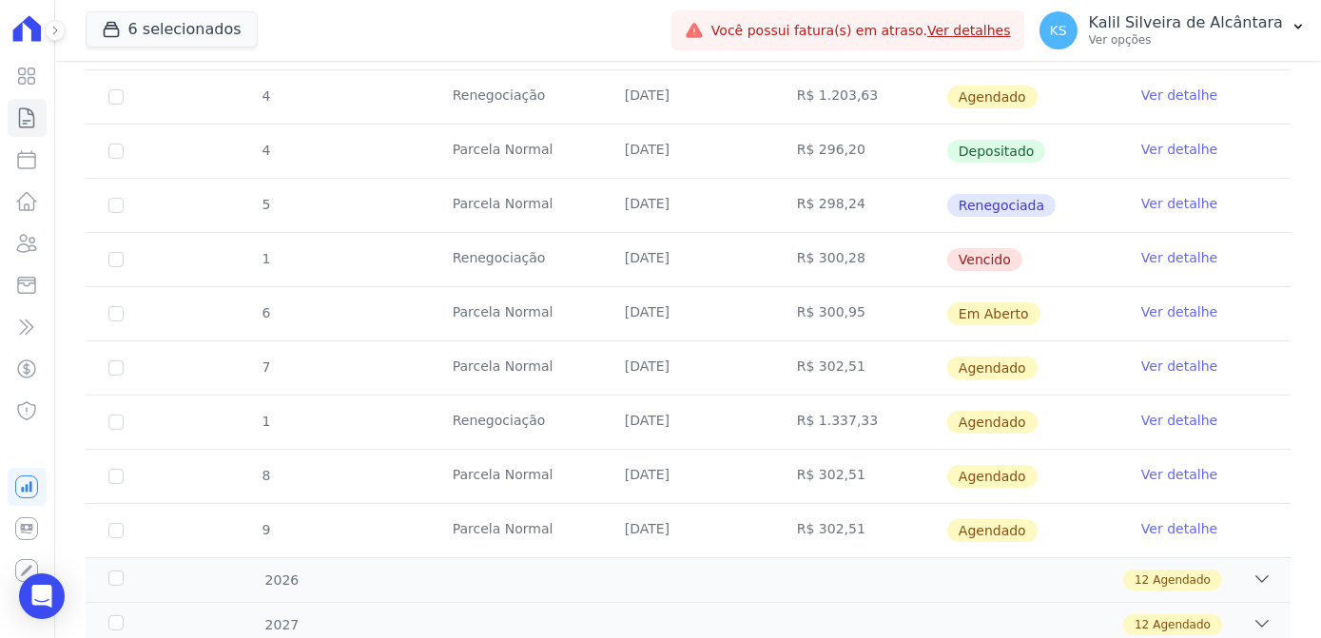
scroll to position [1036, 0]
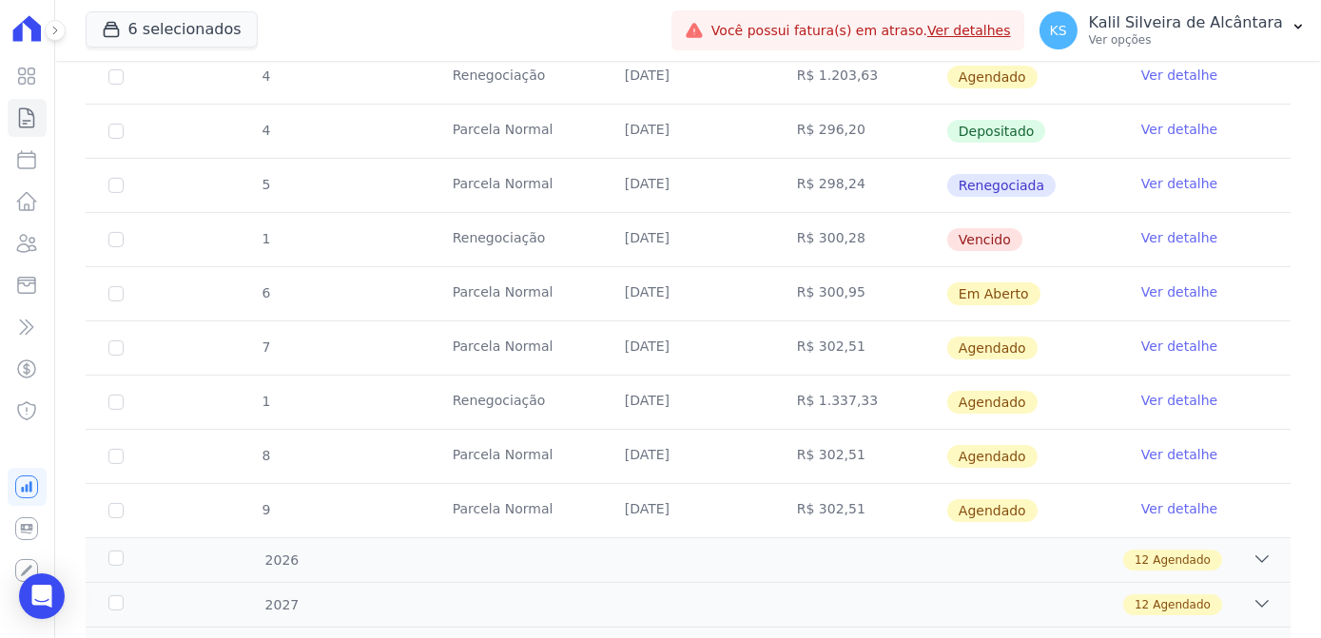
drag, startPoint x: 732, startPoint y: 246, endPoint x: 630, endPoint y: 244, distance: 101.8
click at [630, 244] on td "[DATE]" at bounding box center [688, 239] width 172 height 53
click at [13, 232] on link "Clientes" at bounding box center [27, 243] width 39 height 38
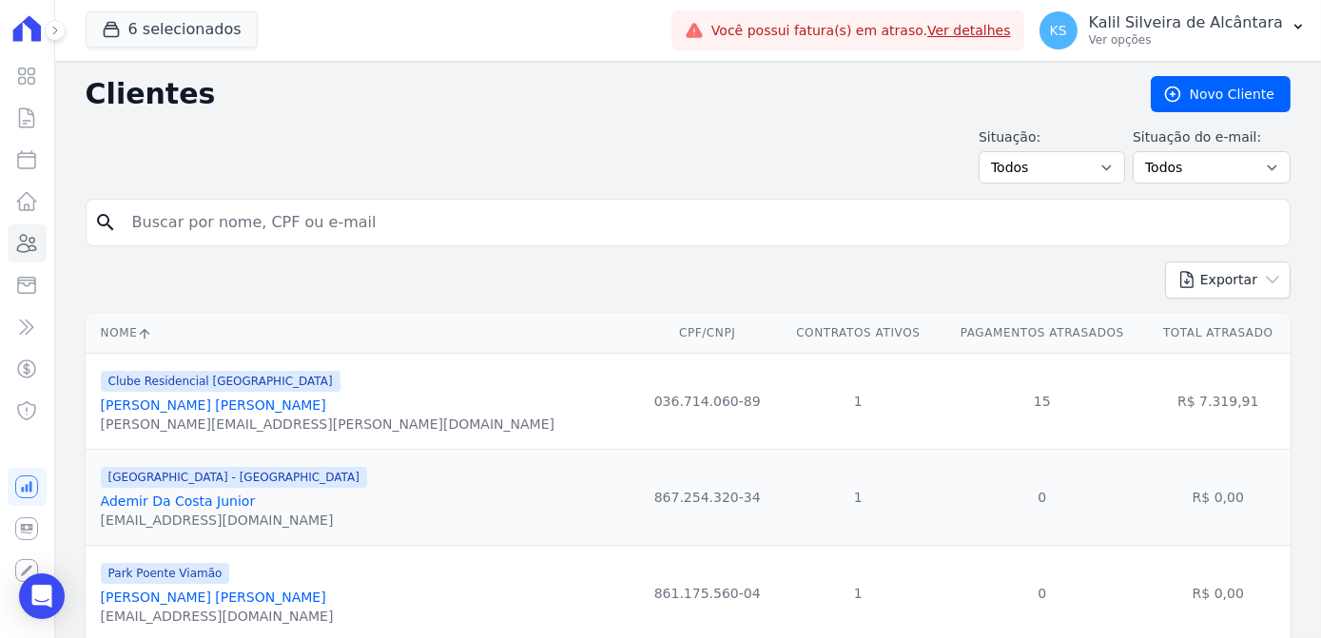
click at [342, 224] on input "search" at bounding box center [701, 222] width 1161 height 38
paste input "Tiago [PERSON_NAME] [PERSON_NAME]"
type input "Tiago [PERSON_NAME] [PERSON_NAME]"
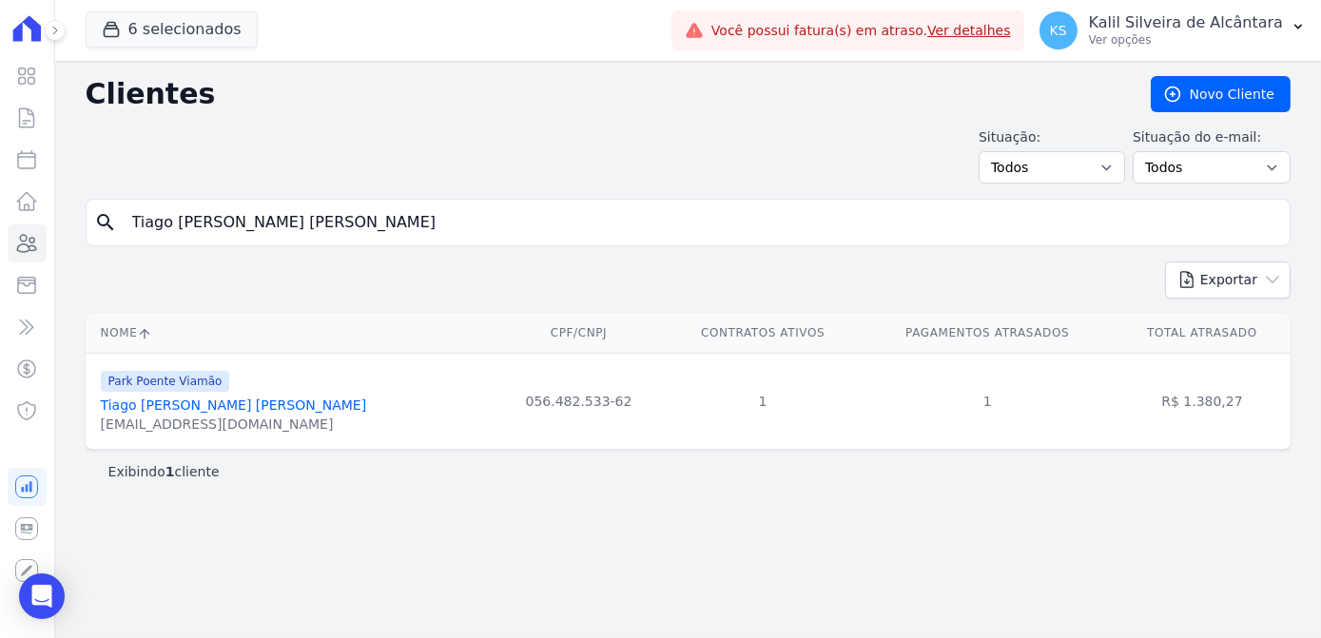
click at [233, 400] on link "Tiago [PERSON_NAME] [PERSON_NAME]" at bounding box center [234, 404] width 266 height 15
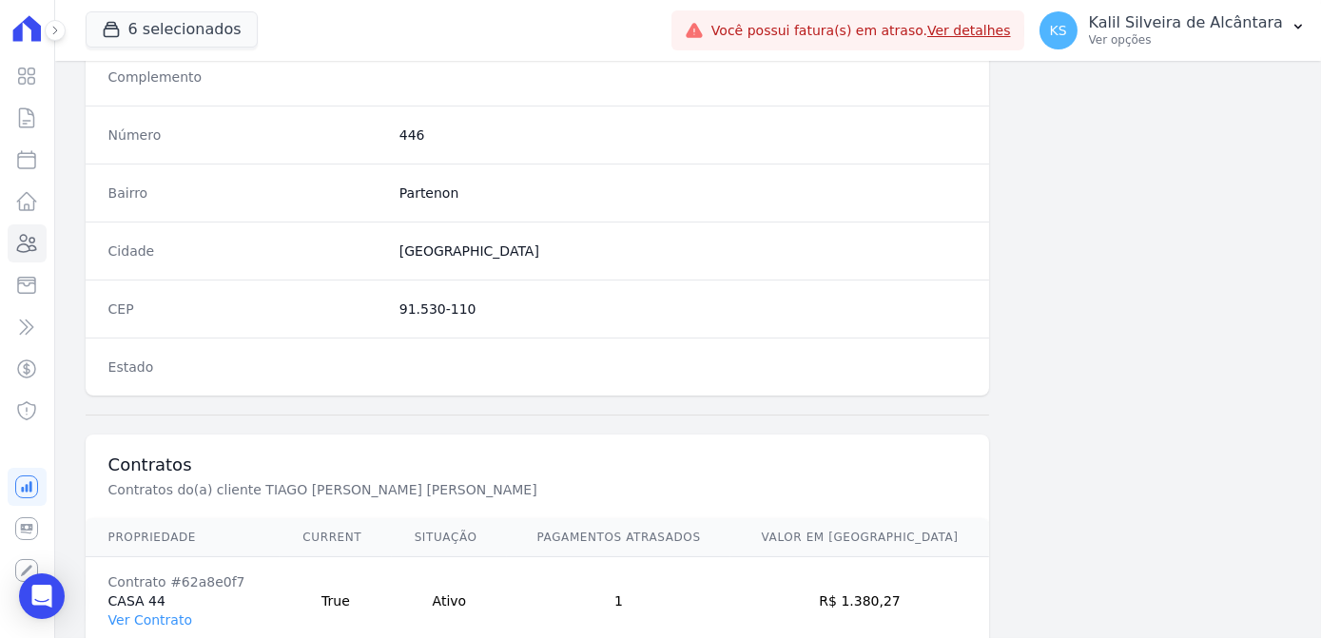
scroll to position [1133, 0]
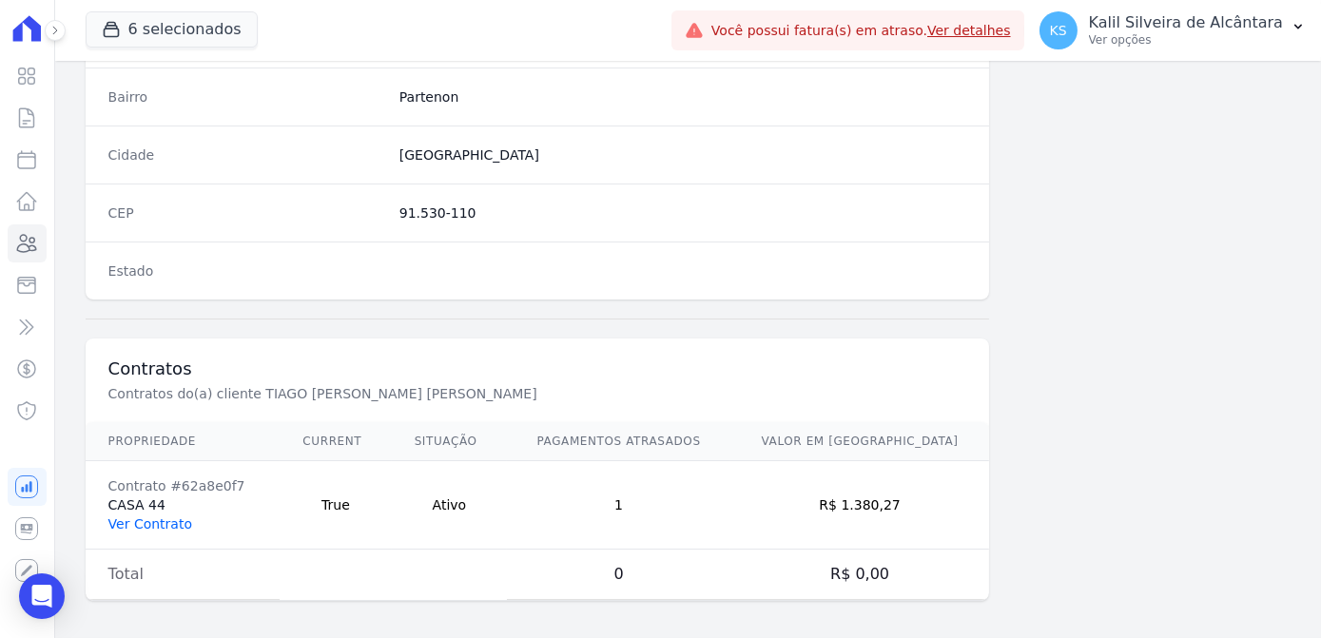
click at [157, 517] on link "Ver Contrato" at bounding box center [150, 523] width 84 height 15
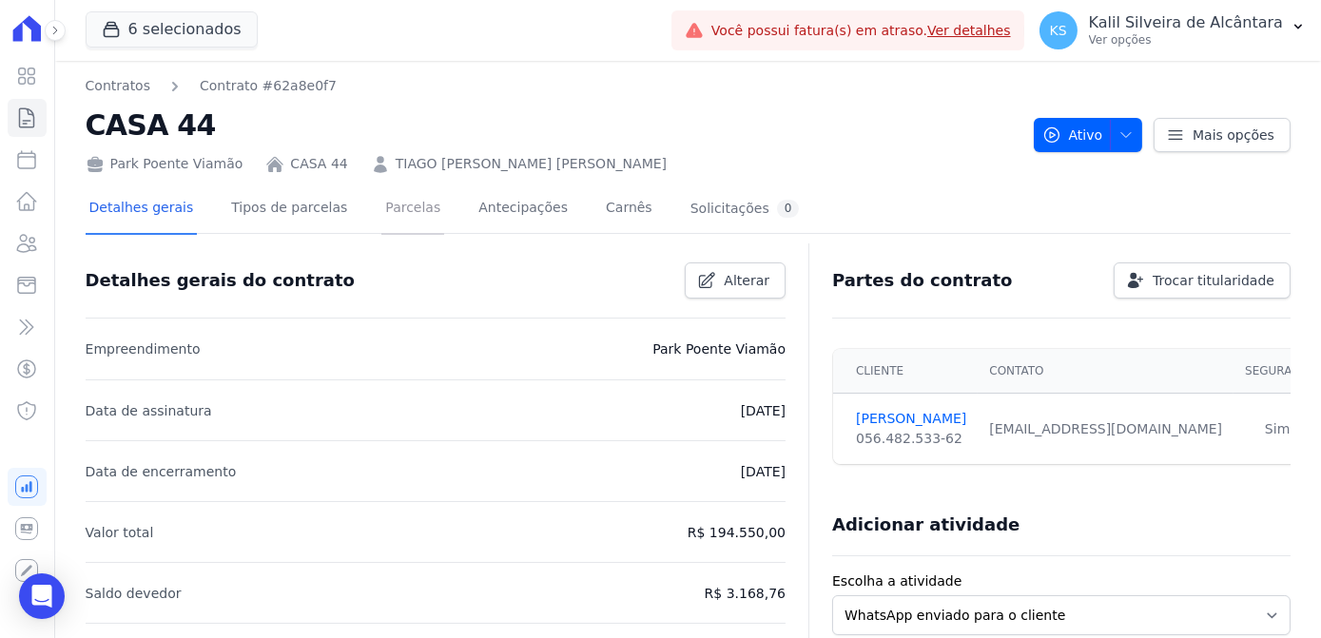
click at [389, 209] on link "Parcelas" at bounding box center [412, 209] width 63 height 50
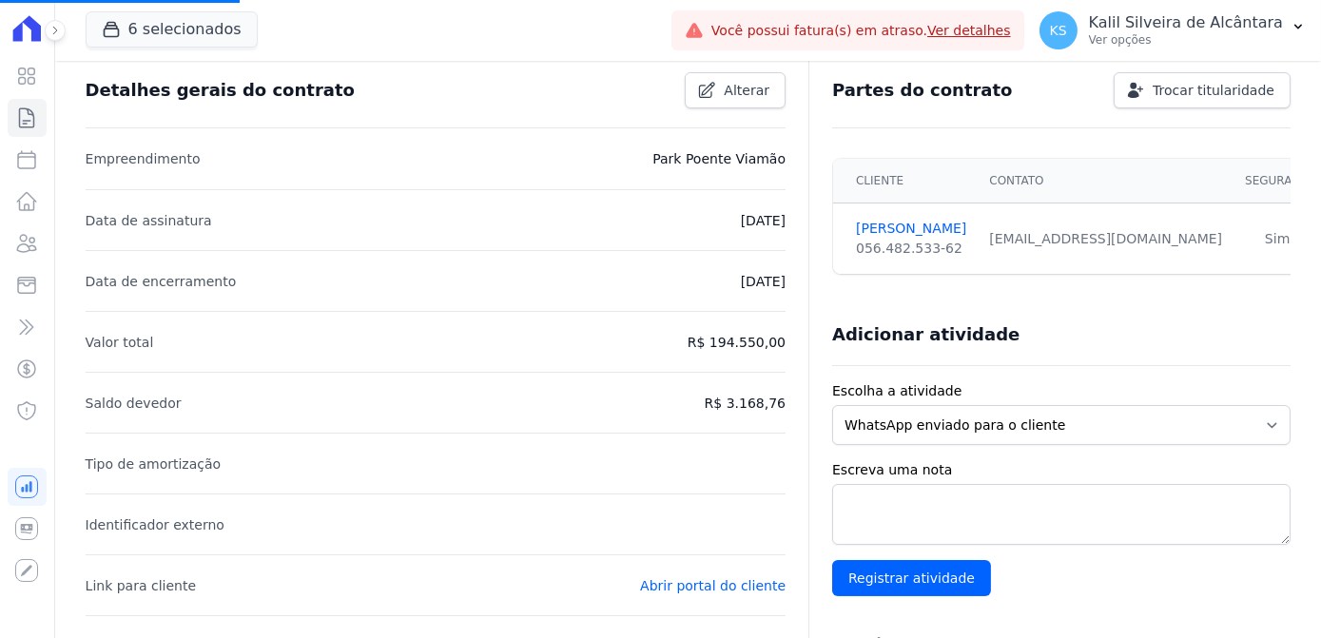
scroll to position [86, 0]
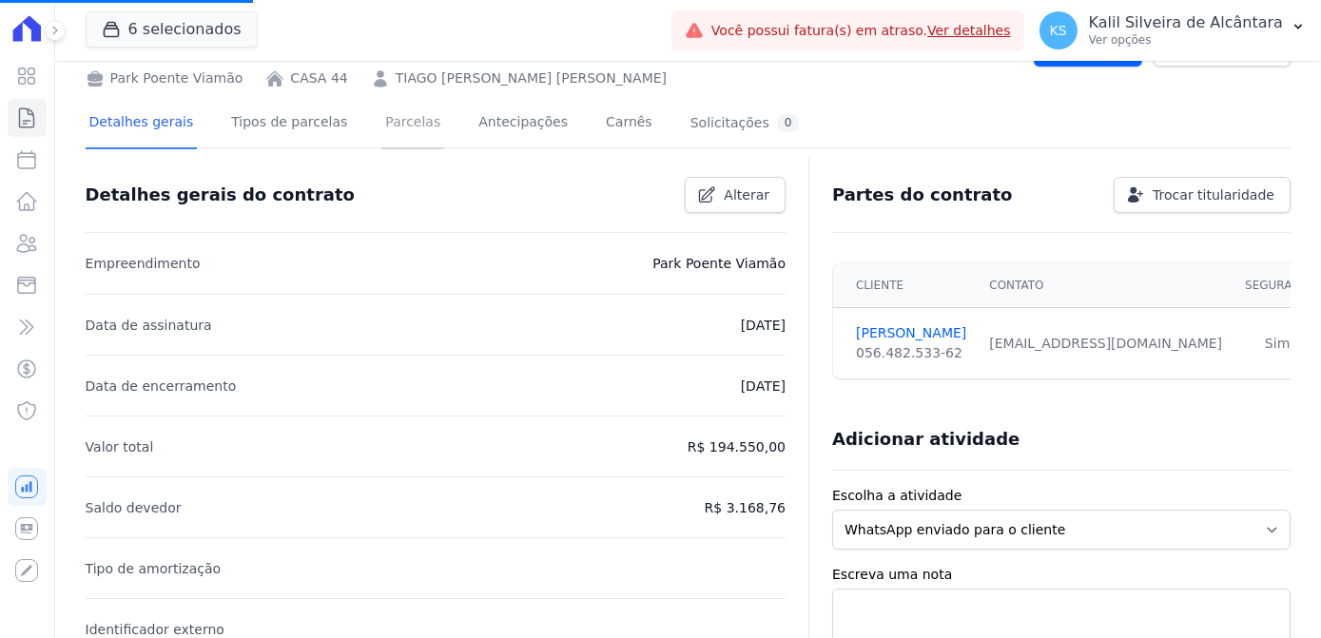
click at [391, 130] on link "Parcelas" at bounding box center [412, 124] width 63 height 50
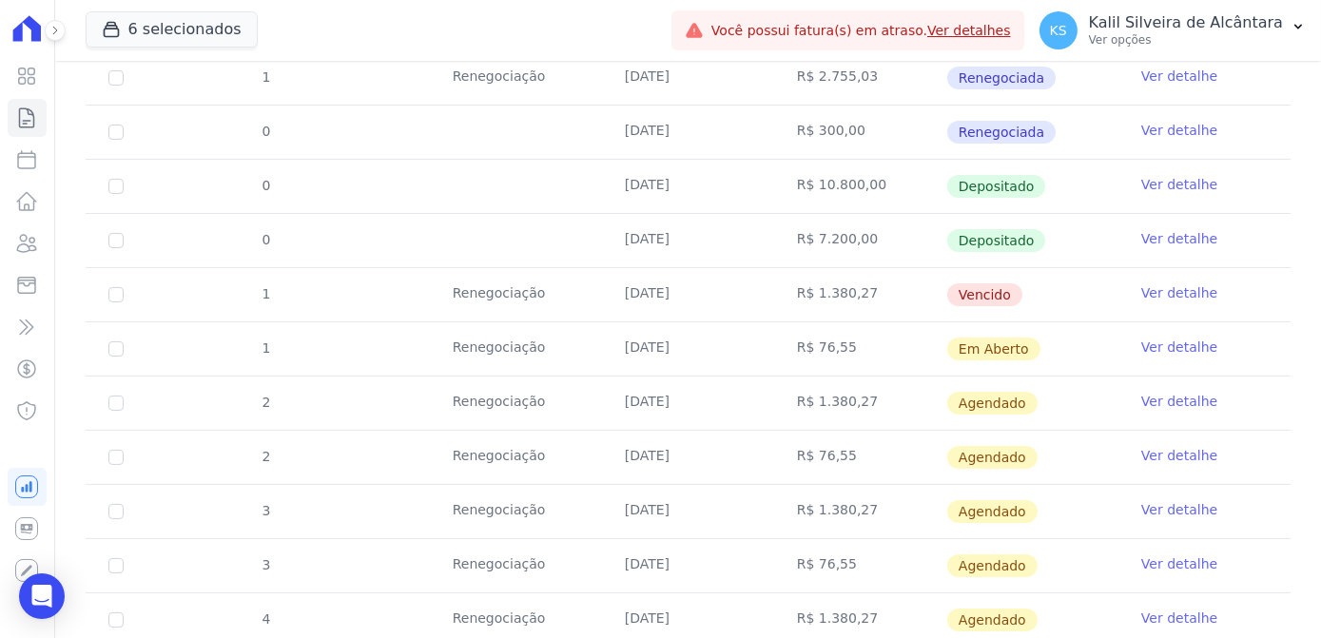
scroll to position [864, 0]
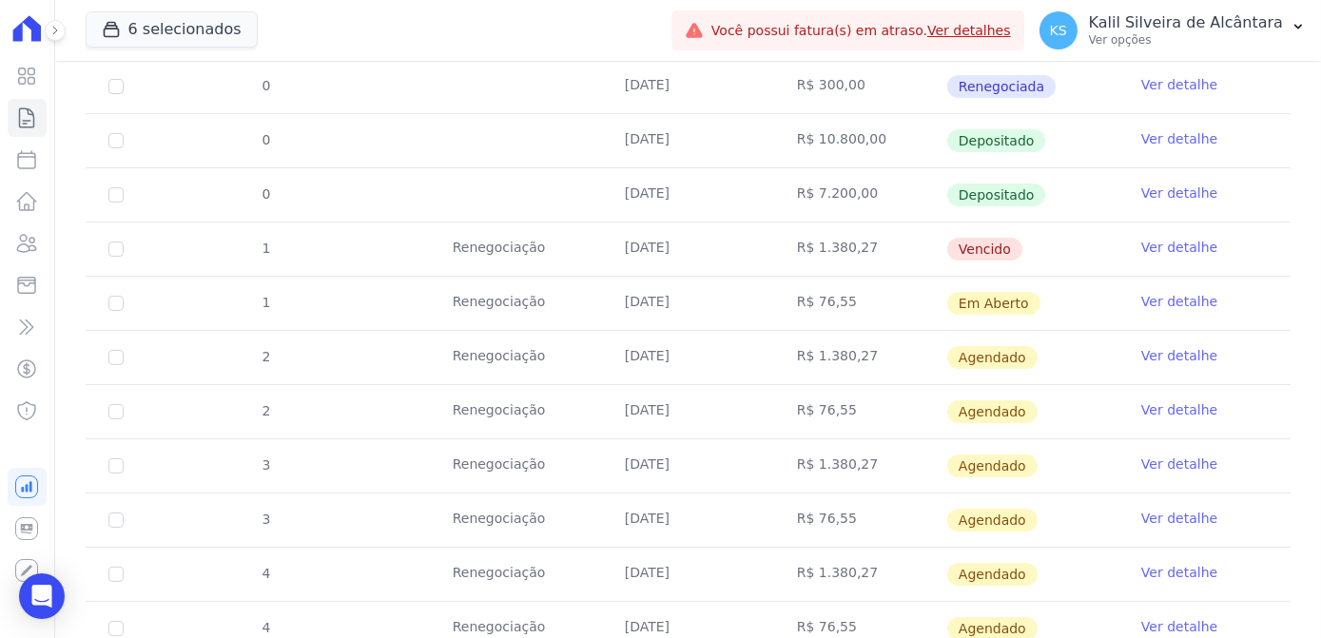
drag, startPoint x: 533, startPoint y: 249, endPoint x: 494, endPoint y: 250, distance: 38.0
click at [494, 250] on tr "1 Renegociação [DATE] R$ 1.380,27 [GEOGRAPHIC_DATA] Ver detalhe" at bounding box center [688, 249] width 1205 height 54
drag, startPoint x: 494, startPoint y: 250, endPoint x: 525, endPoint y: 242, distance: 31.6
click at [530, 242] on tr "1 Renegociação [DATE] R$ 1.380,27 [GEOGRAPHIC_DATA] Ver detalhe" at bounding box center [688, 249] width 1205 height 54
click at [27, 243] on icon at bounding box center [26, 243] width 23 height 23
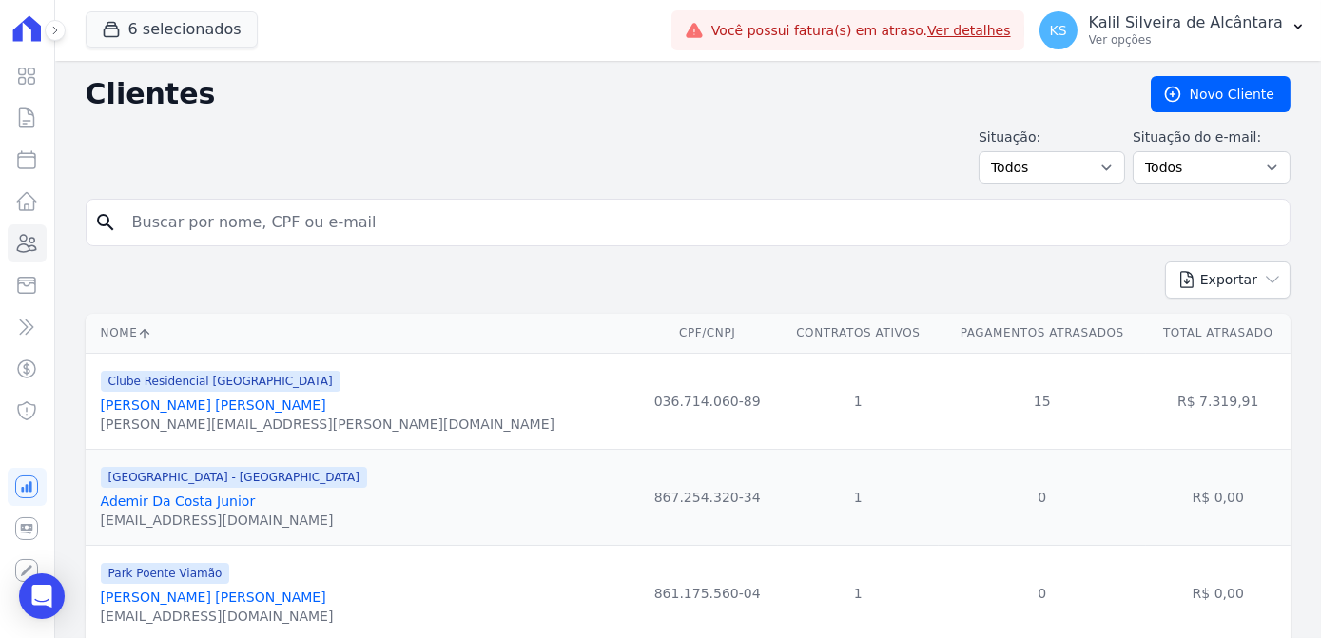
click at [256, 226] on input "search" at bounding box center [701, 222] width 1161 height 38
paste input "[PERSON_NAME] [PERSON_NAME]"
type input "[PERSON_NAME] [PERSON_NAME]"
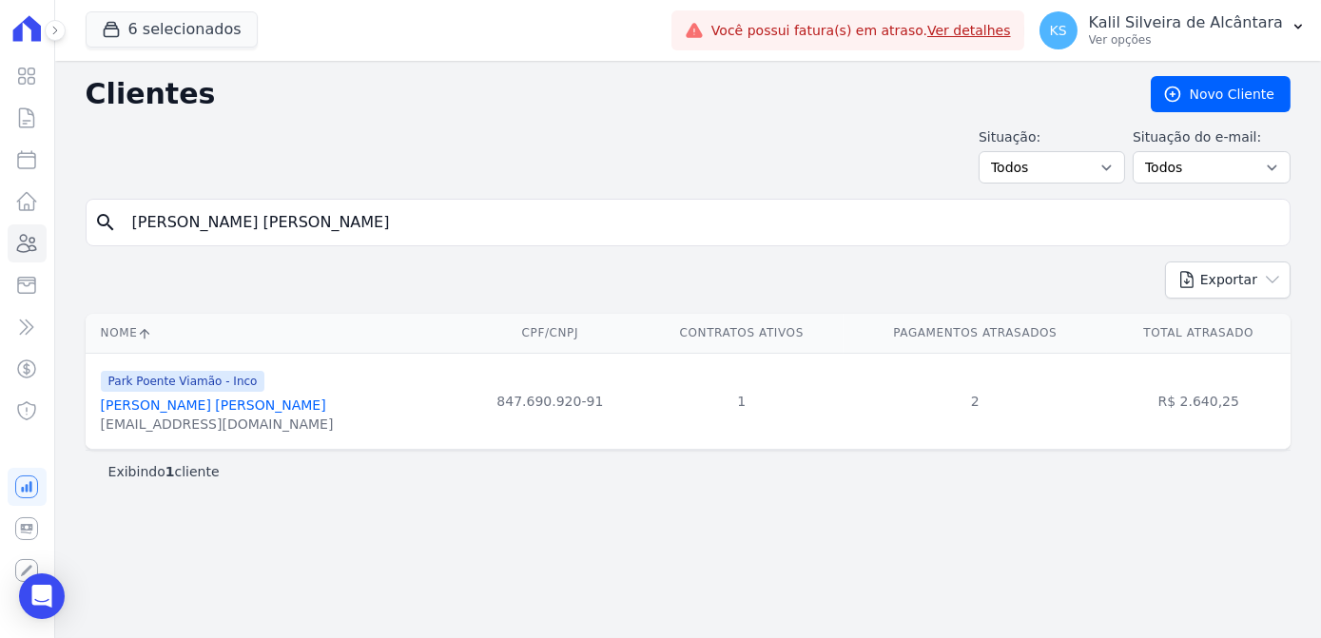
click at [176, 403] on link "[PERSON_NAME] [PERSON_NAME]" at bounding box center [213, 404] width 225 height 15
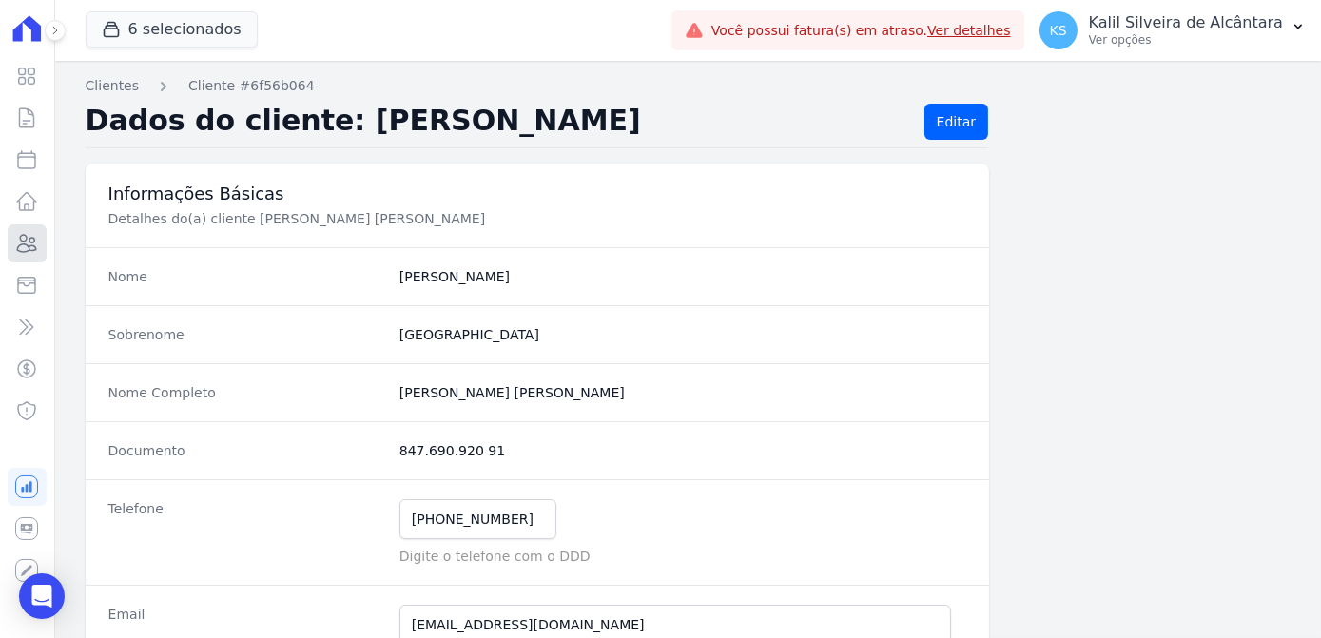
click at [21, 257] on link "Clientes" at bounding box center [27, 243] width 39 height 38
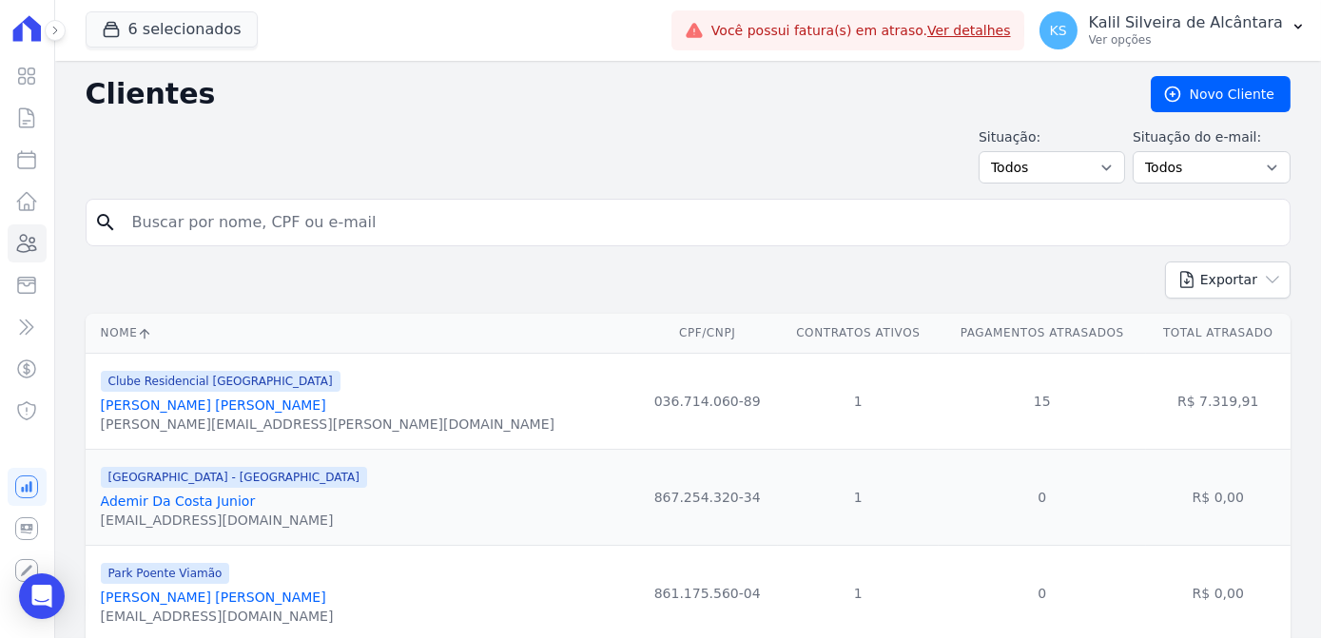
click at [321, 234] on input "search" at bounding box center [701, 222] width 1161 height 38
paste input "Geisson [PERSON_NAME] [PERSON_NAME]"
type input "Geisson [PERSON_NAME] [PERSON_NAME]"
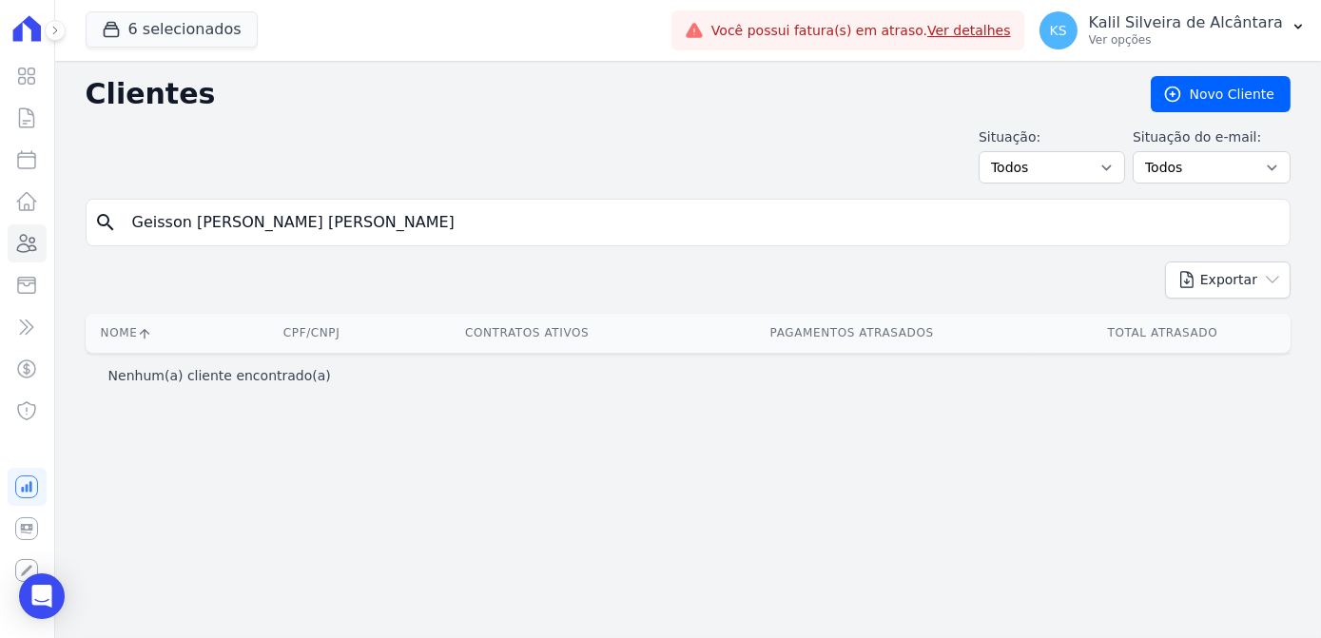
drag, startPoint x: 318, startPoint y: 223, endPoint x: 72, endPoint y: 224, distance: 245.3
click at [72, 224] on div "Clientes [GEOGRAPHIC_DATA] Situação: Todos Adimplentes Inadimplentes Situação d…" at bounding box center [688, 349] width 1266 height 577
type input "[PERSON_NAME]"
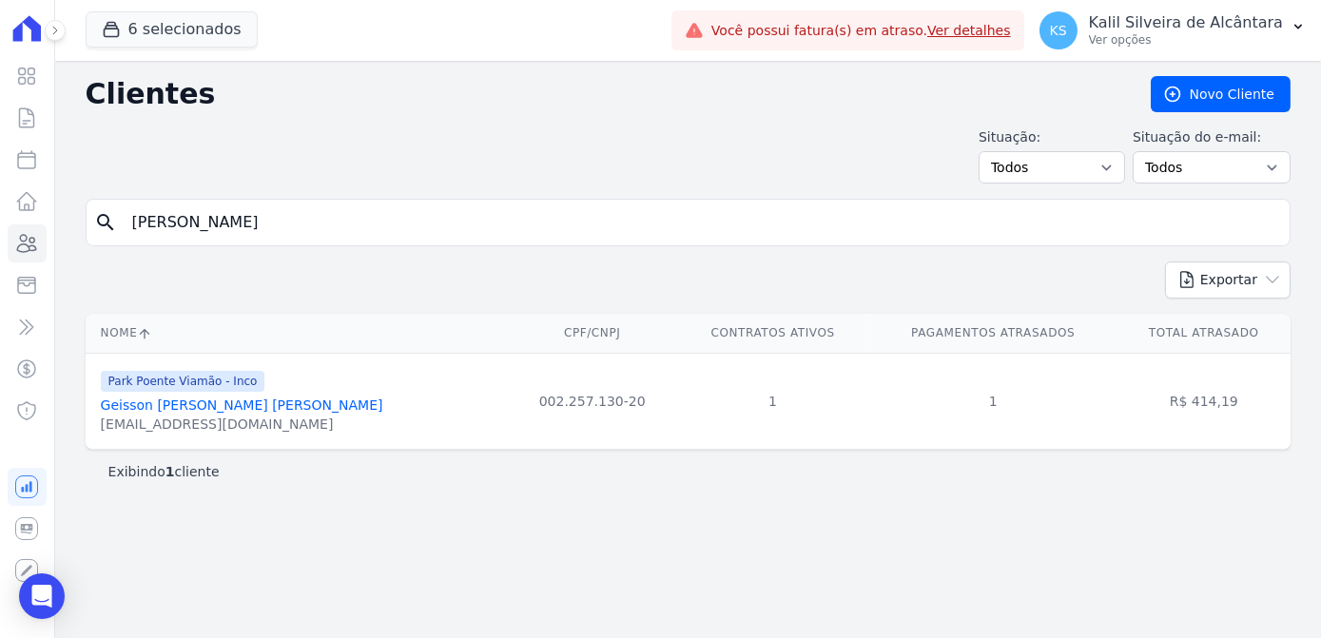
click at [190, 408] on link "Geisson [PERSON_NAME] [PERSON_NAME]" at bounding box center [242, 404] width 282 height 15
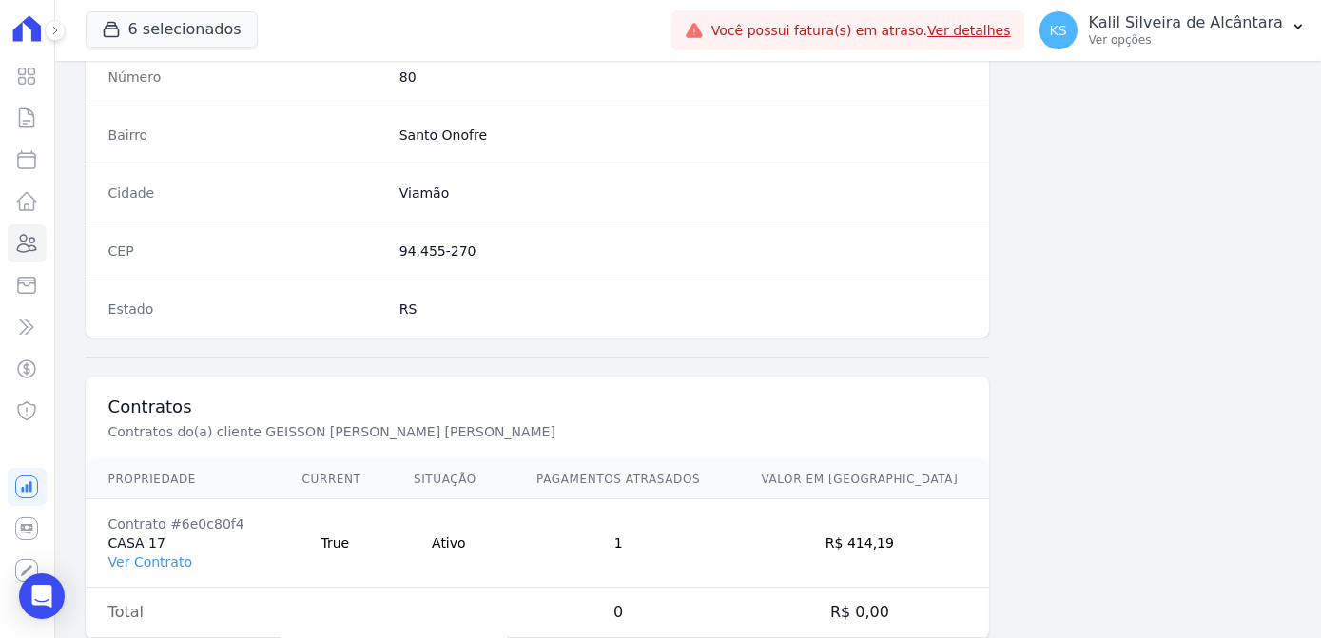
scroll to position [1133, 0]
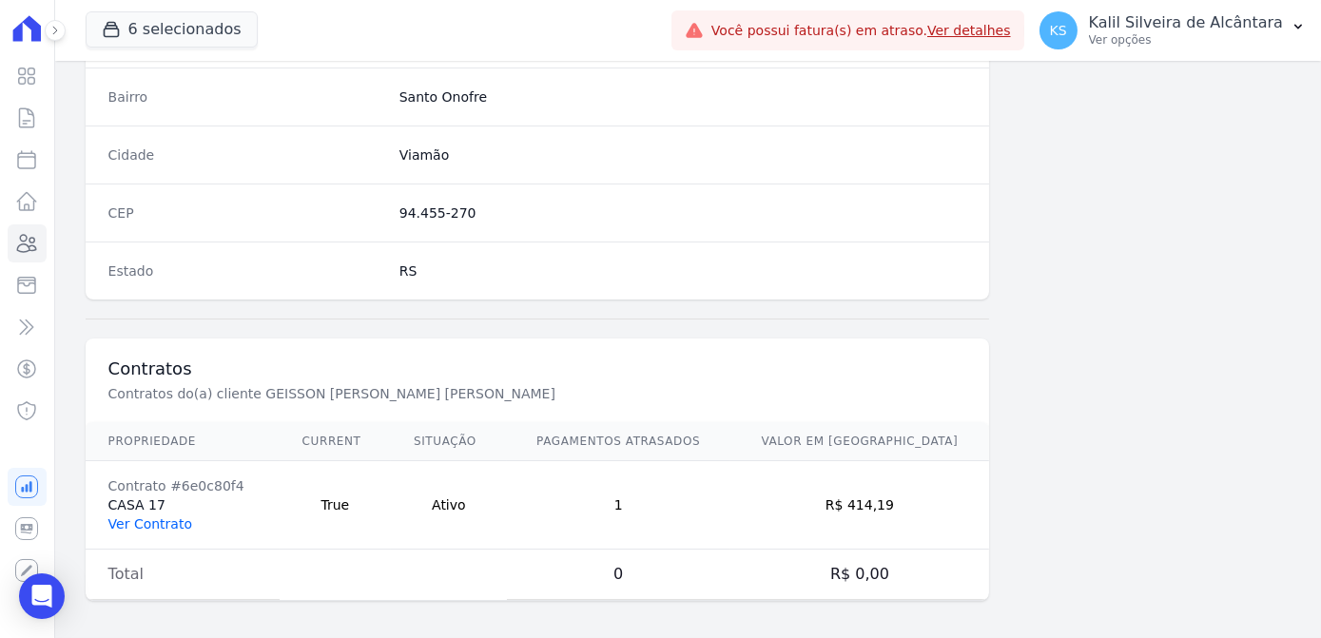
click at [153, 516] on link "Ver Contrato" at bounding box center [150, 523] width 84 height 15
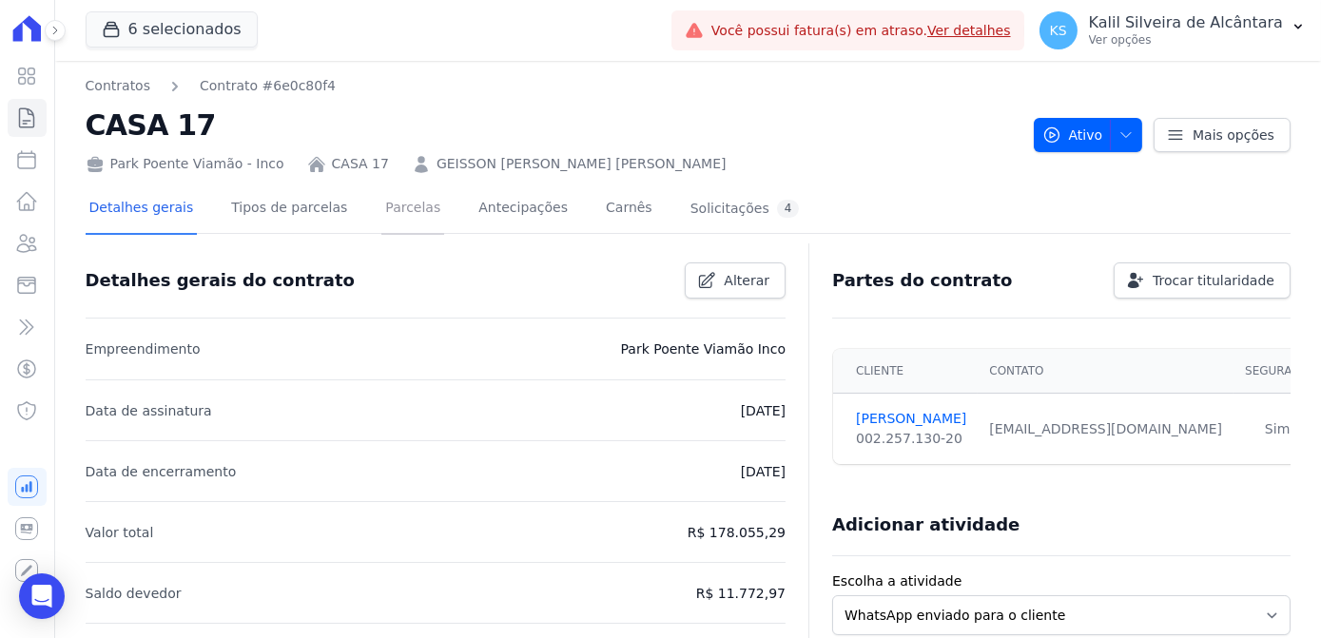
click at [381, 205] on link "Parcelas" at bounding box center [412, 209] width 63 height 50
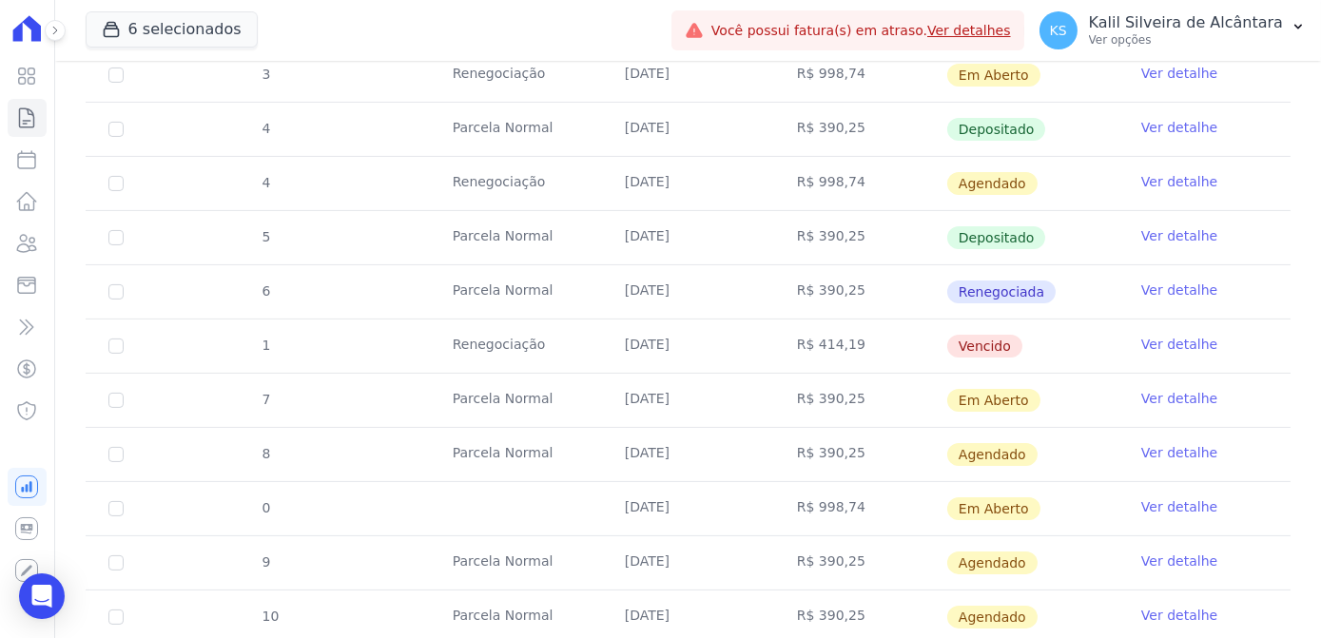
scroll to position [1123, 0]
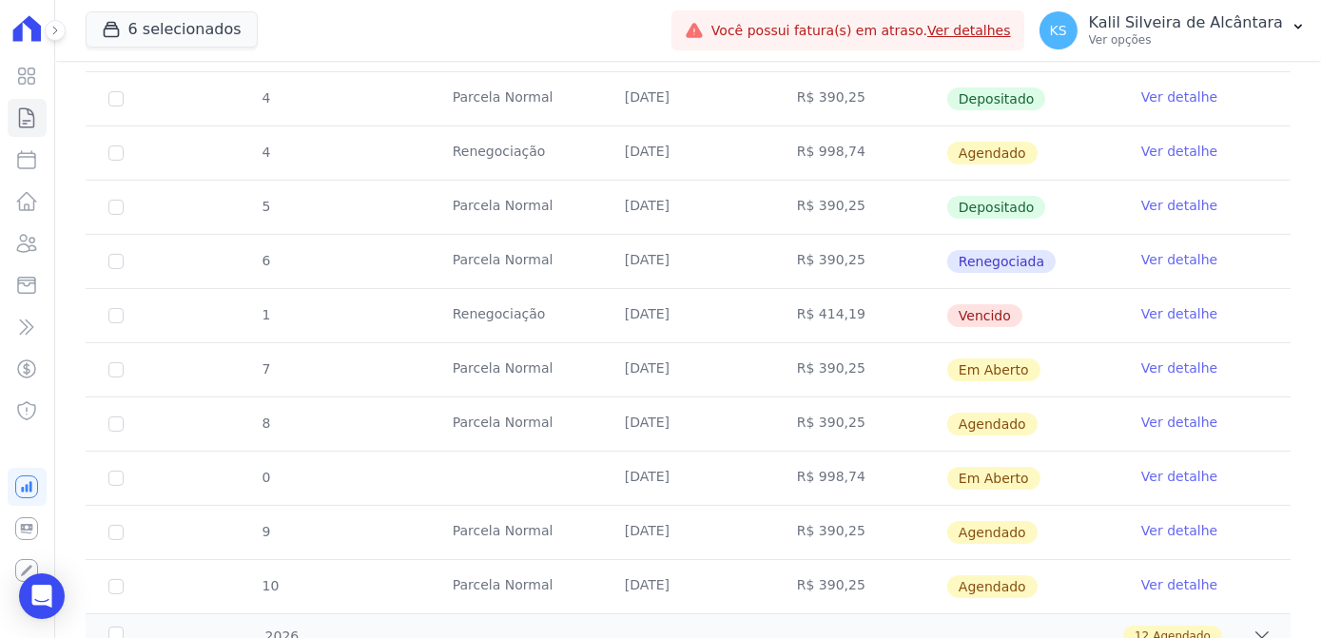
drag, startPoint x: 996, startPoint y: 313, endPoint x: 550, endPoint y: 325, distance: 446.1
click at [558, 325] on tr "1 Renegociação [DATE] R$ 414,19 [GEOGRAPHIC_DATA] Ver detalhe" at bounding box center [688, 315] width 1205 height 54
drag, startPoint x: 550, startPoint y: 325, endPoint x: 787, endPoint y: 324, distance: 237.7
click at [787, 323] on td "R$ 414,19" at bounding box center [860, 315] width 172 height 53
click at [25, 249] on icon at bounding box center [26, 243] width 23 height 23
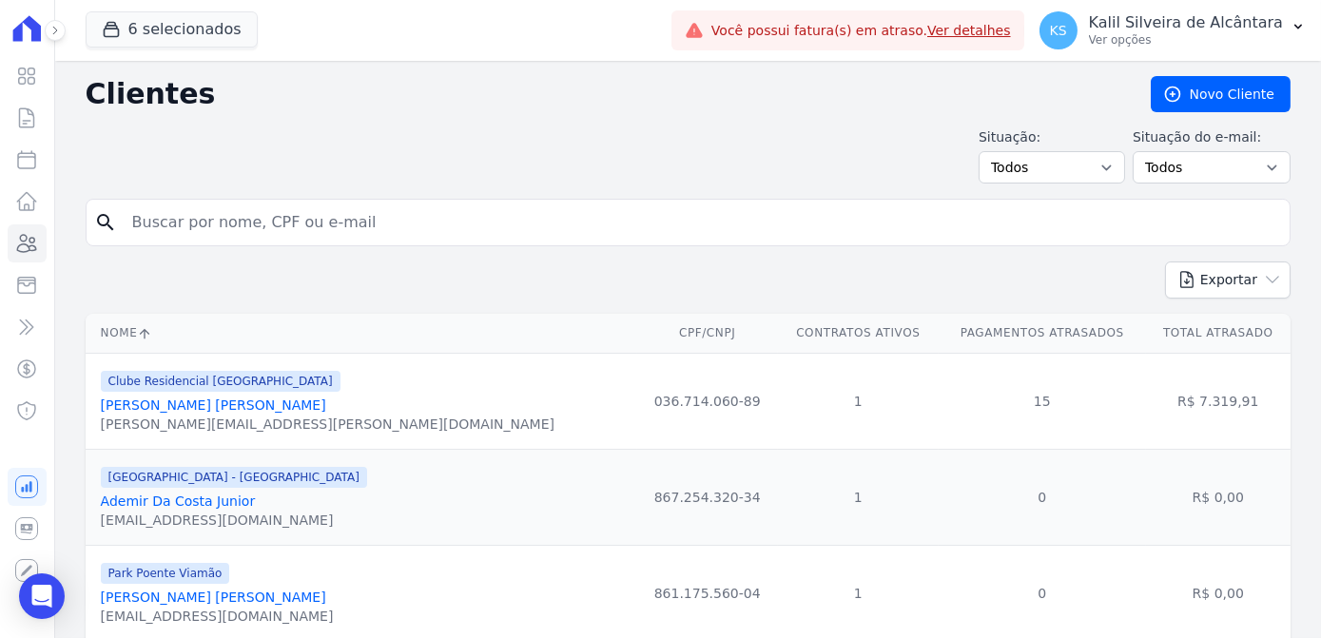
click at [201, 222] on input "search" at bounding box center [701, 222] width 1161 height 38
paste input "[PERSON_NAME] [PERSON_NAME]"
type input "[PERSON_NAME] [PERSON_NAME]"
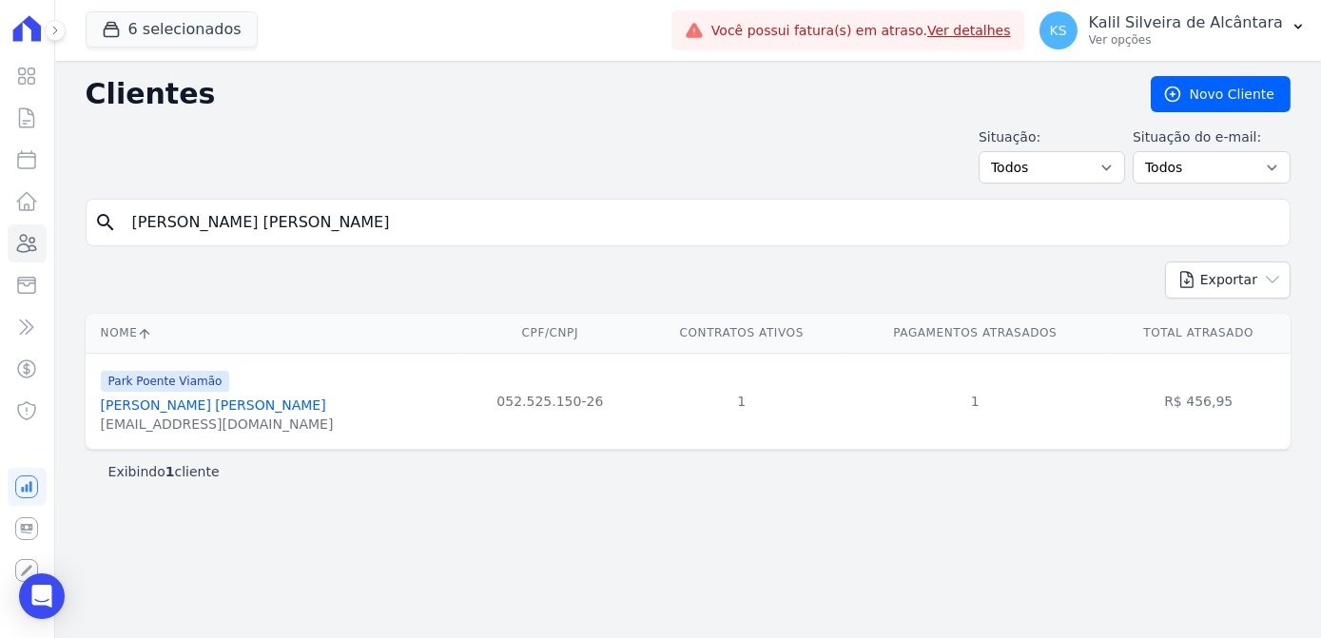
click at [265, 412] on link "[PERSON_NAME] [PERSON_NAME]" at bounding box center [213, 404] width 225 height 15
click at [274, 407] on link "[PERSON_NAME] [PERSON_NAME]" at bounding box center [213, 404] width 225 height 15
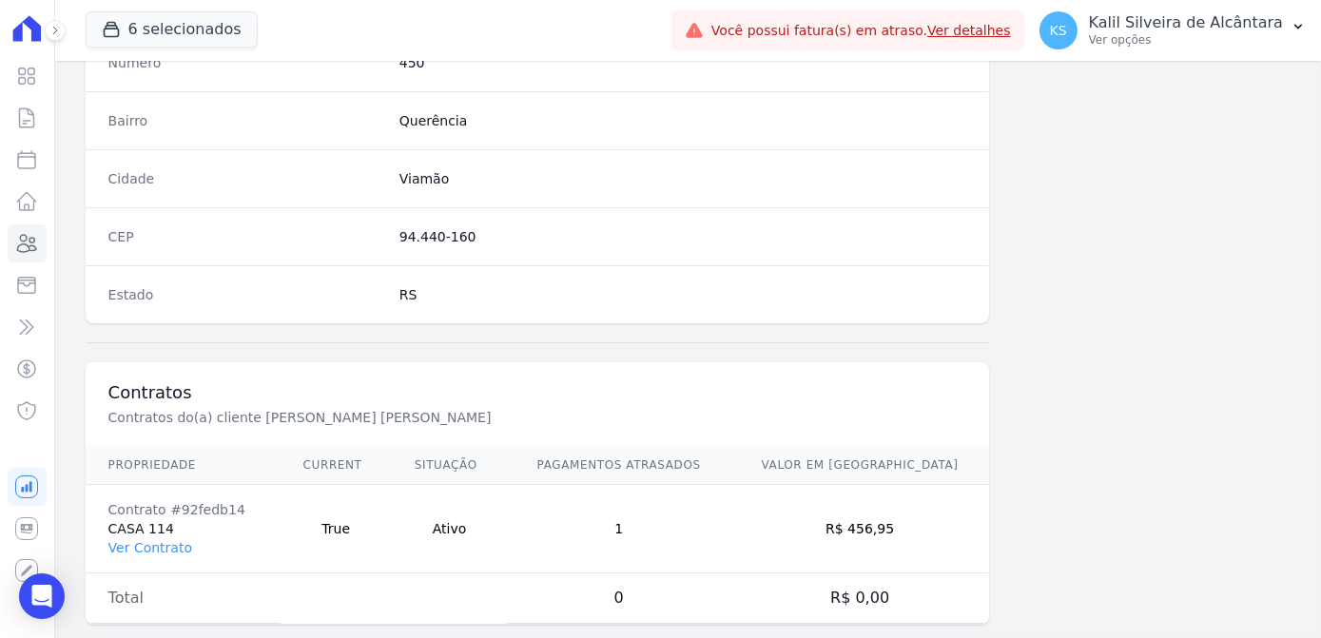
scroll to position [1133, 0]
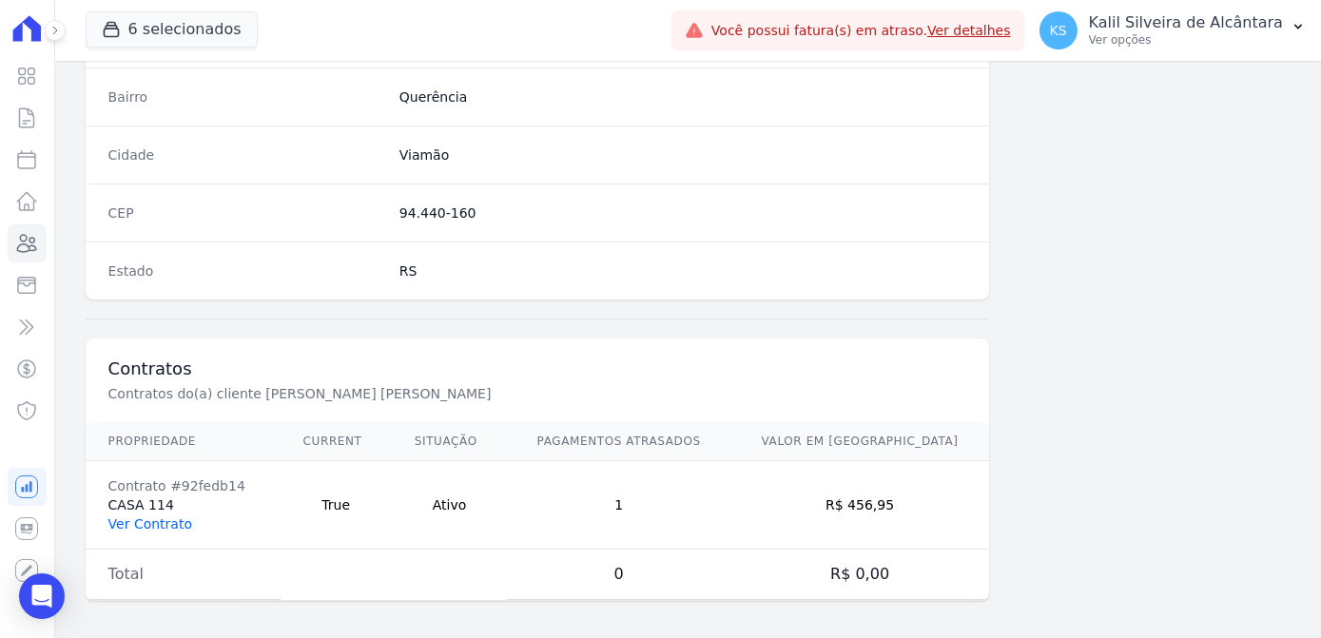
click at [173, 516] on link "Ver Contrato" at bounding box center [150, 523] width 84 height 15
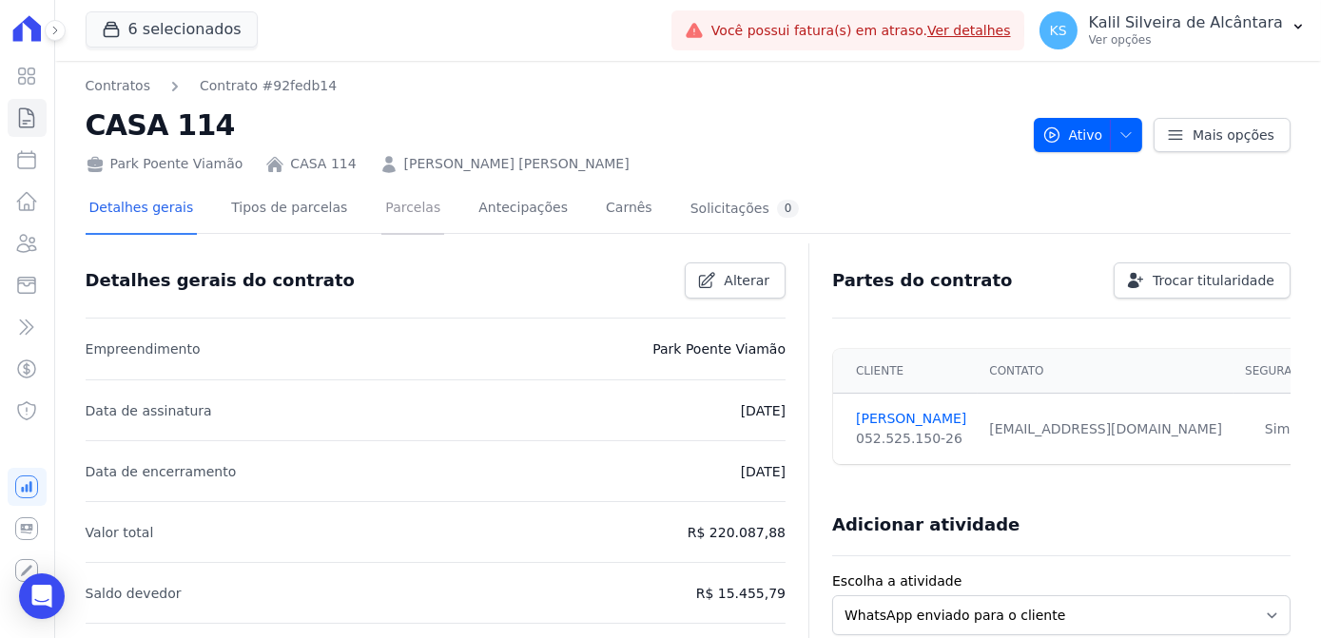
click at [400, 210] on link "Parcelas" at bounding box center [412, 209] width 63 height 50
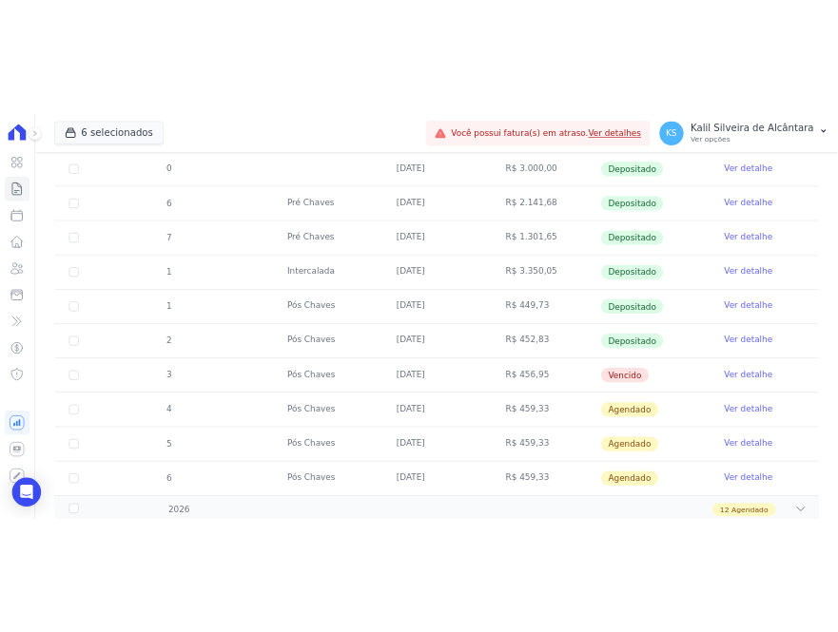
scroll to position [691, 0]
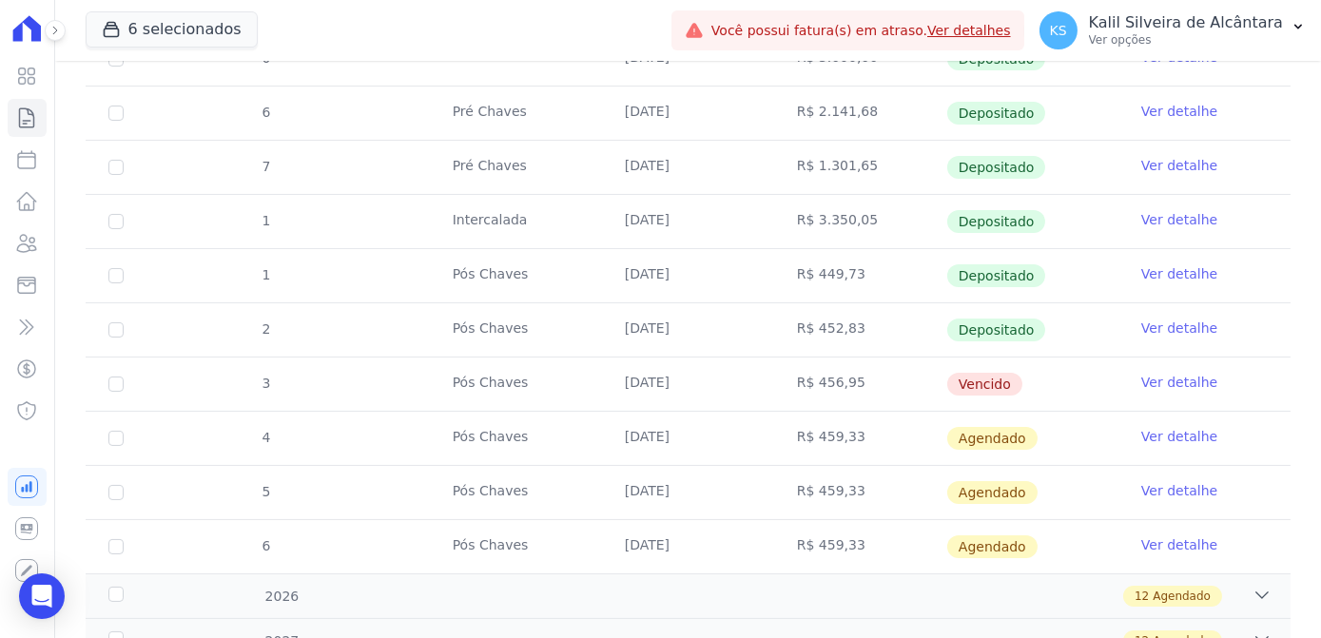
drag, startPoint x: 629, startPoint y: 378, endPoint x: 709, endPoint y: 388, distance: 81.5
click at [697, 386] on td "[DATE]" at bounding box center [688, 384] width 172 height 53
drag, startPoint x: 709, startPoint y: 388, endPoint x: 888, endPoint y: 397, distance: 179.0
click at [880, 397] on td "R$ 456,95" at bounding box center [860, 384] width 172 height 53
drag, startPoint x: 811, startPoint y: 403, endPoint x: 709, endPoint y: 401, distance: 101.8
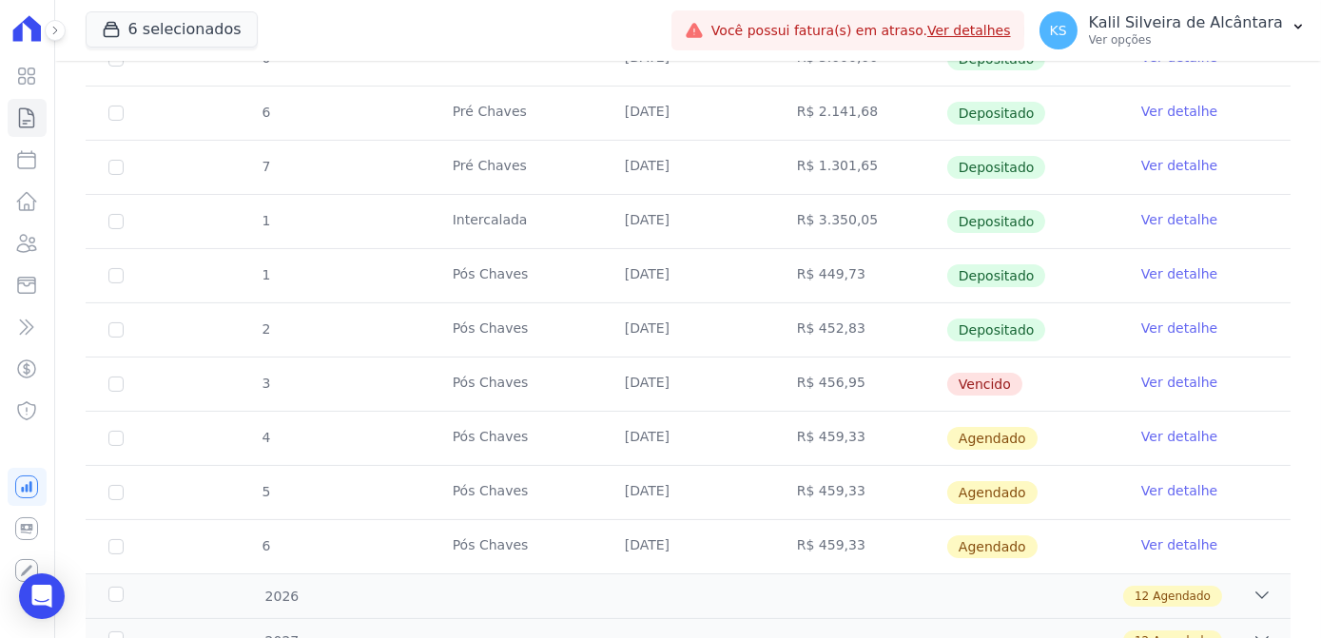
click at [718, 403] on tr "3 Pós [PERSON_NAME] [DATE] R$ 456,95 [GEOGRAPHIC_DATA] Ver detalhe" at bounding box center [688, 384] width 1205 height 54
click at [889, 428] on td "R$ 459,33" at bounding box center [860, 438] width 172 height 53
click at [25, 235] on icon at bounding box center [27, 243] width 19 height 17
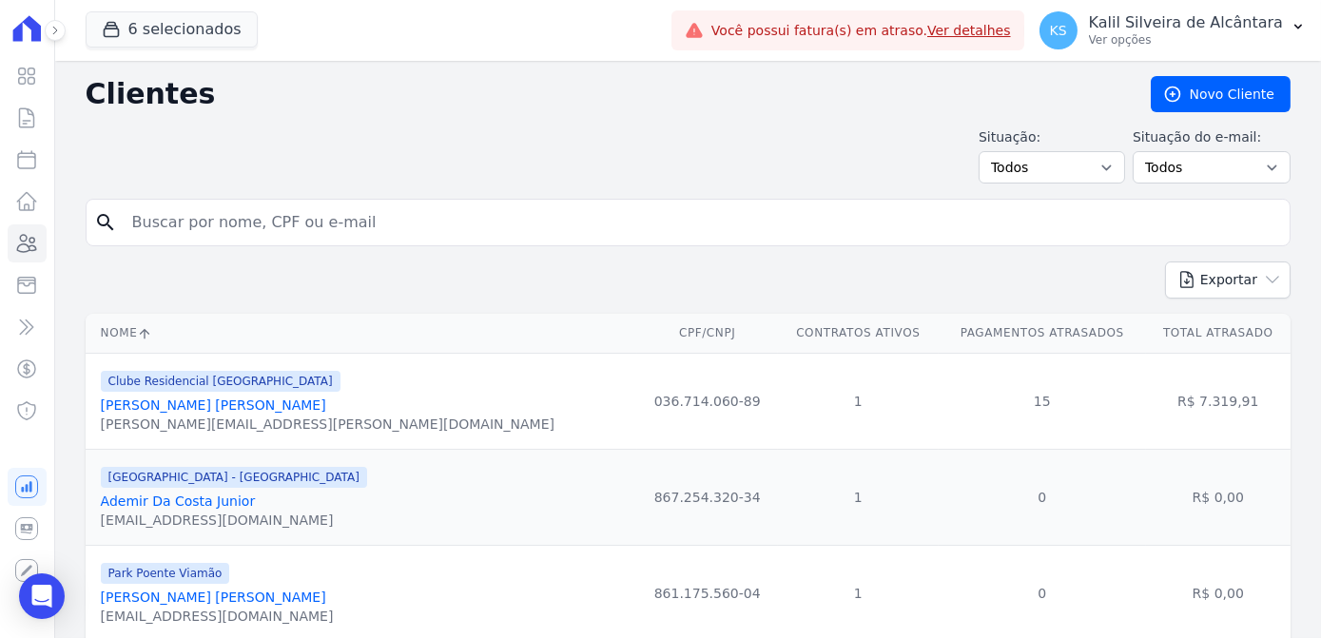
click at [329, 219] on input "search" at bounding box center [701, 222] width 1161 height 38
type input "litiel"
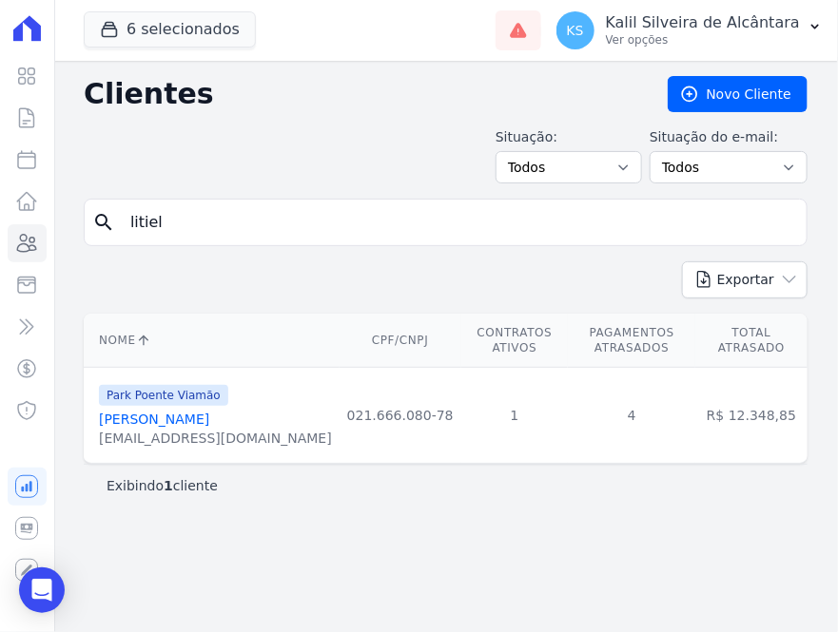
click at [209, 412] on link "[PERSON_NAME]" at bounding box center [154, 419] width 110 height 15
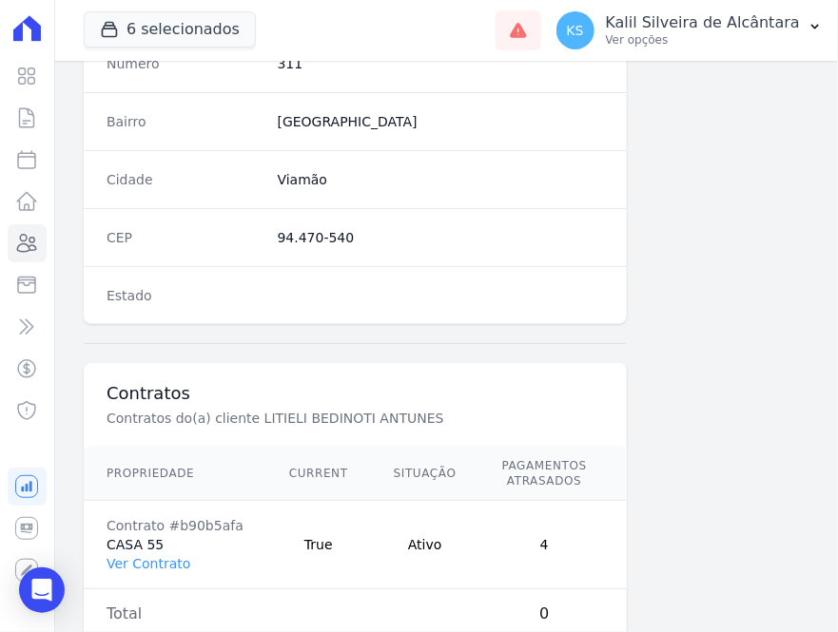
scroll to position [1123, 0]
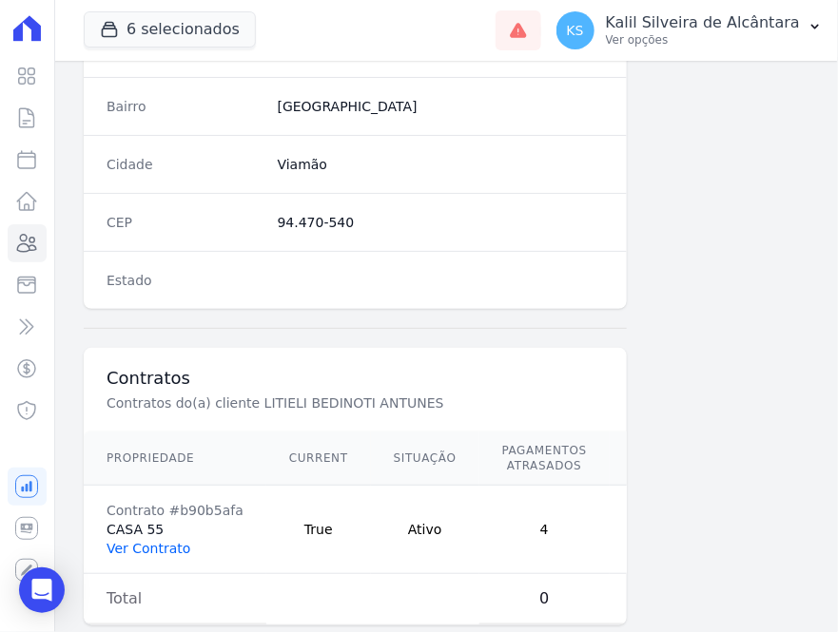
click at [171, 541] on link "Ver Contrato" at bounding box center [149, 548] width 84 height 15
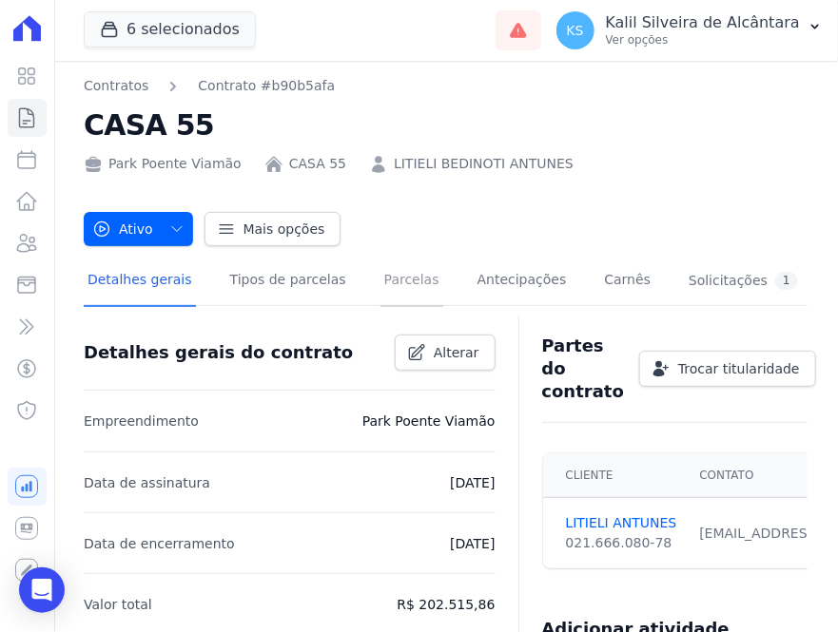
click at [387, 291] on link "Parcelas" at bounding box center [411, 282] width 63 height 50
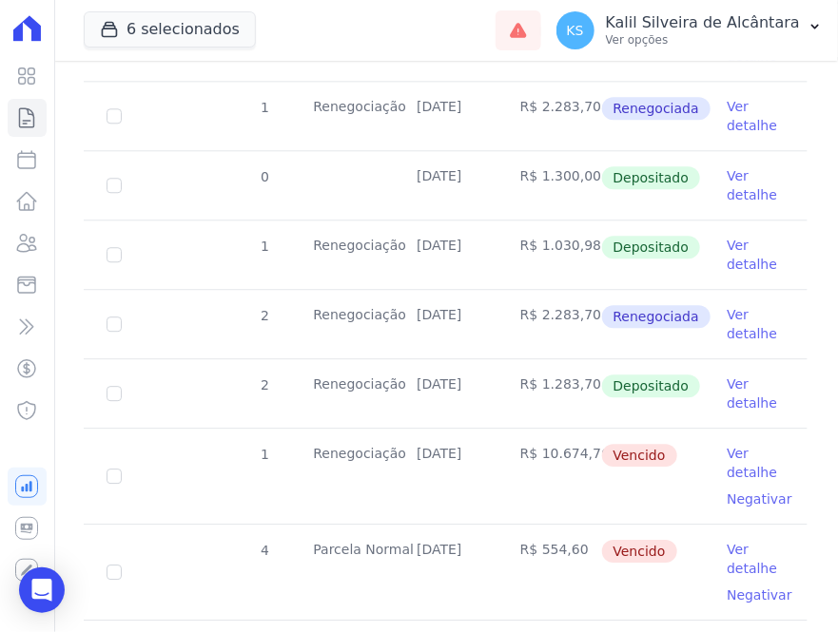
scroll to position [1383, 0]
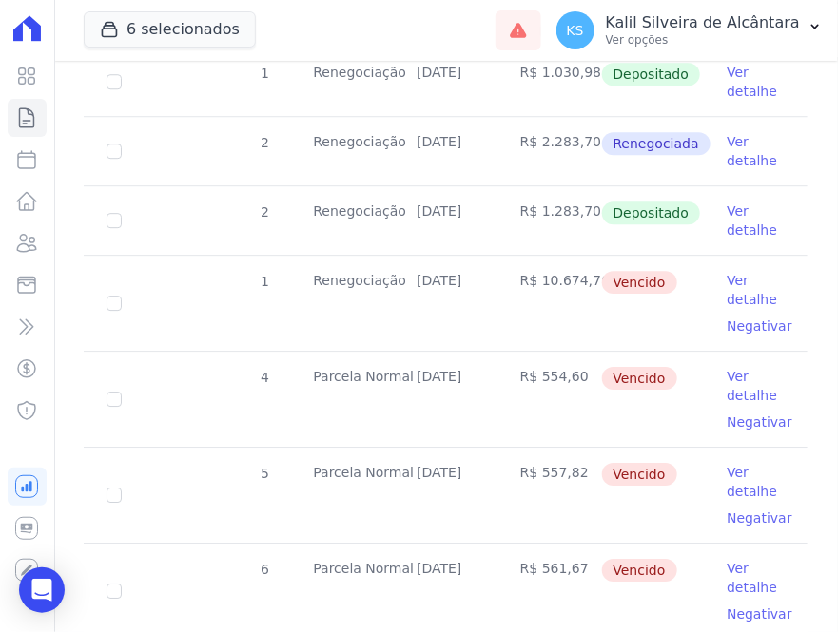
drag, startPoint x: 548, startPoint y: 278, endPoint x: 585, endPoint y: 273, distance: 37.4
click at [585, 273] on td "R$ 10.674,76" at bounding box center [549, 303] width 104 height 95
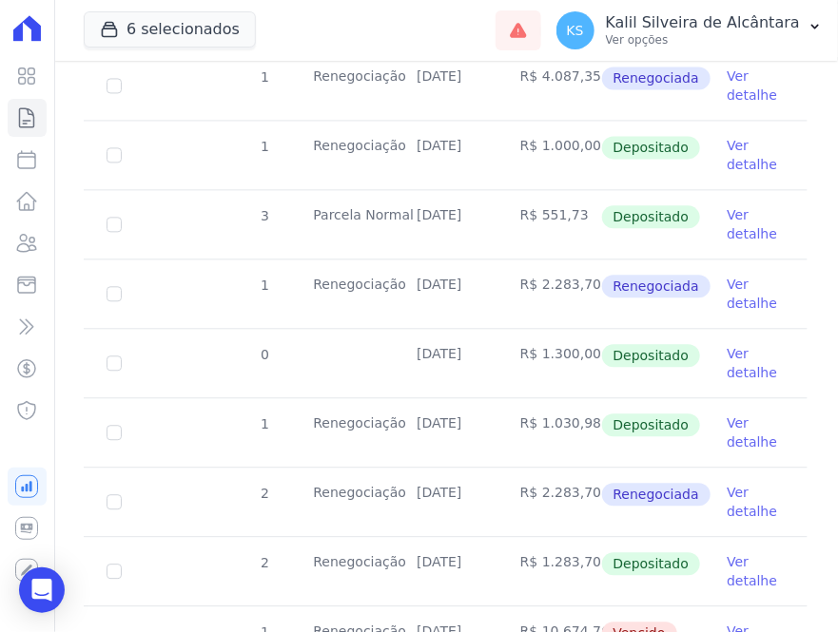
scroll to position [951, 0]
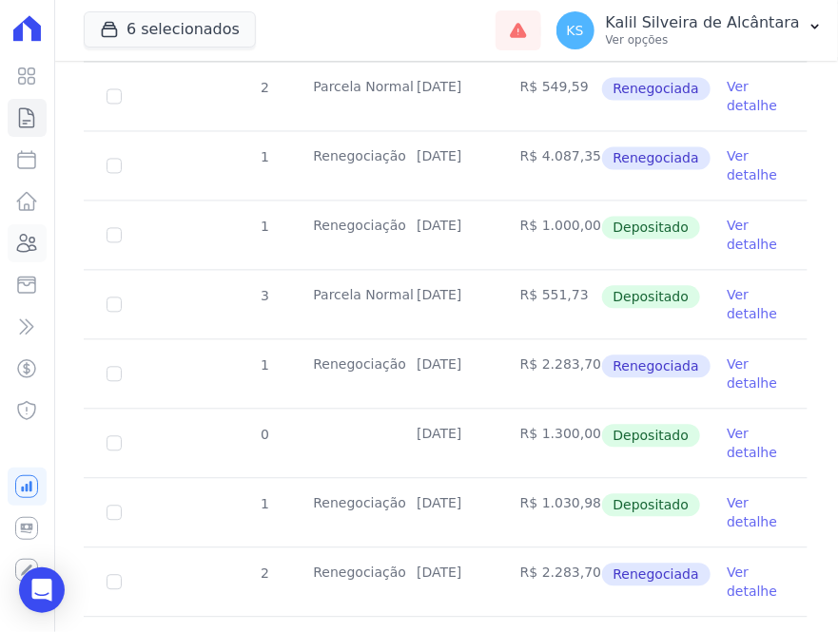
click at [35, 243] on icon at bounding box center [26, 243] width 23 height 23
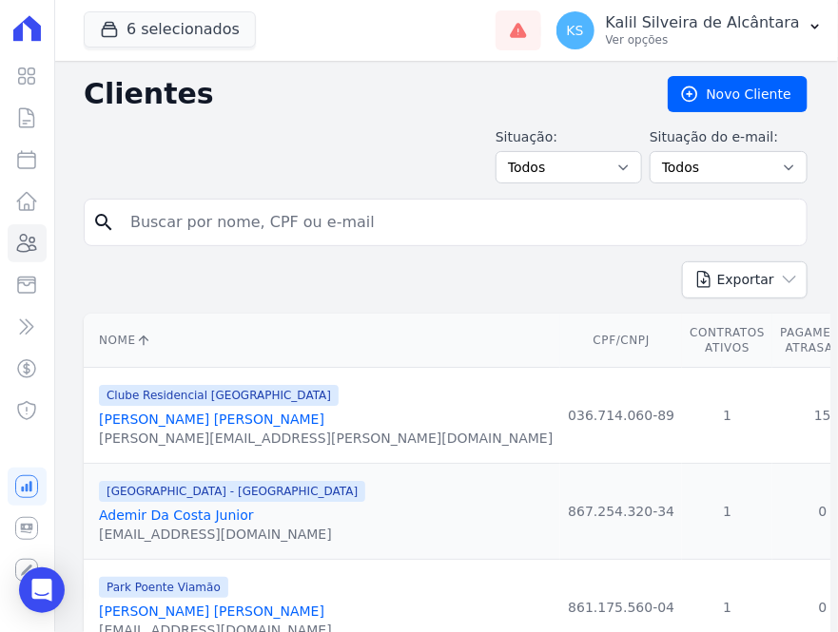
click at [269, 213] on input "search" at bounding box center [459, 222] width 680 height 38
paste input "[PERSON_NAME]"
type input "[PERSON_NAME]"
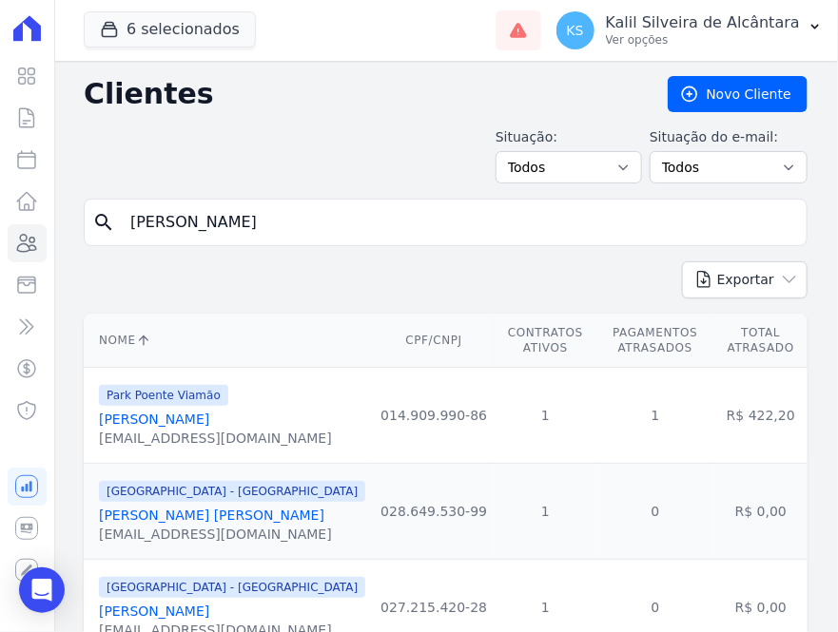
click at [187, 423] on link "[PERSON_NAME]" at bounding box center [154, 419] width 110 height 15
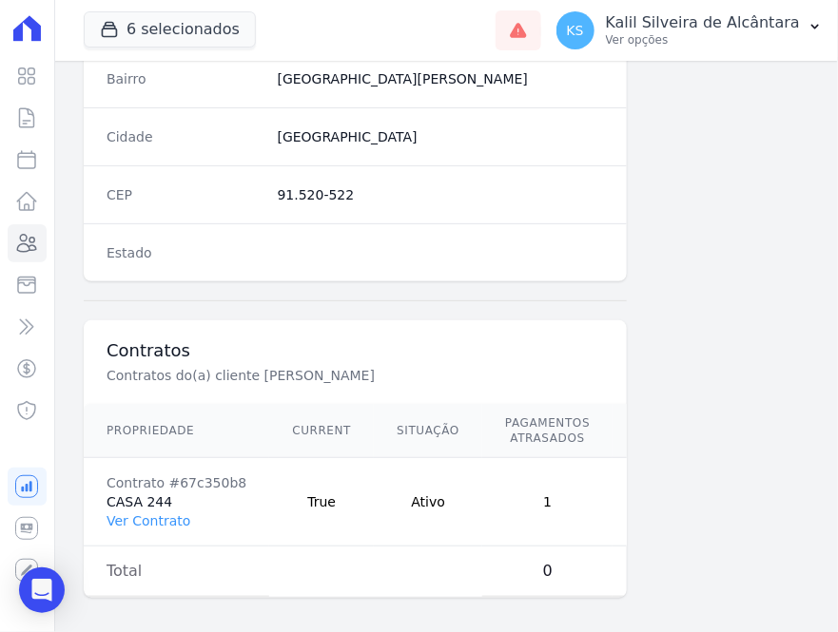
scroll to position [1182, 0]
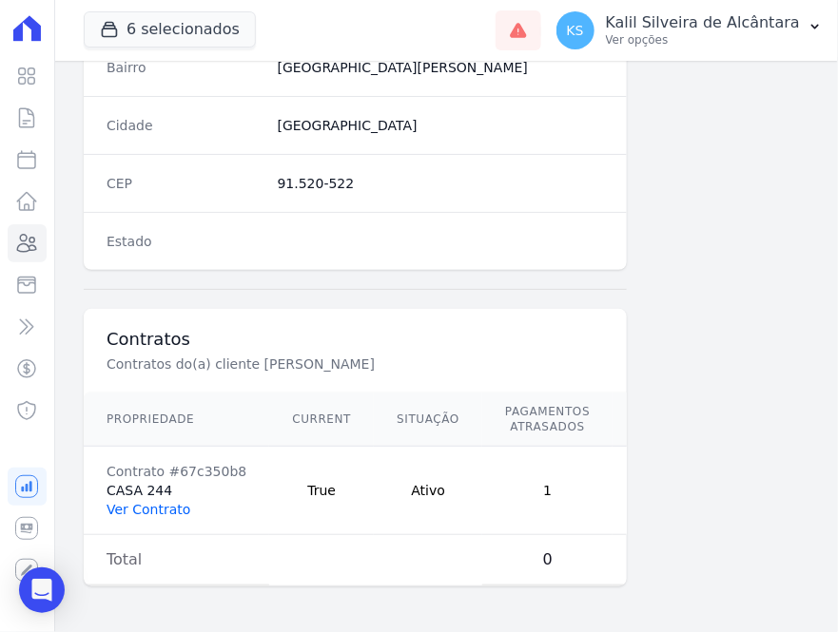
click at [127, 502] on link "Ver Contrato" at bounding box center [149, 509] width 84 height 15
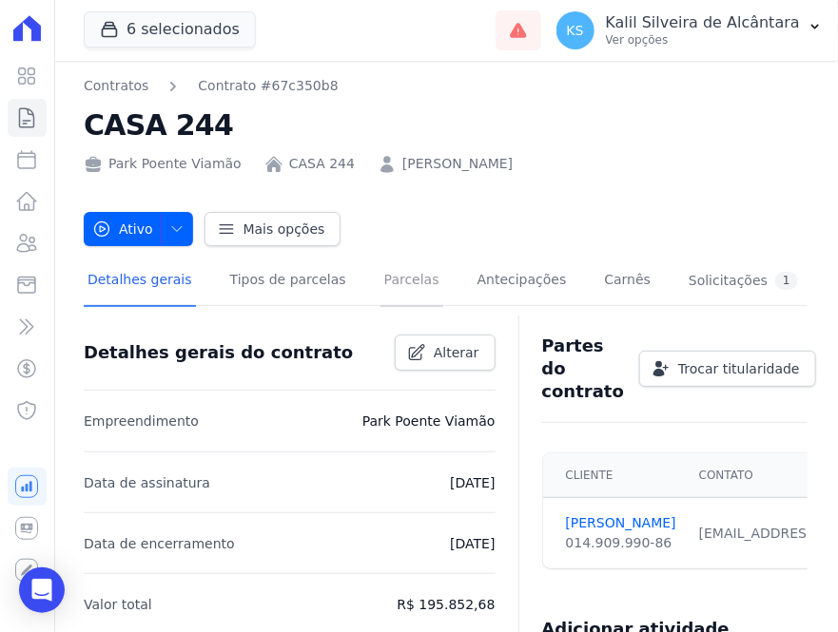
click at [380, 283] on link "Parcelas" at bounding box center [411, 282] width 63 height 50
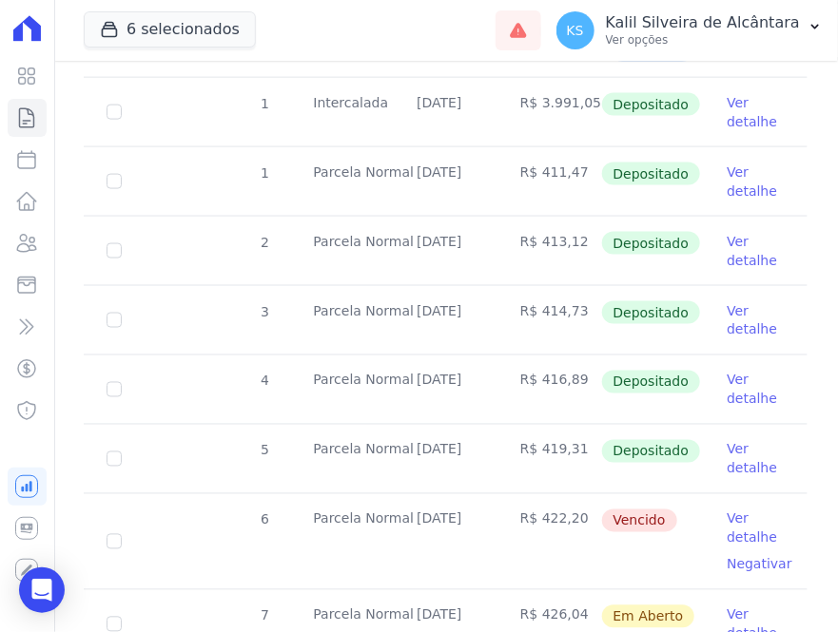
scroll to position [691, 0]
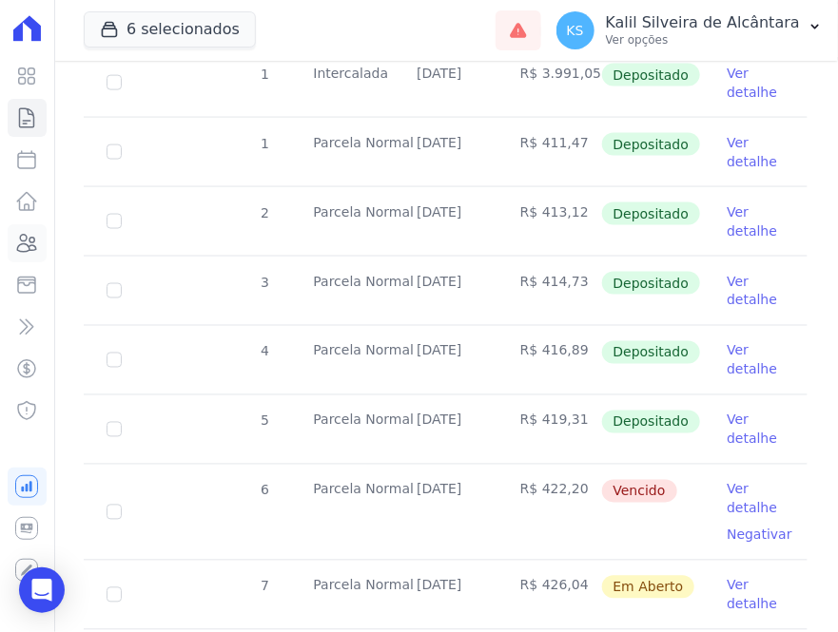
click at [28, 239] on icon at bounding box center [26, 243] width 23 height 23
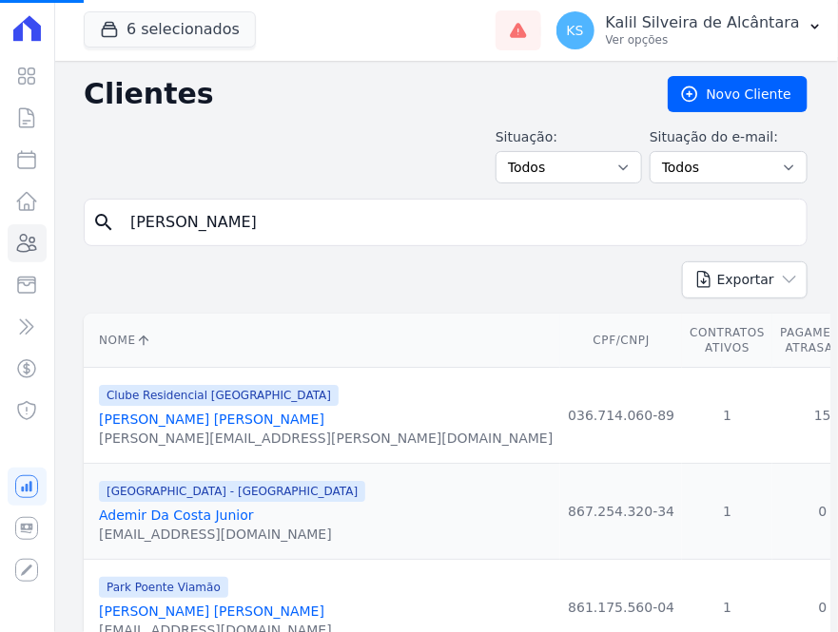
drag, startPoint x: 258, startPoint y: 220, endPoint x: 66, endPoint y: 219, distance: 192.1
drag, startPoint x: 344, startPoint y: 230, endPoint x: 286, endPoint y: 228, distance: 58.0
click at [292, 228] on input "search" at bounding box center [459, 222] width 680 height 38
type input "[PERSON_NAME]"
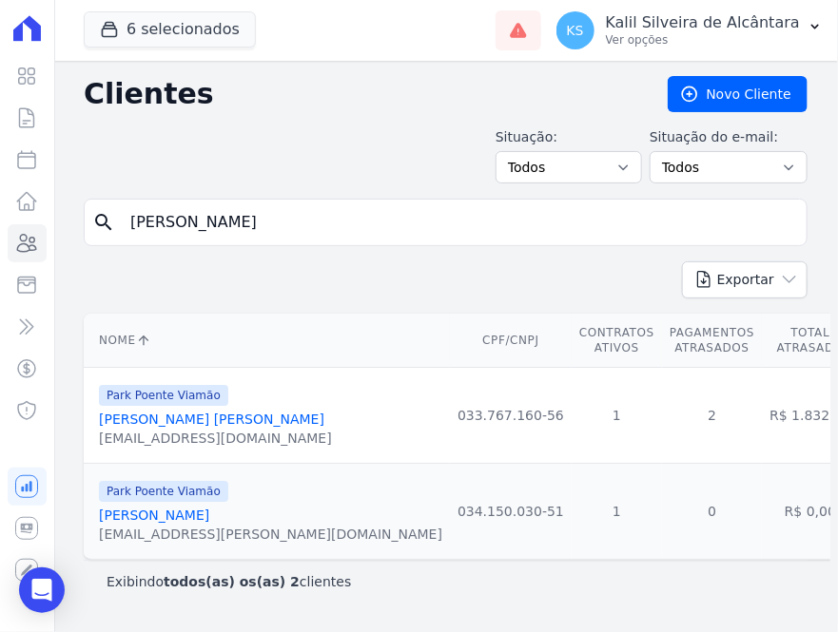
click at [193, 412] on link "[PERSON_NAME] [PERSON_NAME]" at bounding box center [211, 419] width 225 height 15
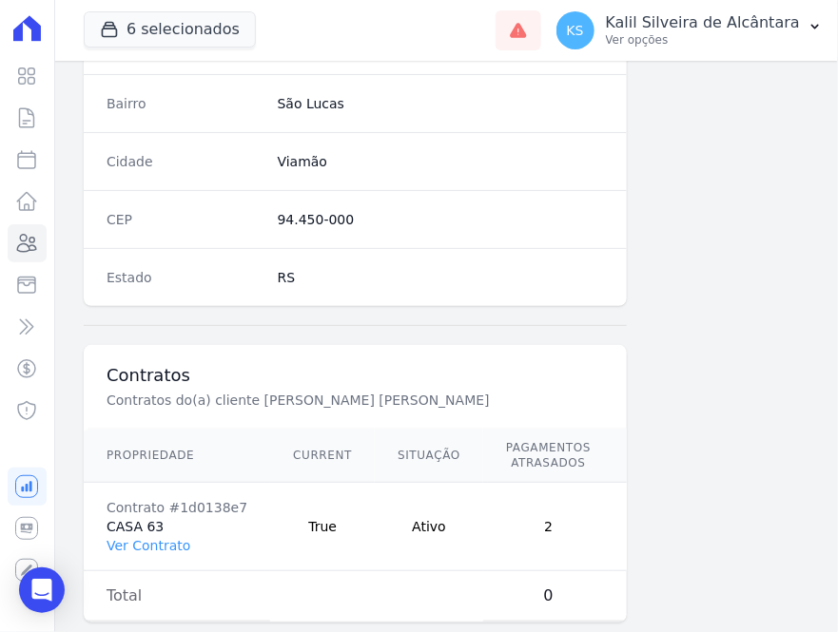
scroll to position [1167, 0]
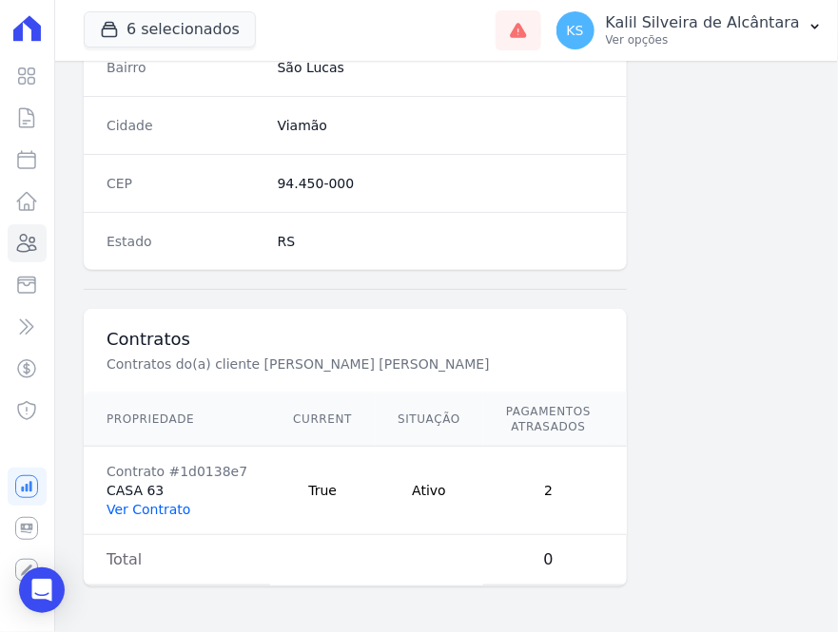
click at [154, 502] on link "Ver Contrato" at bounding box center [149, 509] width 84 height 15
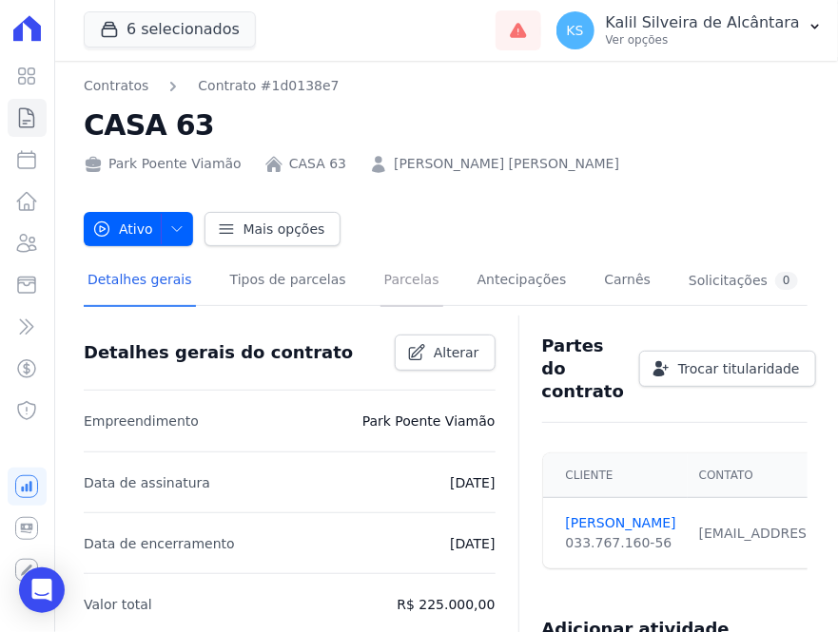
click at [380, 281] on link "Parcelas" at bounding box center [411, 282] width 63 height 50
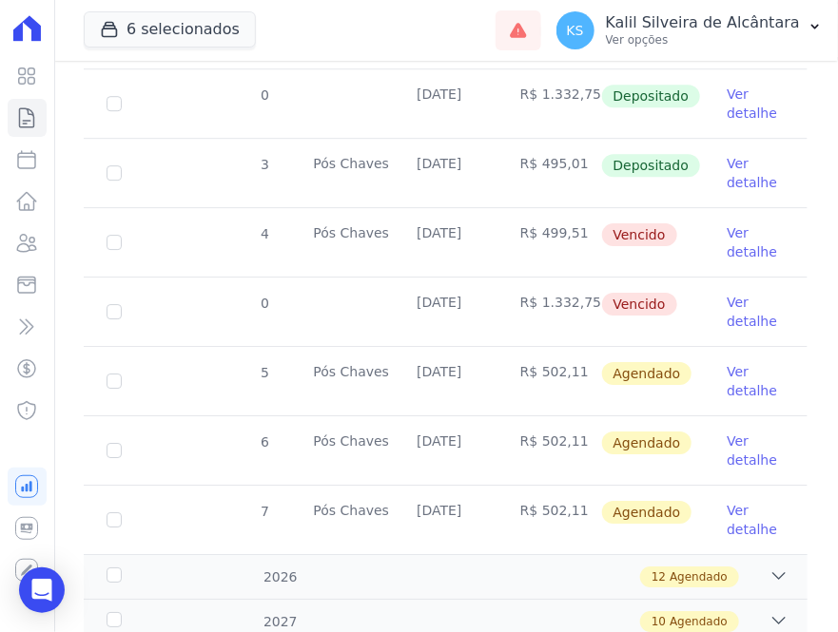
scroll to position [1429, 0]
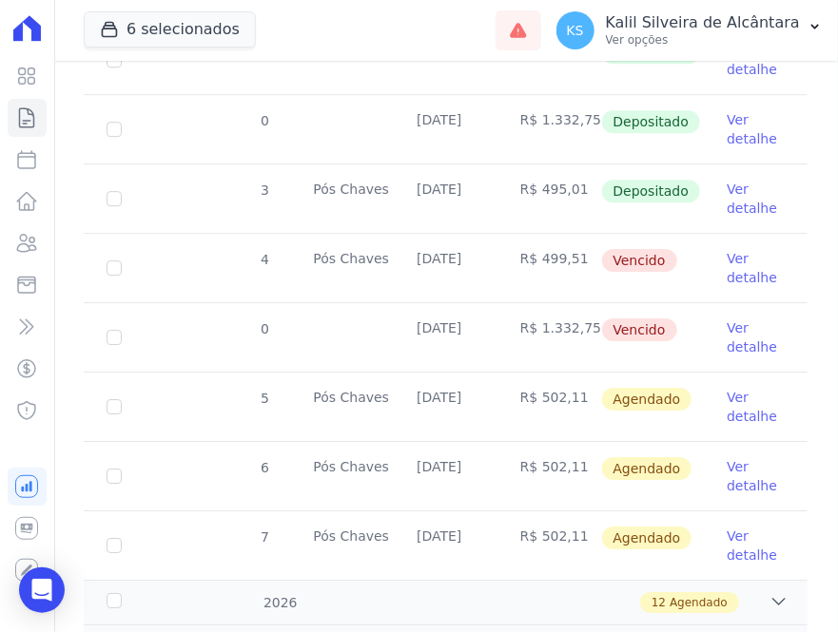
drag, startPoint x: 413, startPoint y: 188, endPoint x: 513, endPoint y: 190, distance: 100.8
click at [513, 190] on tr "3 Pós [PERSON_NAME] [DATE] R$ 495,01 Depositado Ver detalhe" at bounding box center [446, 198] width 724 height 69
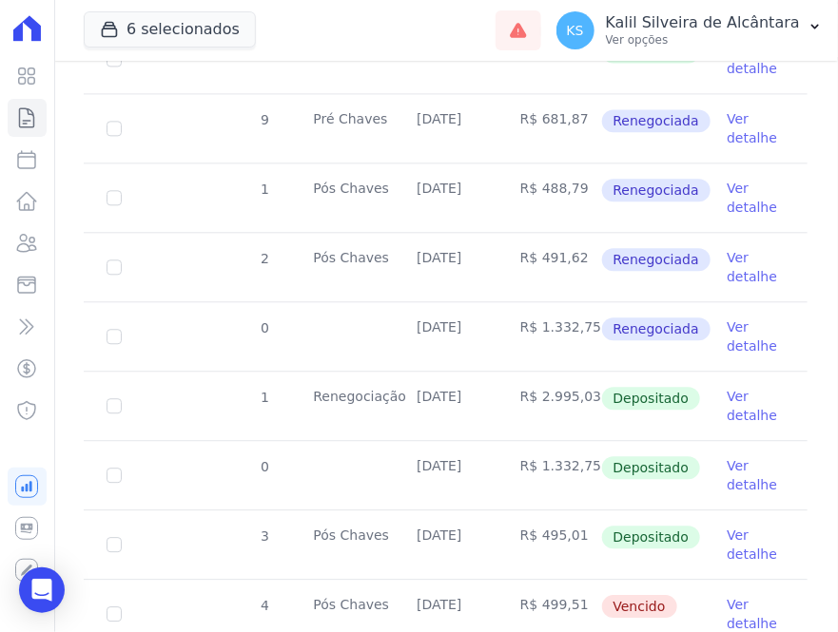
scroll to position [1170, 0]
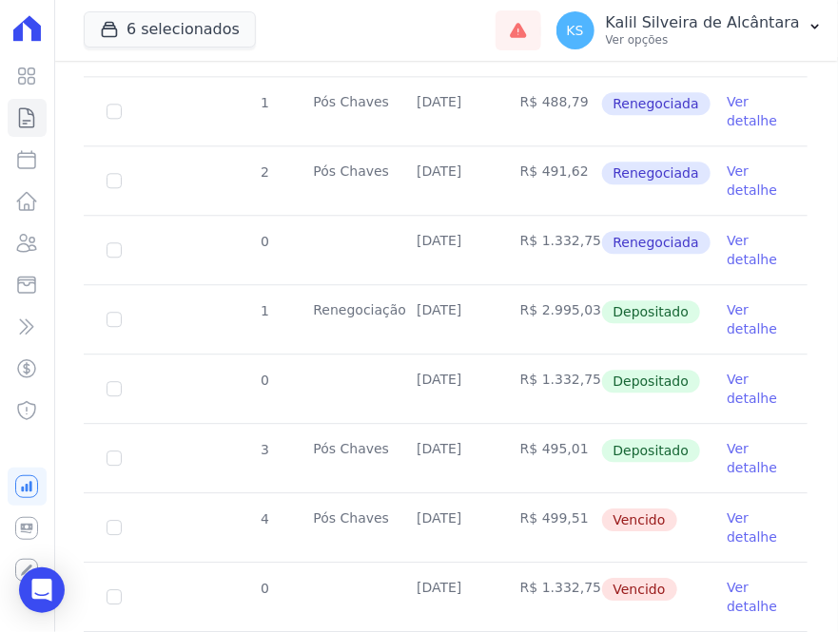
click at [531, 453] on td "R$ 495,01" at bounding box center [549, 458] width 104 height 68
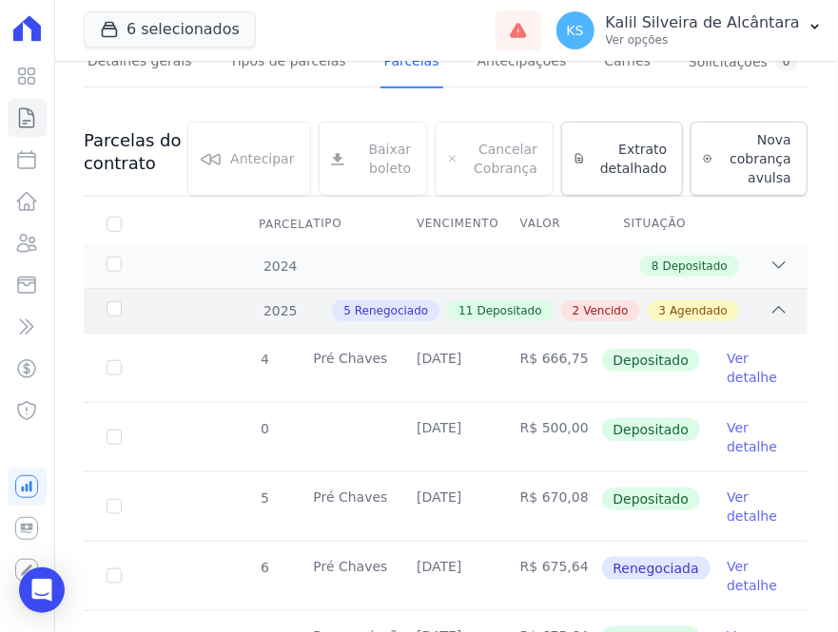
scroll to position [0, 0]
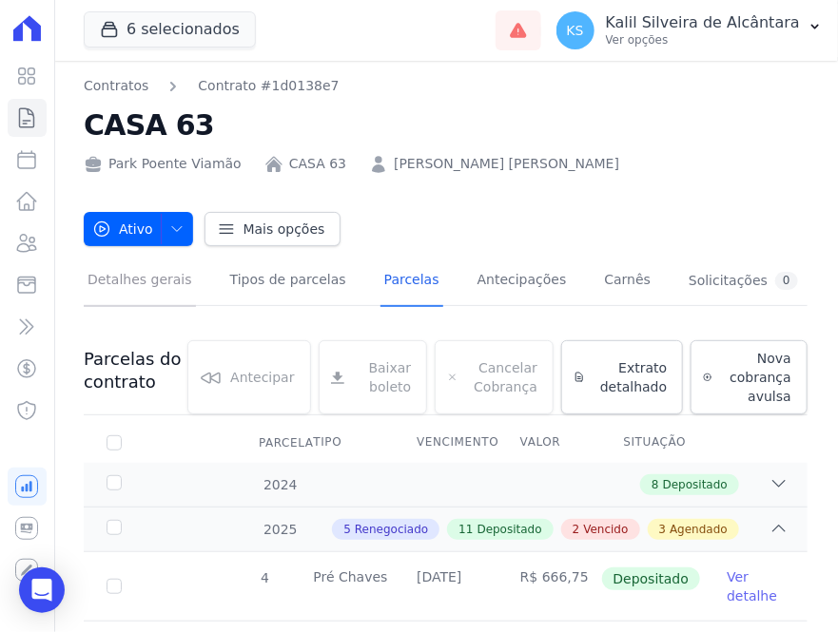
click at [139, 287] on link "Detalhes gerais" at bounding box center [140, 282] width 112 height 50
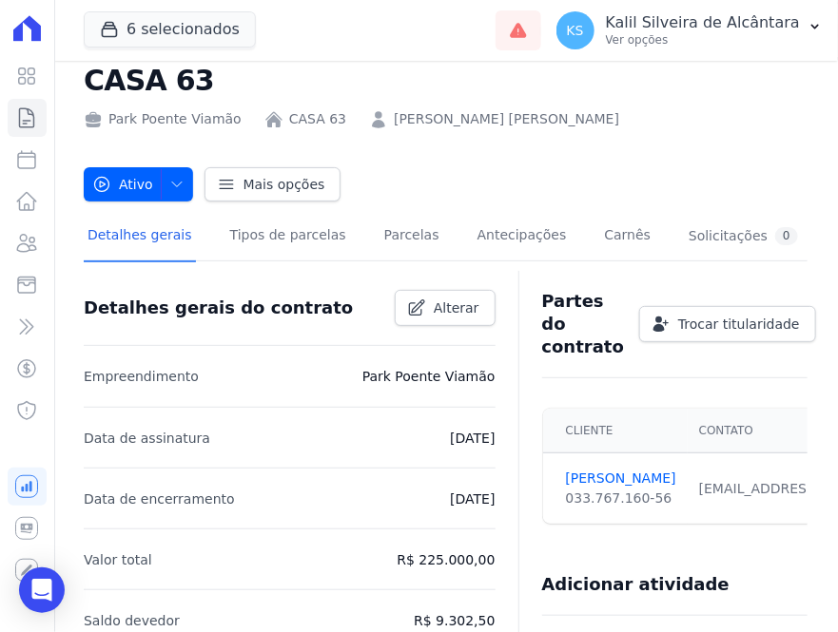
scroll to position [86, 0]
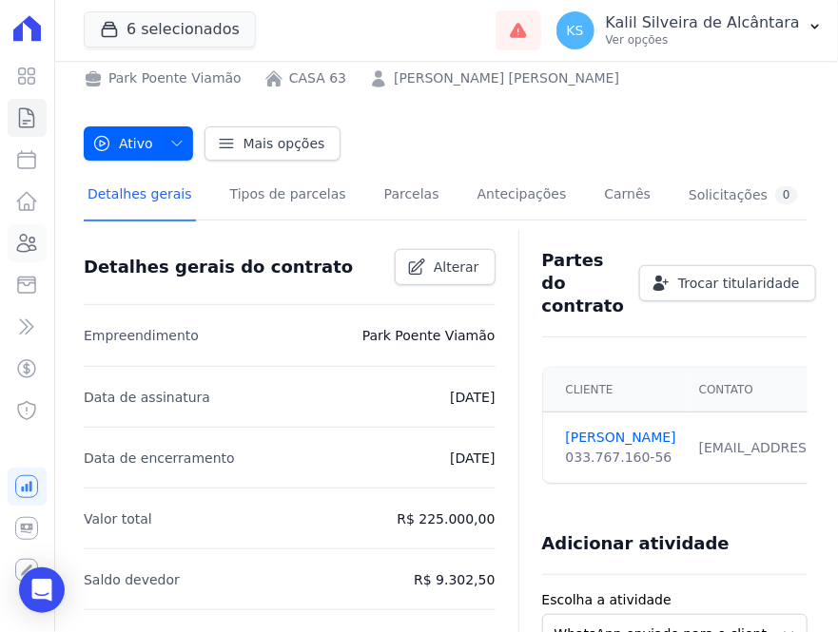
click at [26, 250] on icon at bounding box center [26, 243] width 23 height 23
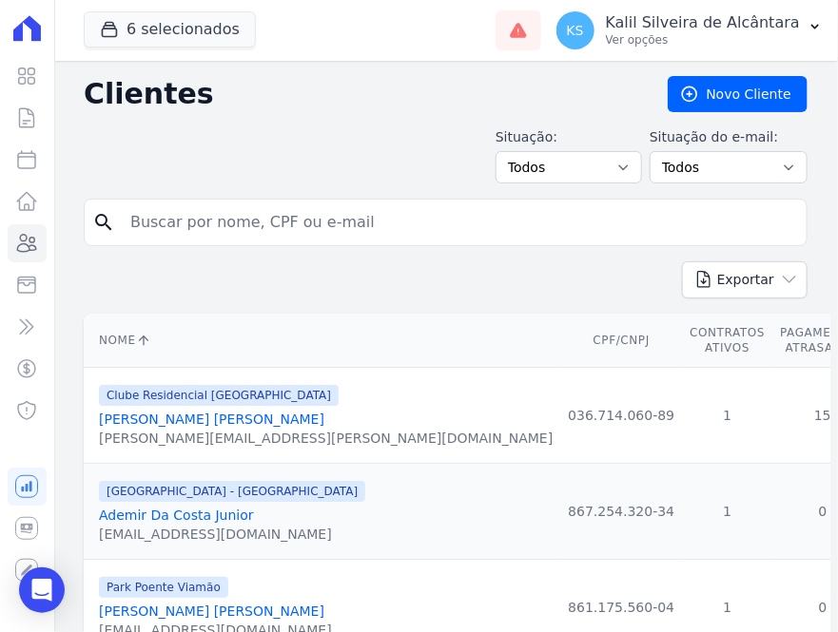
click at [423, 228] on input "search" at bounding box center [459, 222] width 680 height 38
type input "[PERSON_NAME]"
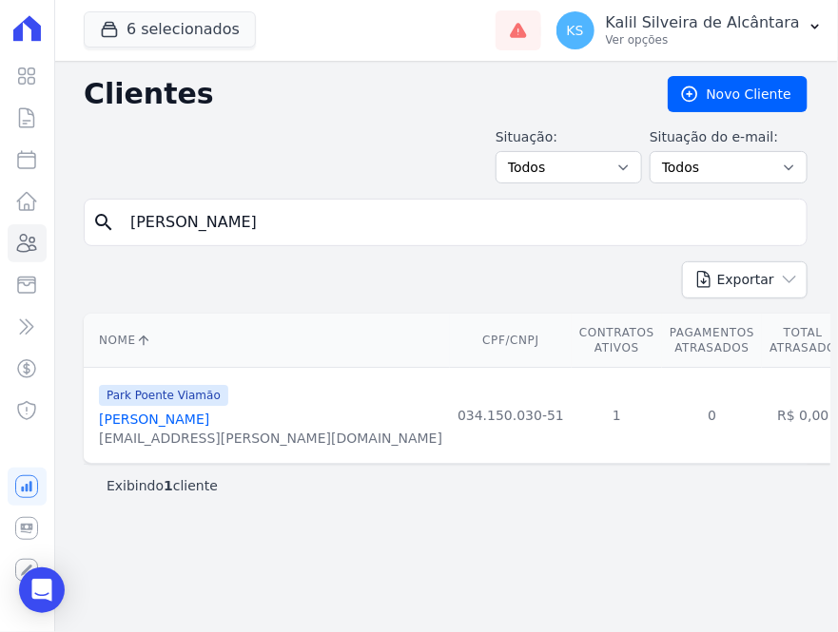
click at [209, 412] on link "[PERSON_NAME]" at bounding box center [154, 419] width 110 height 15
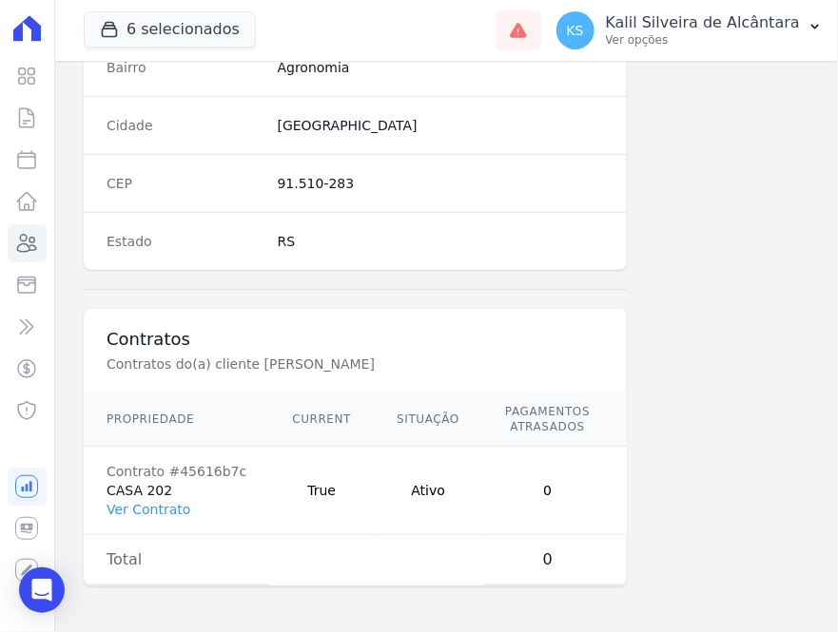
scroll to position [1182, 0]
click at [141, 502] on link "Ver Contrato" at bounding box center [149, 509] width 84 height 15
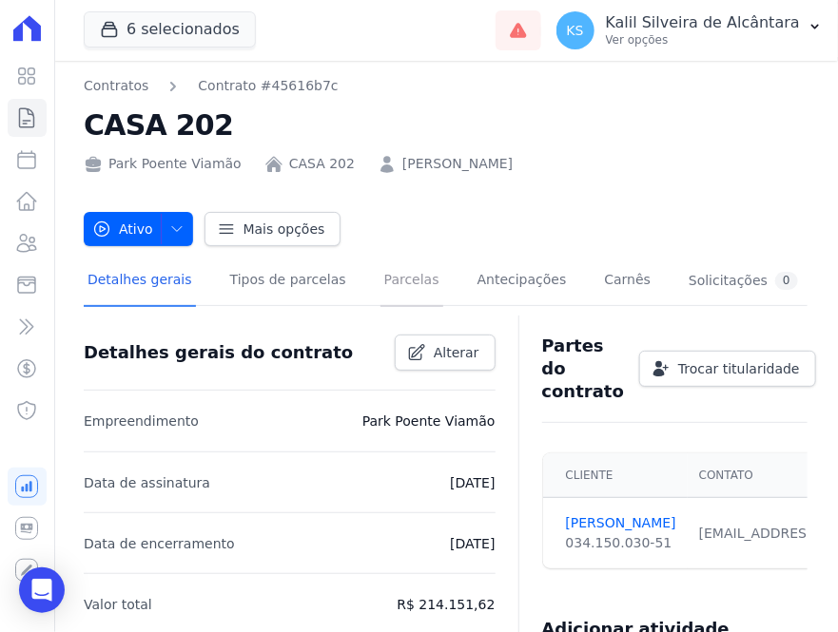
click at [388, 290] on link "Parcelas" at bounding box center [411, 282] width 63 height 50
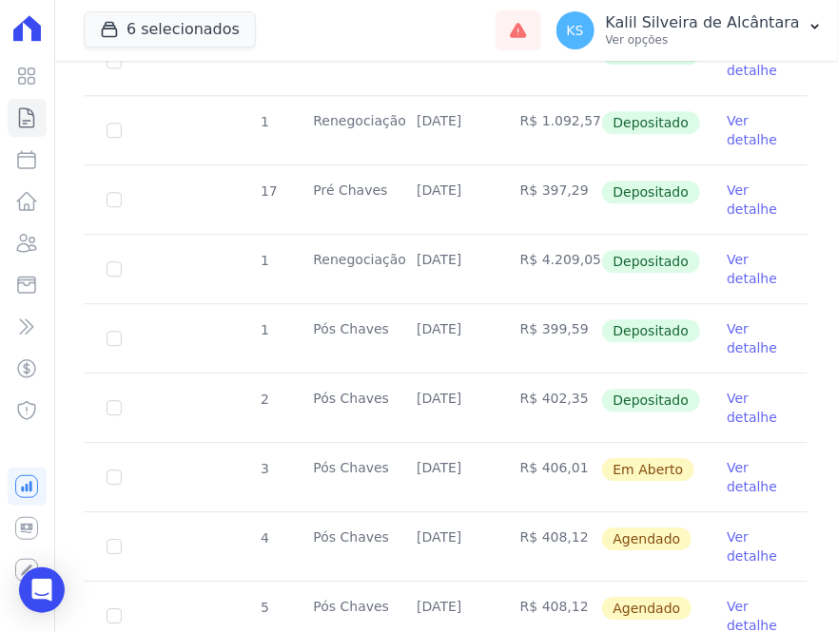
scroll to position [1296, 0]
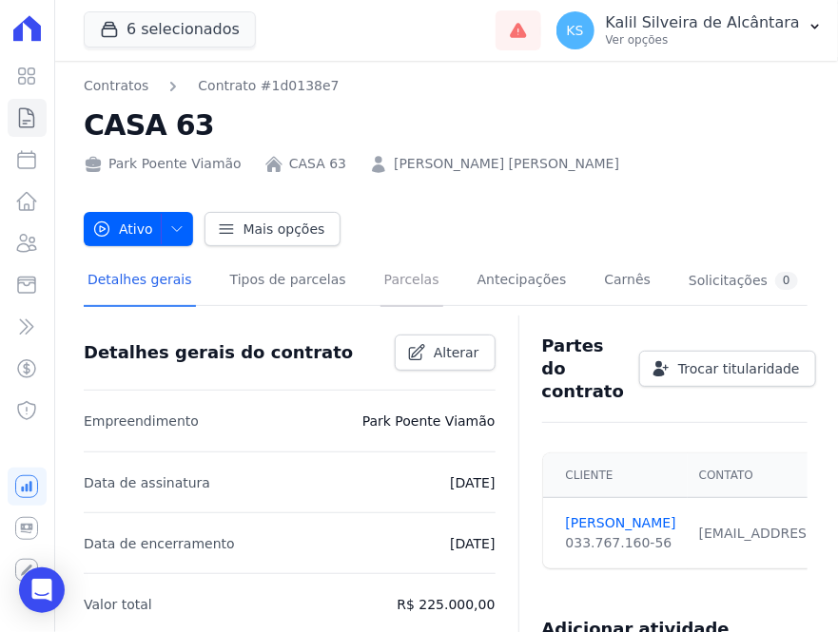
click at [405, 285] on link "Parcelas" at bounding box center [411, 282] width 63 height 50
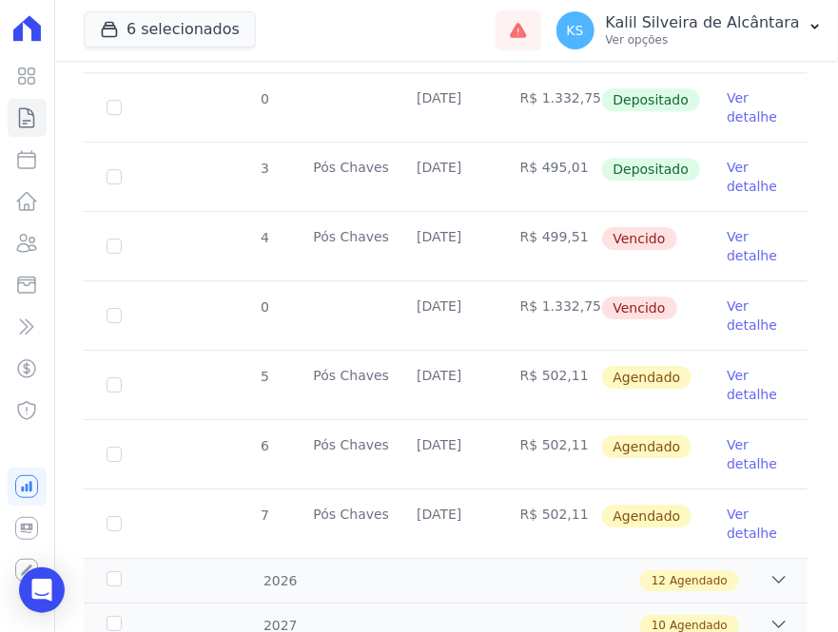
scroll to position [1429, 0]
